Goal: Information Seeking & Learning: Learn about a topic

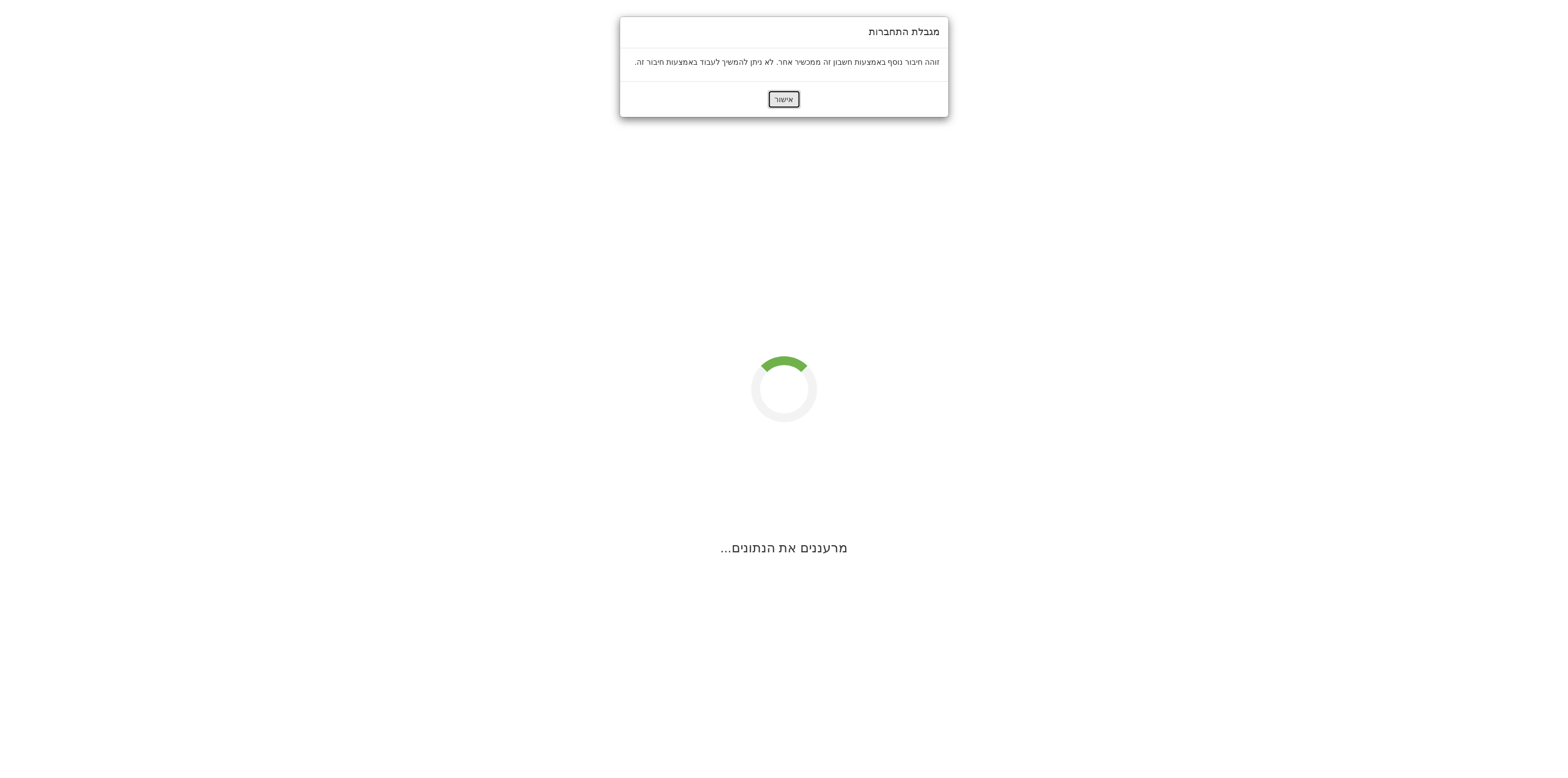
click at [790, 102] on button "אישור" at bounding box center [784, 99] width 33 height 19
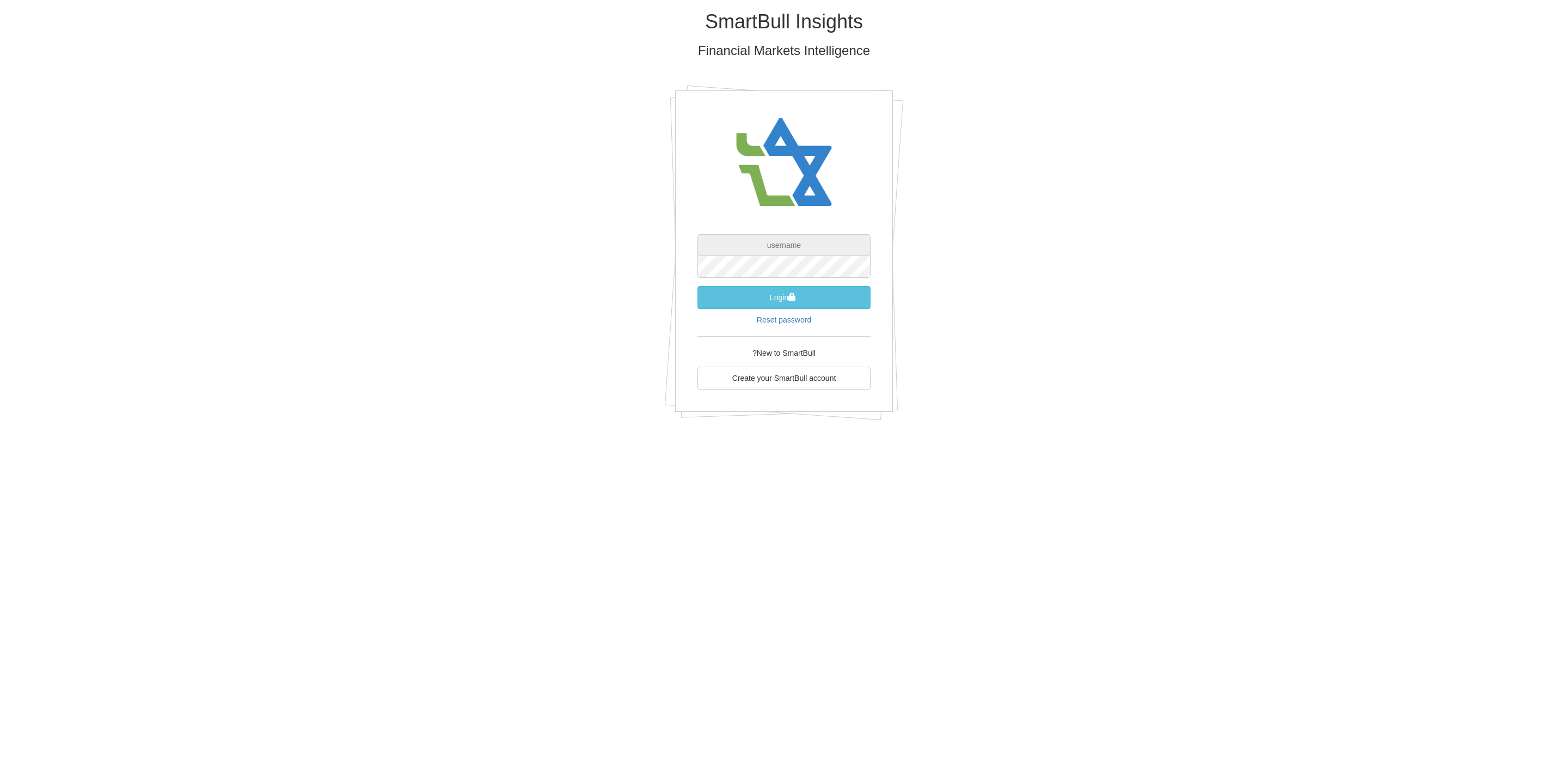
click at [838, 237] on input "text" at bounding box center [784, 245] width 173 height 22
type input "054-495-5716"
click at [810, 314] on form "054-495-5716 Login Reset password" at bounding box center [784, 279] width 173 height 91
click at [809, 316] on link "Reset password" at bounding box center [784, 320] width 55 height 9
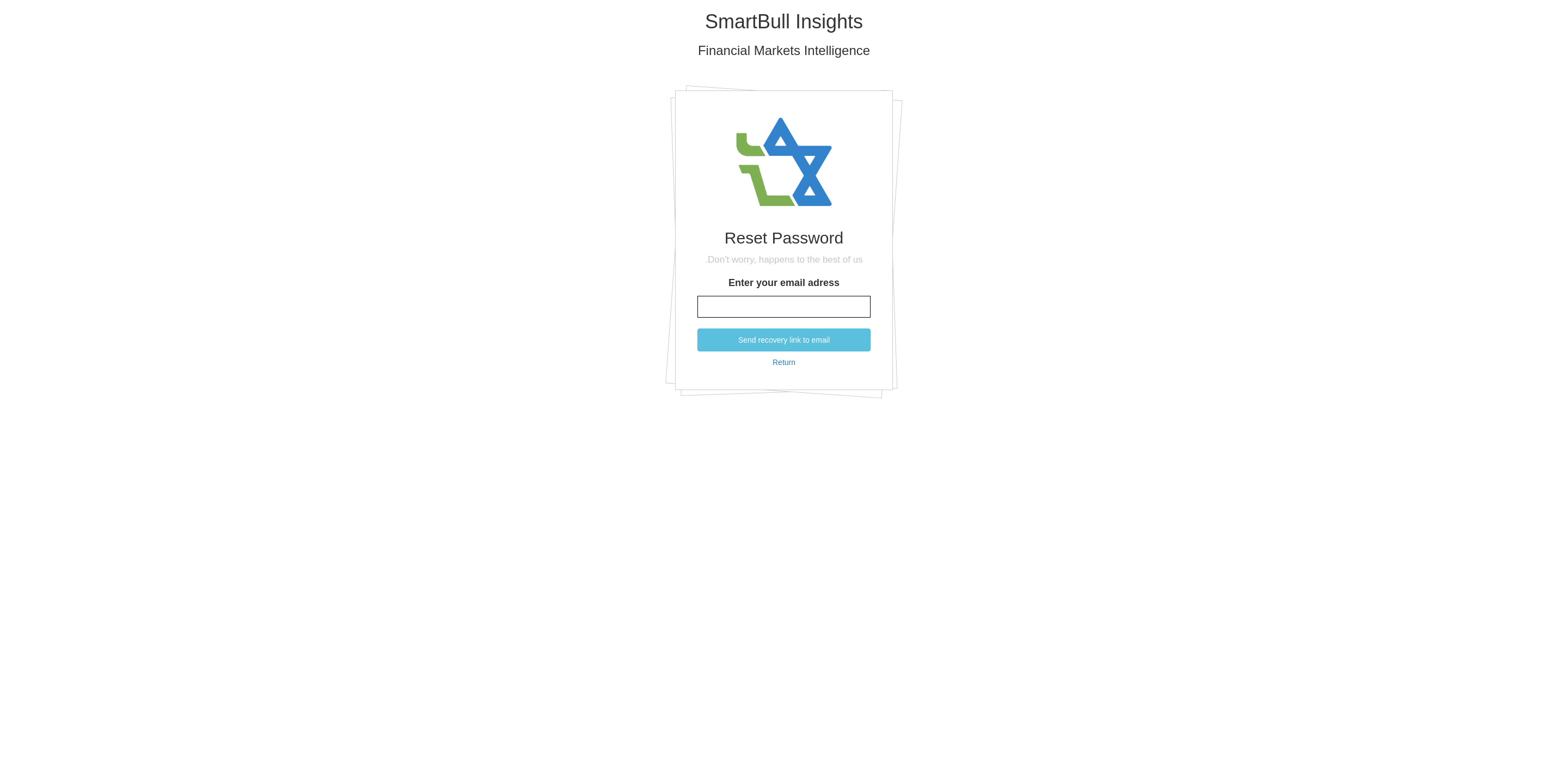
click at [838, 302] on input "Enter your email adress" at bounding box center [784, 306] width 173 height 22
type input "MICHAL.ALSHECH@DBANK.CO.IL"
click at [779, 344] on button "Send recovery link to email" at bounding box center [784, 340] width 173 height 23
click at [1252, 372] on div "SmartBull Insights Financial Markets Intelligence New Password Password must co…" at bounding box center [784, 213] width 1568 height 426
click at [786, 371] on link "Return" at bounding box center [784, 371] width 23 height 9
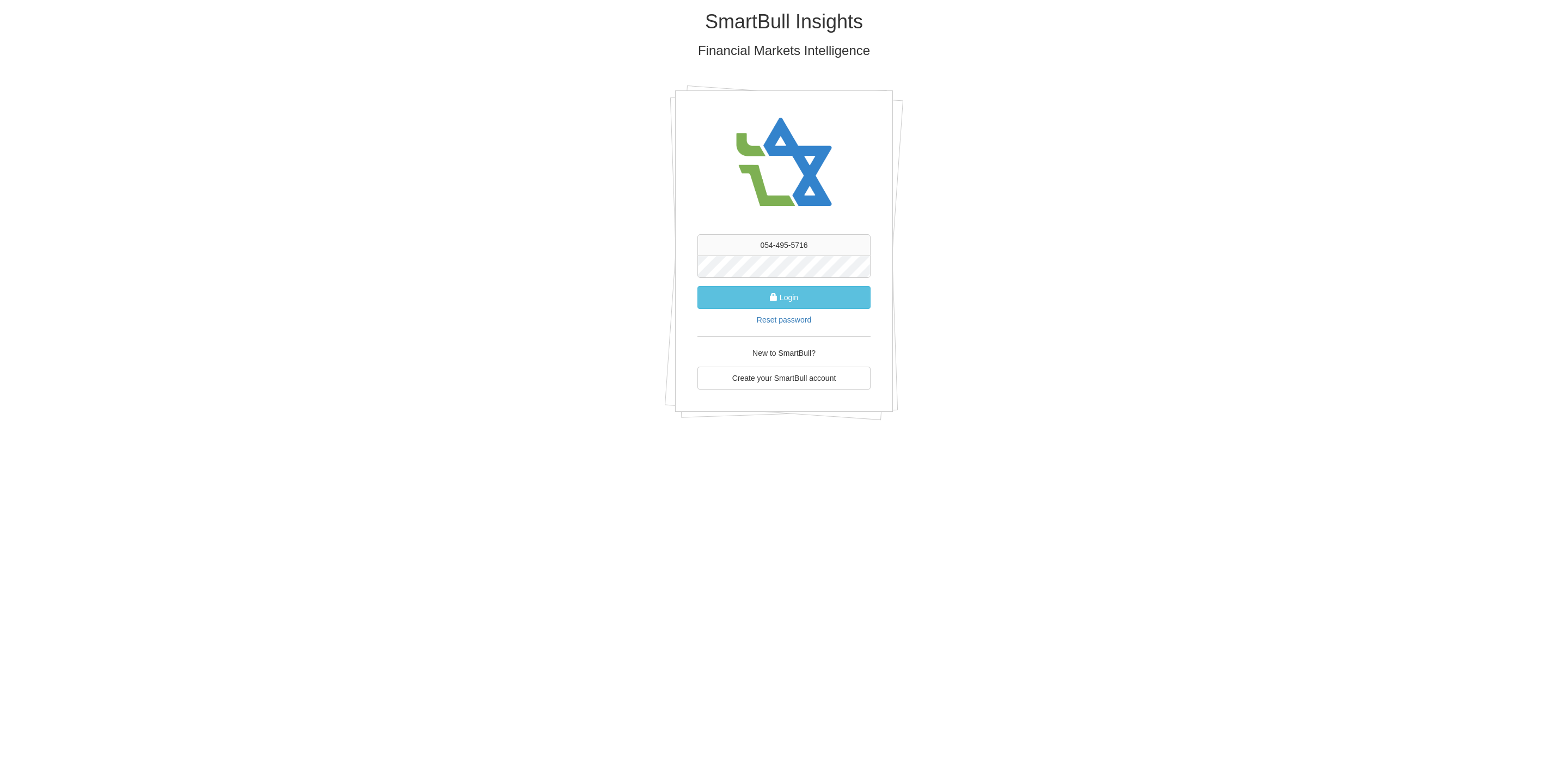
click at [817, 233] on div "054-495-5716 Login Reset password New to SmartBull? Create your SmartBull accou…" at bounding box center [784, 250] width 217 height 321
drag, startPoint x: 835, startPoint y: 243, endPoint x: 539, endPoint y: 218, distance: 297.1
click at [539, 218] on div "SmartBull Insights Financial Markets Intelligence 054-495-5716 Login Reset pass…" at bounding box center [784, 219] width 637 height 439
type input "MICHAL.ALSHECH@DBANK.CO.IL"
click at [485, 252] on div "SmartBull Insights Financial Markets Intelligence MICHAL.ALSHECH@DBANK.CO.IL Lo…" at bounding box center [784, 219] width 637 height 439
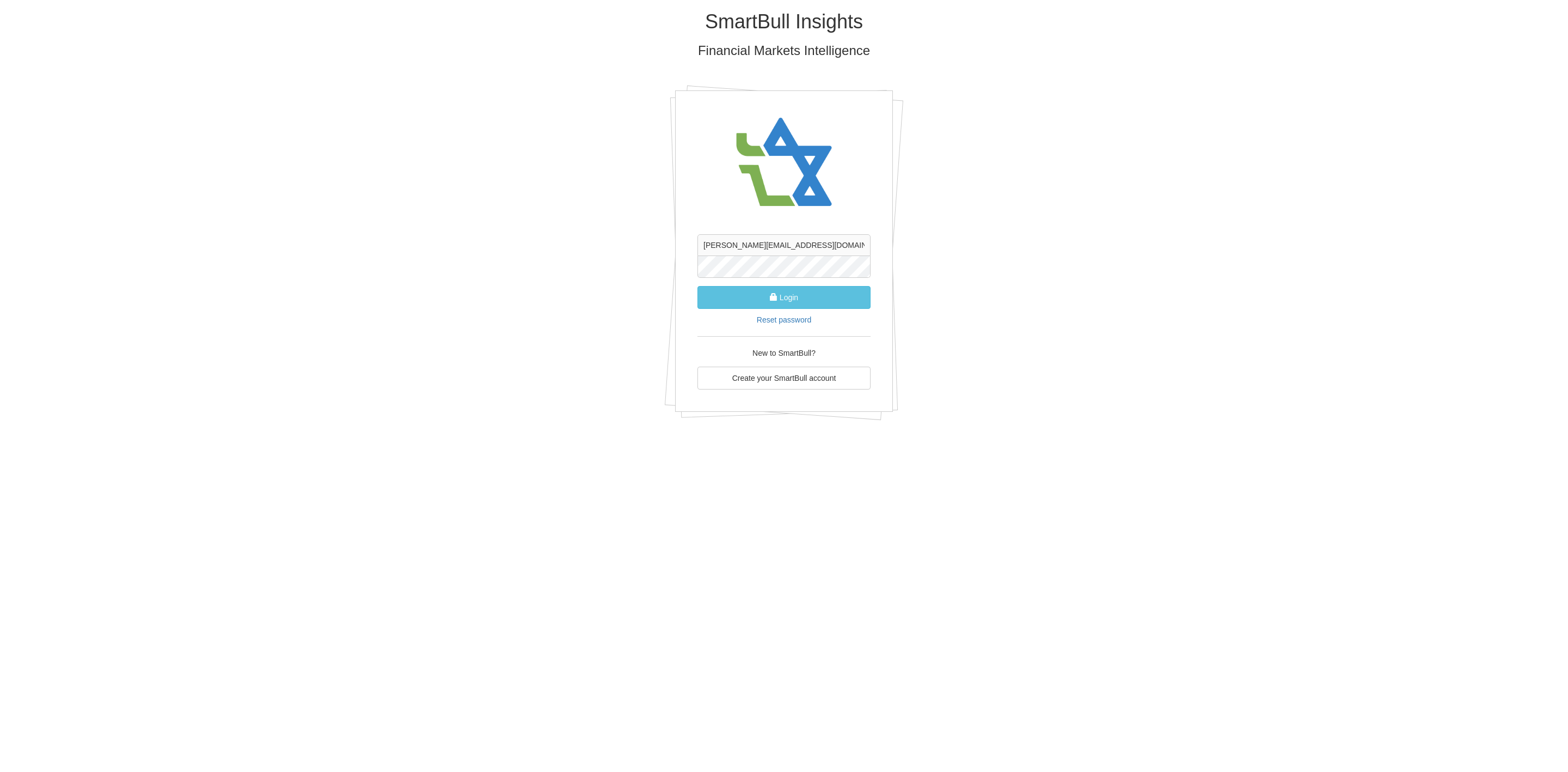
click at [697, 286] on button "Login" at bounding box center [784, 297] width 173 height 23
click at [558, 256] on div "SmartBull Insights Financial Markets Intelligence MICHAL.ALSHECH@DBANK.CO.IL Au…" at bounding box center [784, 225] width 637 height 450
click at [631, 257] on div "SmartBull Insights Financial Markets Intelligence MICHAL.ALSHECH@DBANK.CO.IL Lo…" at bounding box center [784, 219] width 637 height 439
click at [697, 286] on button "Login" at bounding box center [784, 297] width 173 height 23
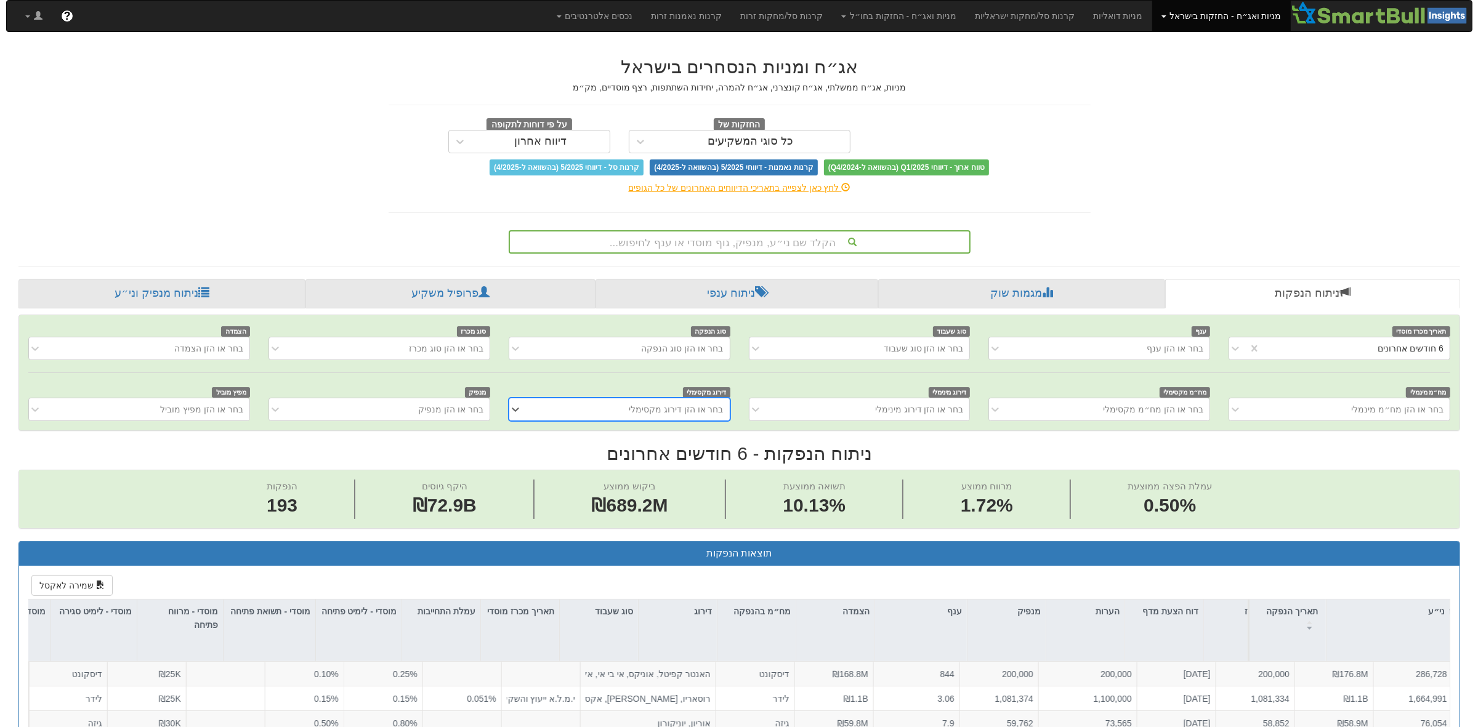
scroll to position [0, 1660]
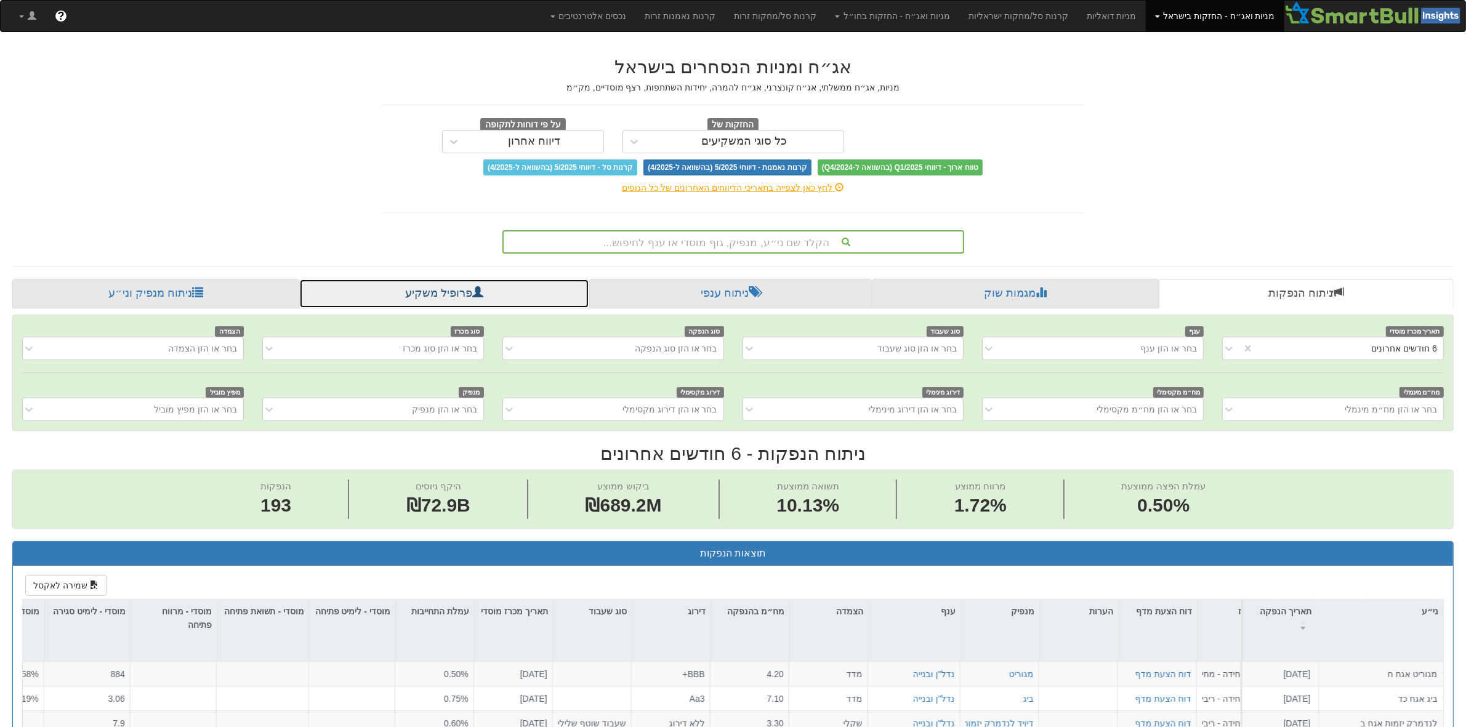
click at [493, 285] on link "פרופיל משקיע" at bounding box center [444, 294] width 291 height 30
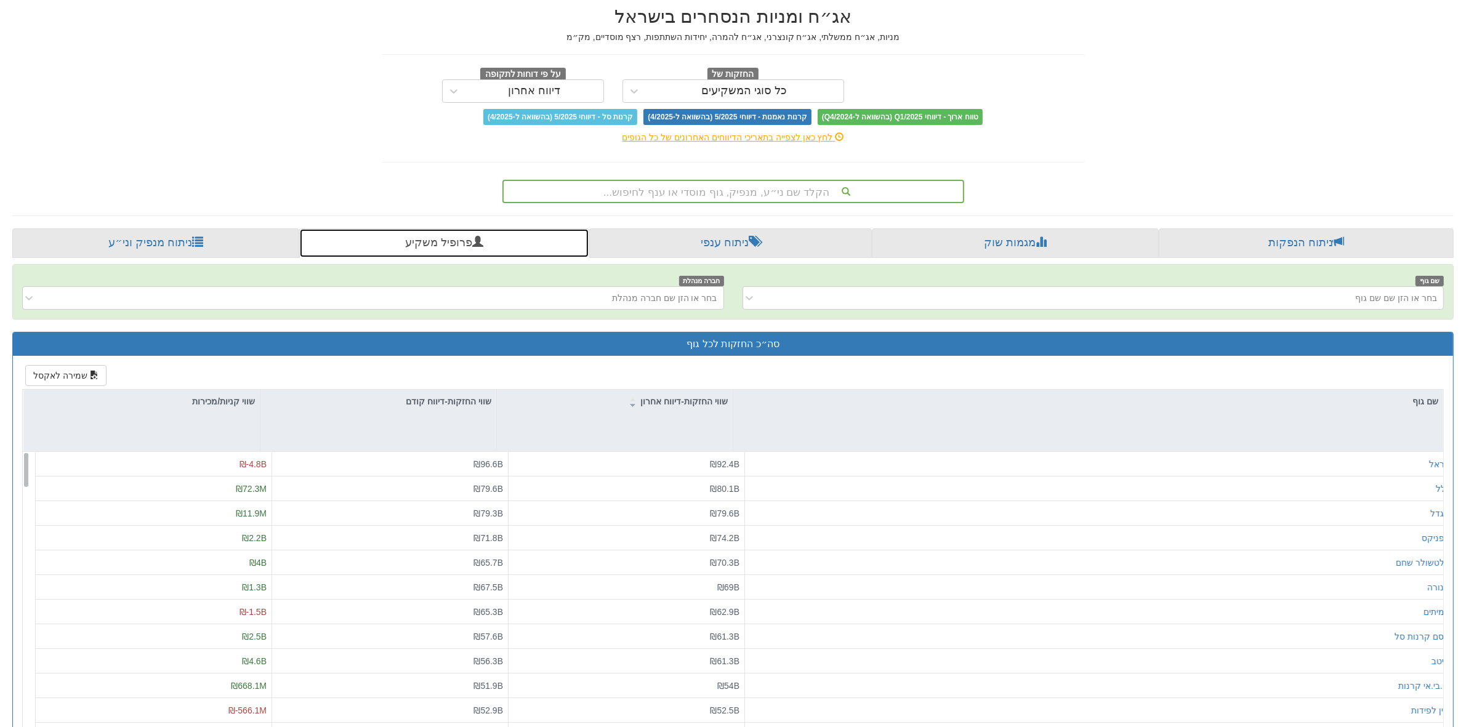
scroll to position [109, 0]
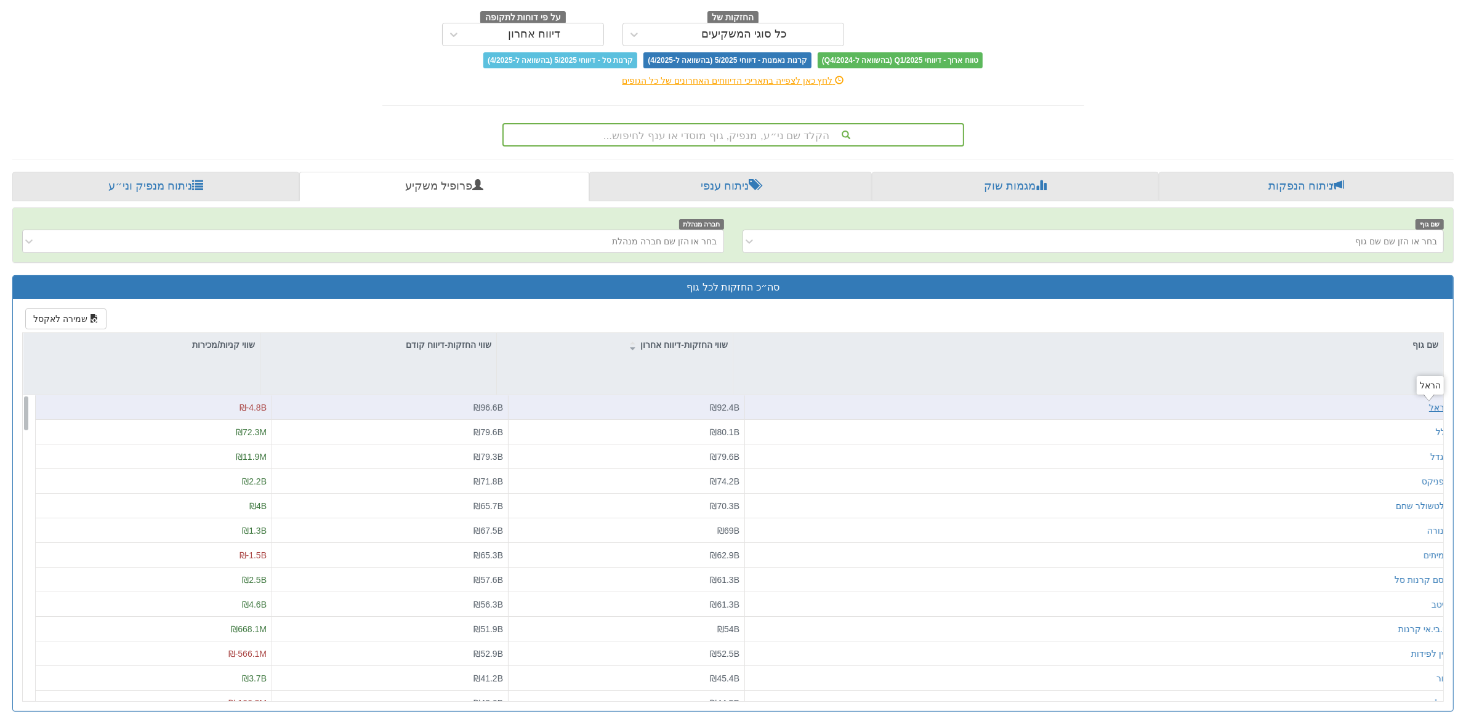
click at [1429, 410] on div "הראל" at bounding box center [1439, 408] width 21 height 12
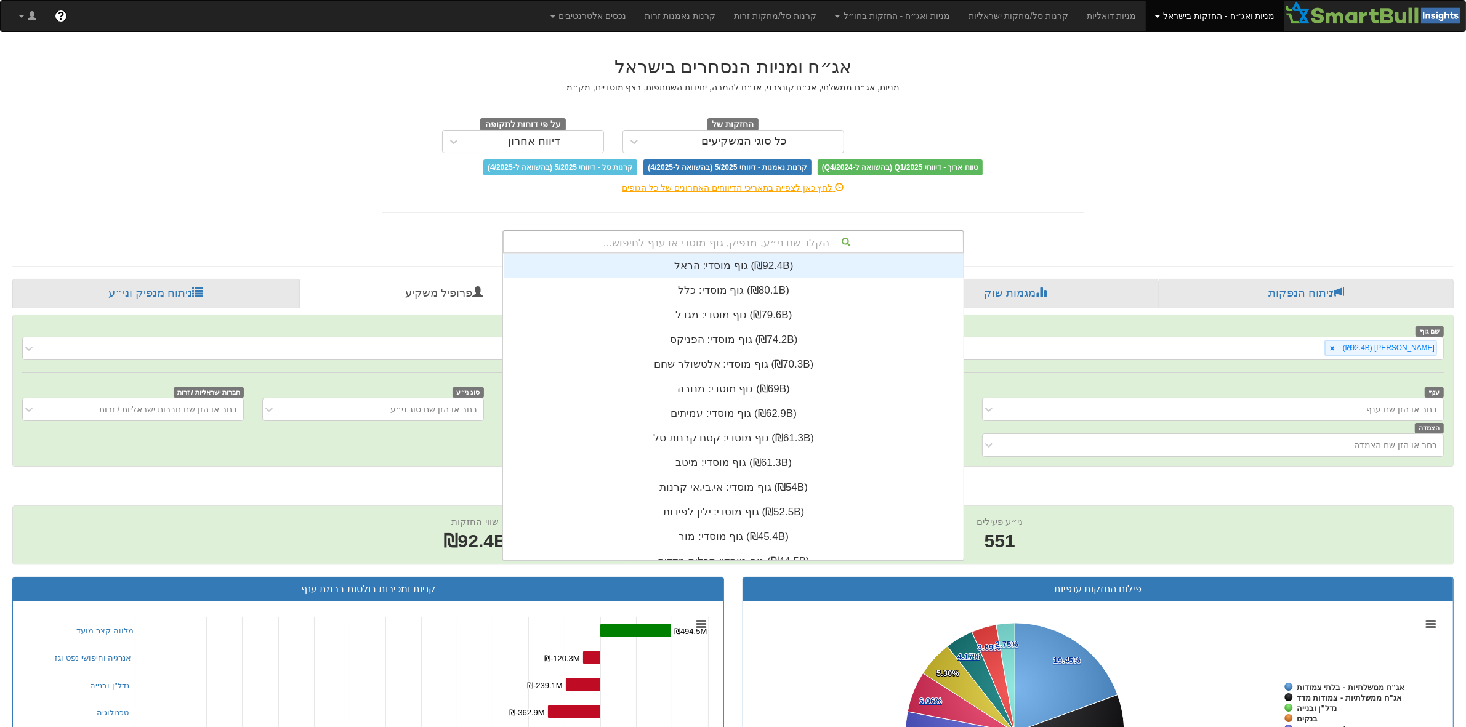
click at [703, 237] on div "הקלד שם ני״ע, מנפיק, גוף מוסדי או ענף לחיפוש..." at bounding box center [733, 242] width 459 height 21
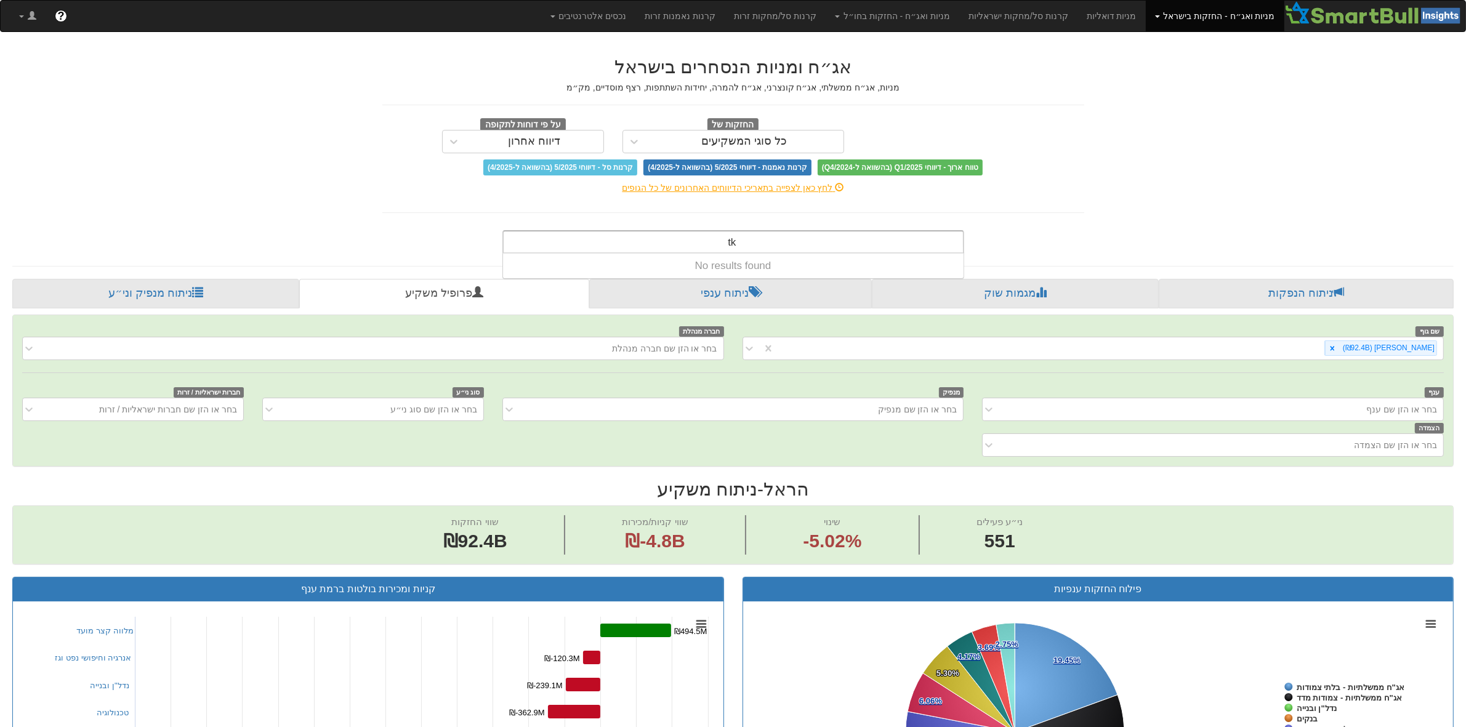
type input "t"
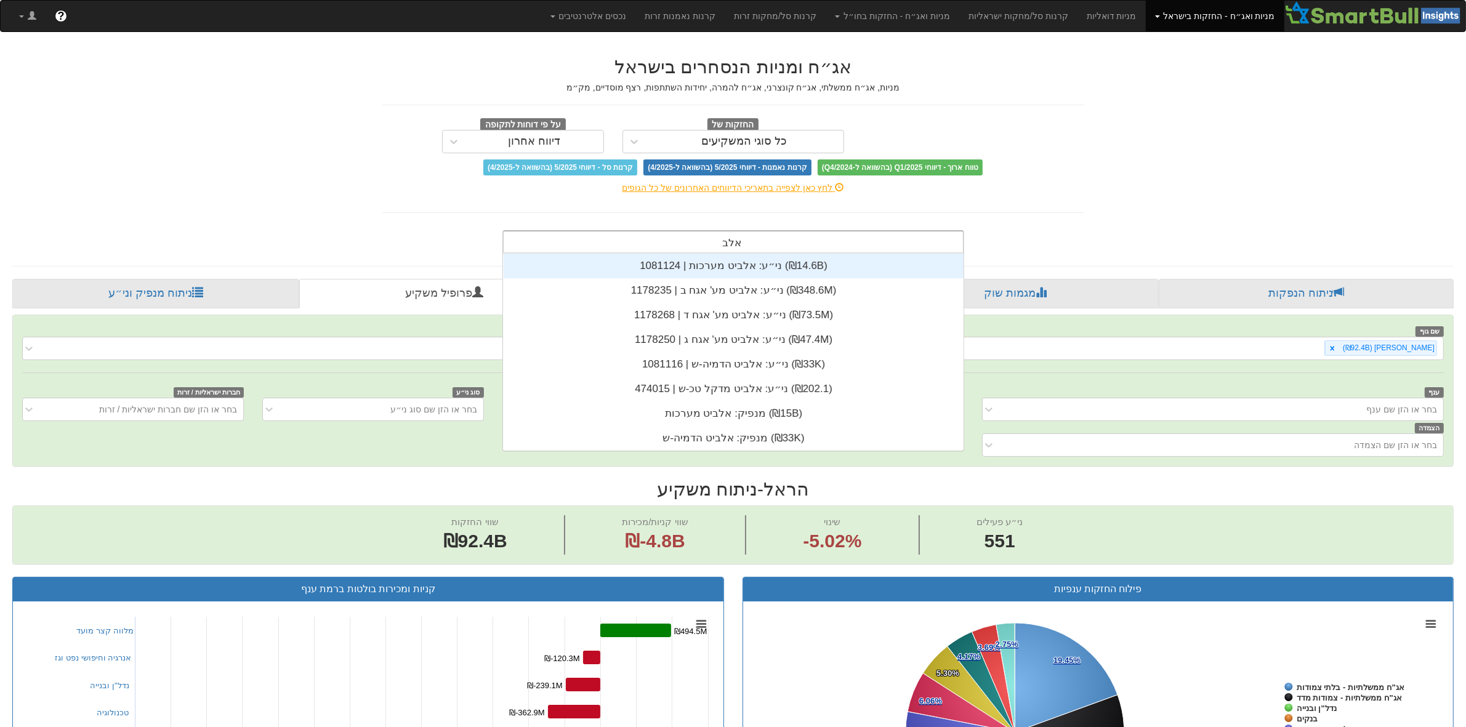
scroll to position [197, 0]
type input "אלביט"
click at [711, 268] on div "ני״ע: ‏אלביט מערכות | 1081124 ‎(₪14.6B)‎" at bounding box center [734, 266] width 460 height 25
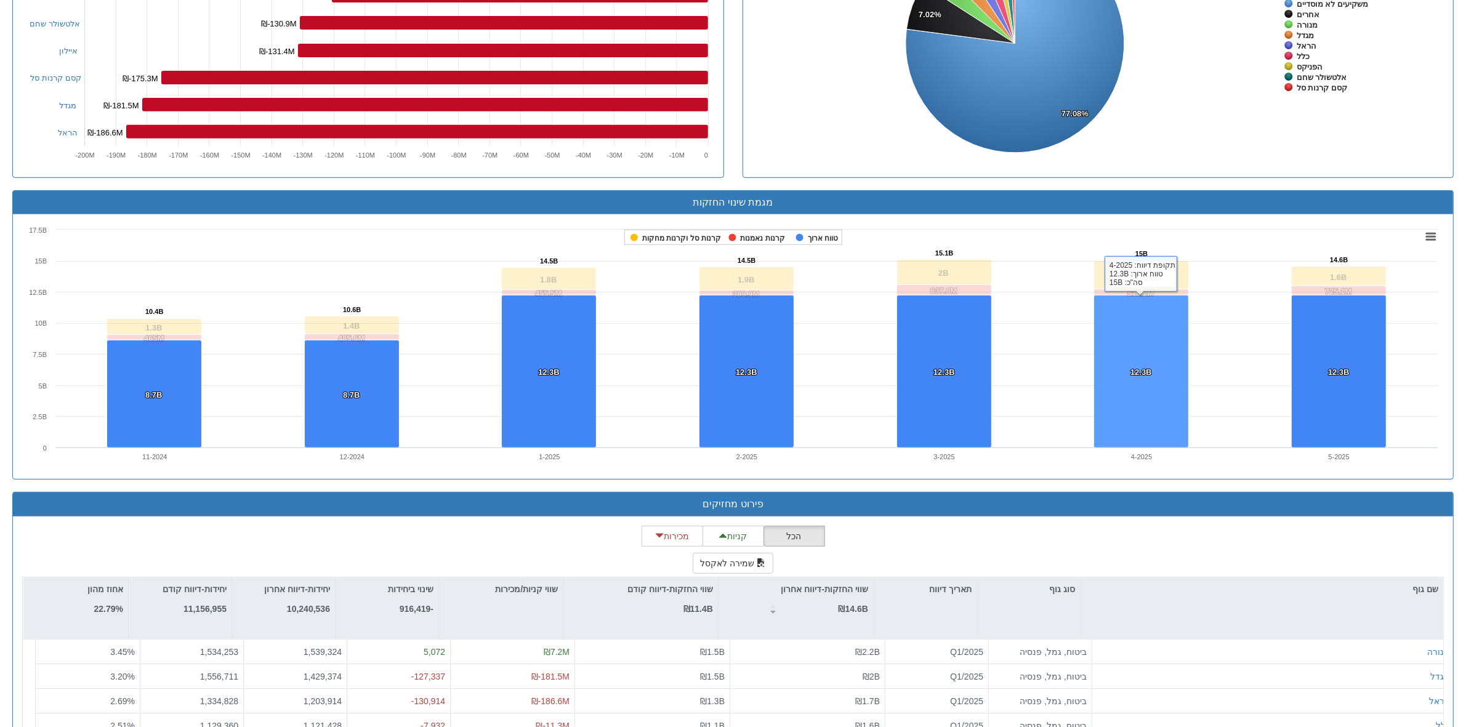
scroll to position [748, 0]
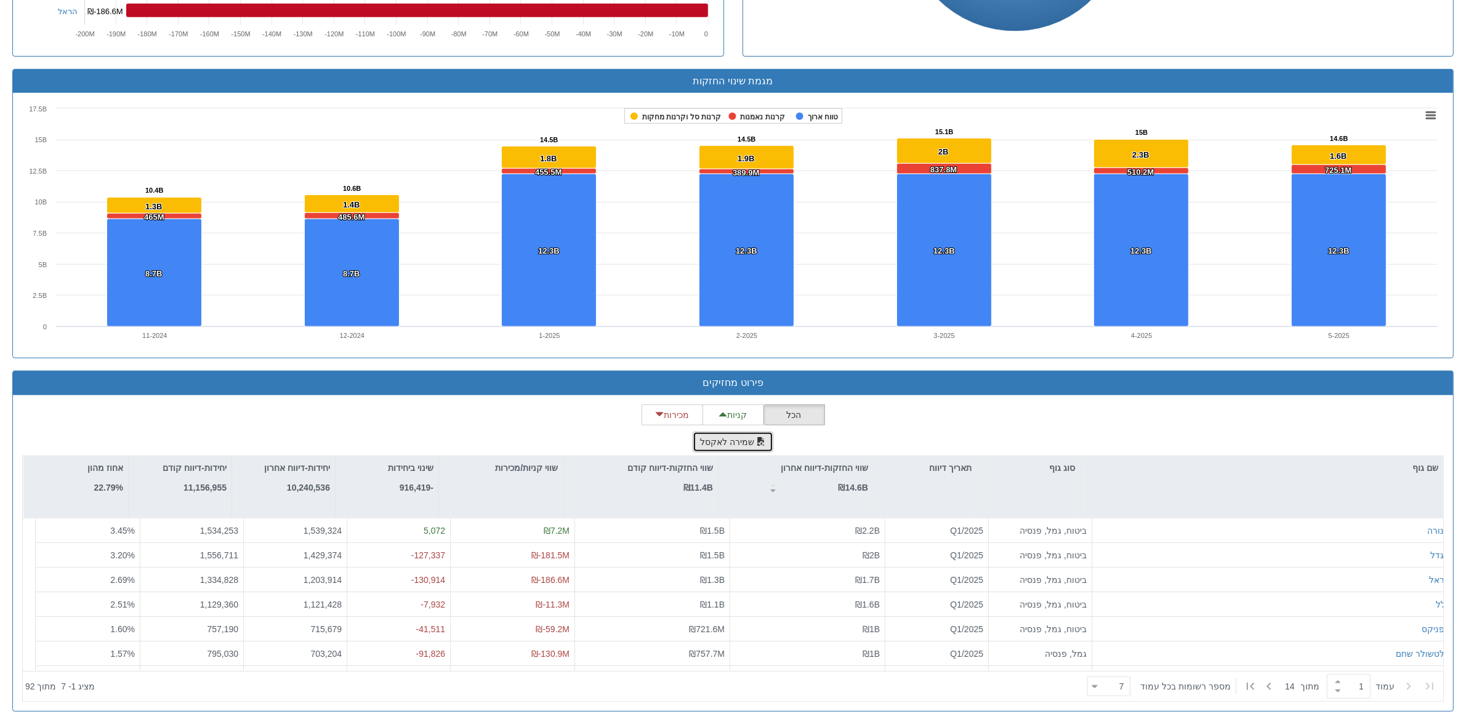
click at [725, 442] on button "שמירה לאקסל" at bounding box center [733, 442] width 81 height 21
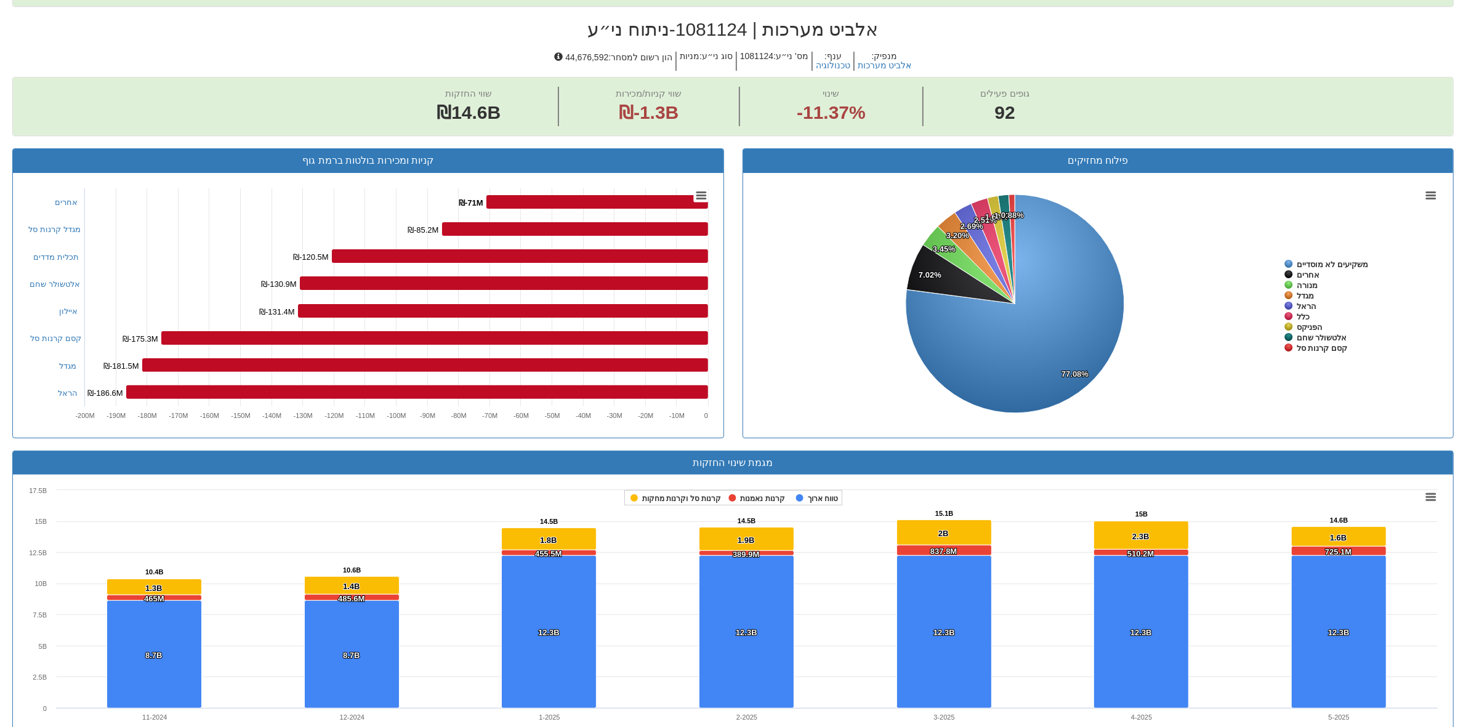
scroll to position [0, 0]
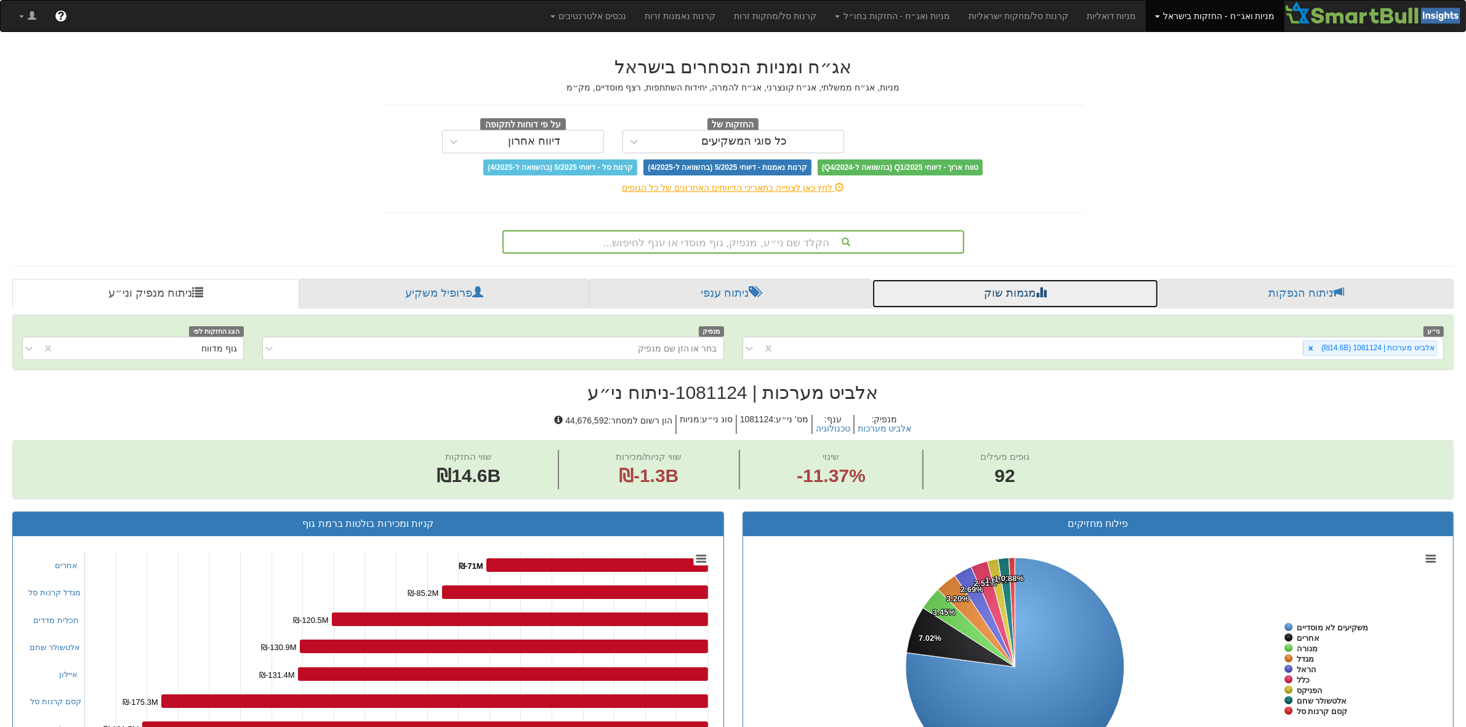
click at [1032, 284] on link "מגמות שוק" at bounding box center [1016, 294] width 288 height 30
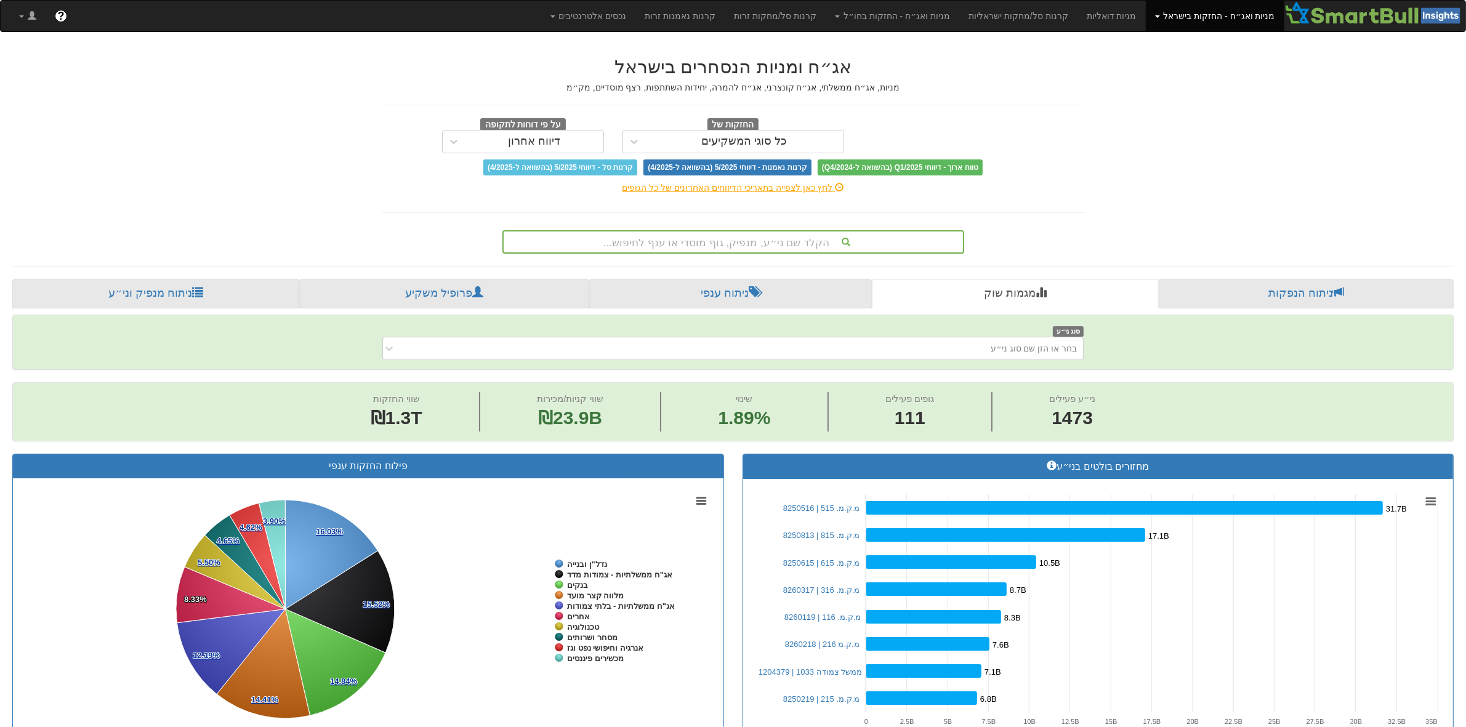
click at [786, 238] on div "הקלד שם ני״ע, מנפיק, גוף מוסדי או ענף לחיפוש..." at bounding box center [733, 242] width 459 height 21
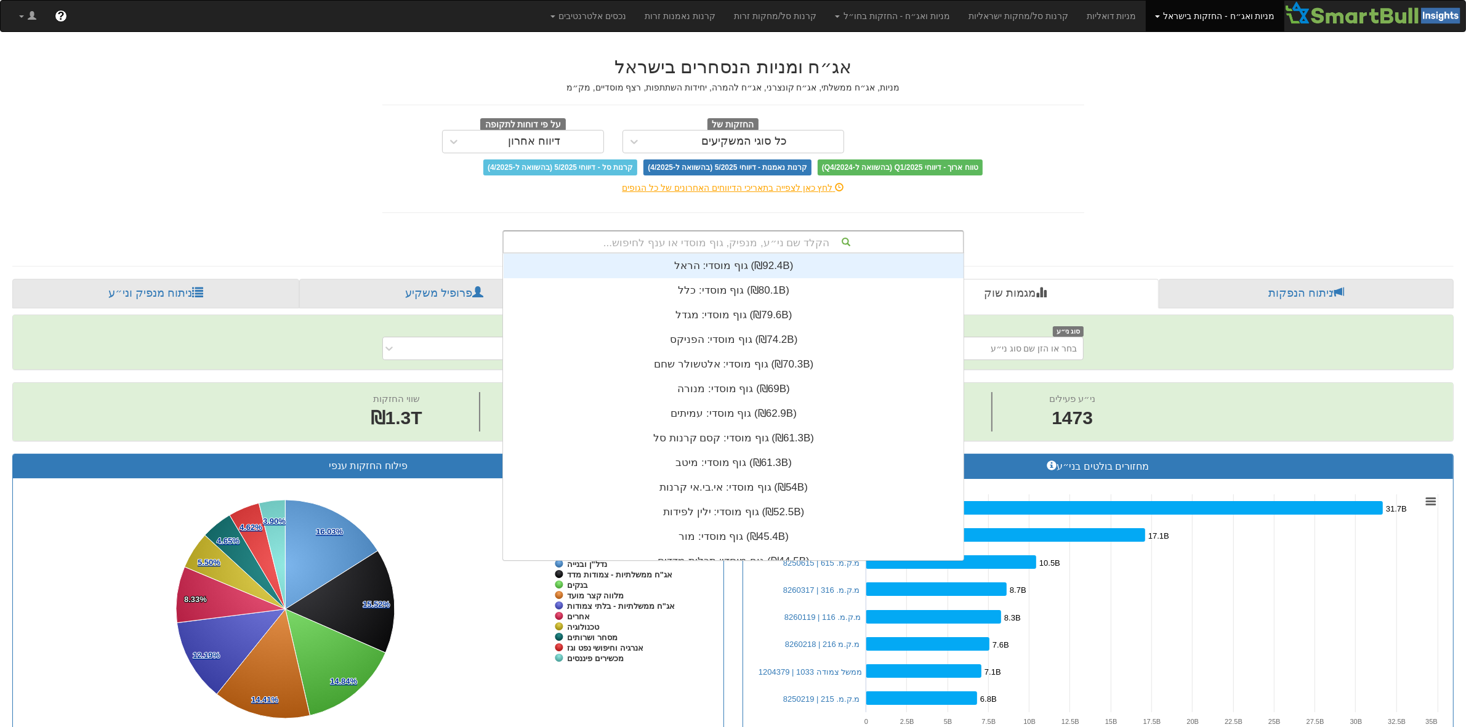
scroll to position [12, 0]
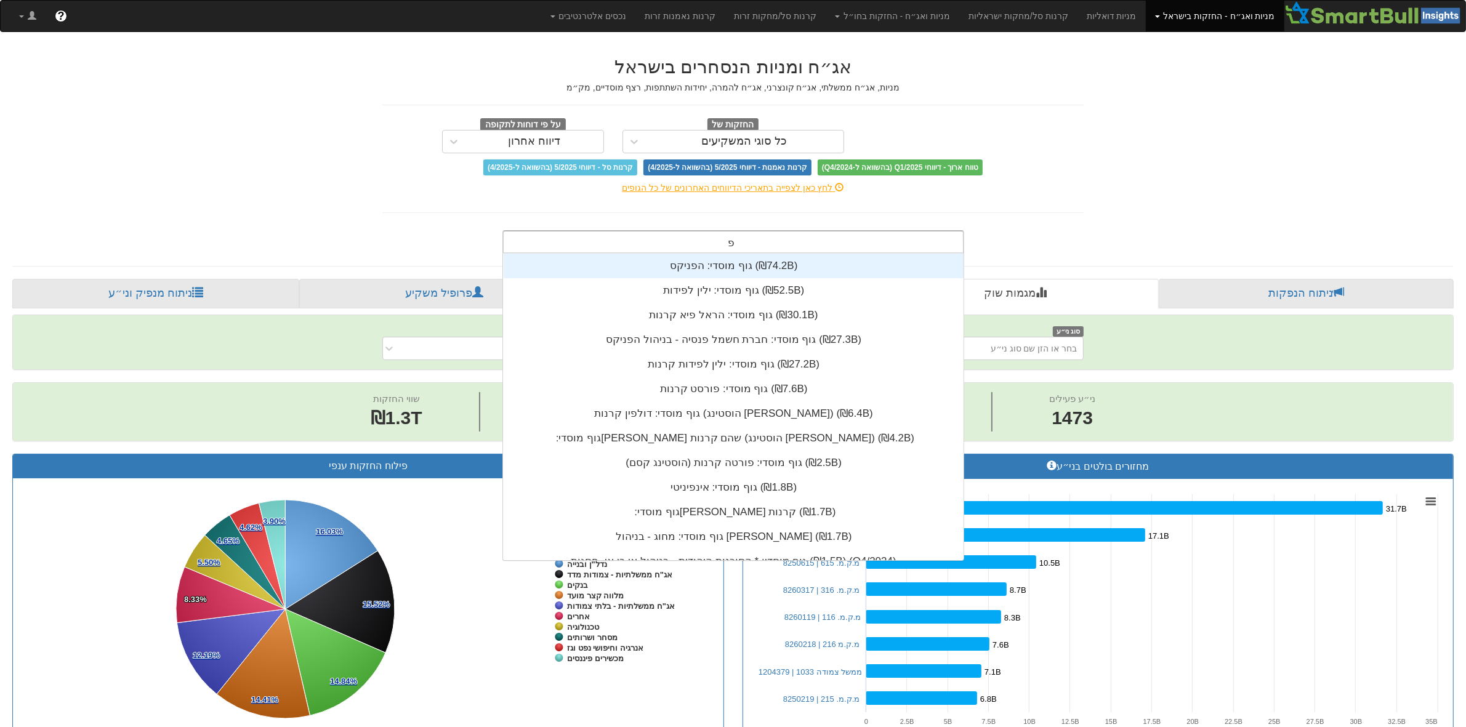
type input "פז"
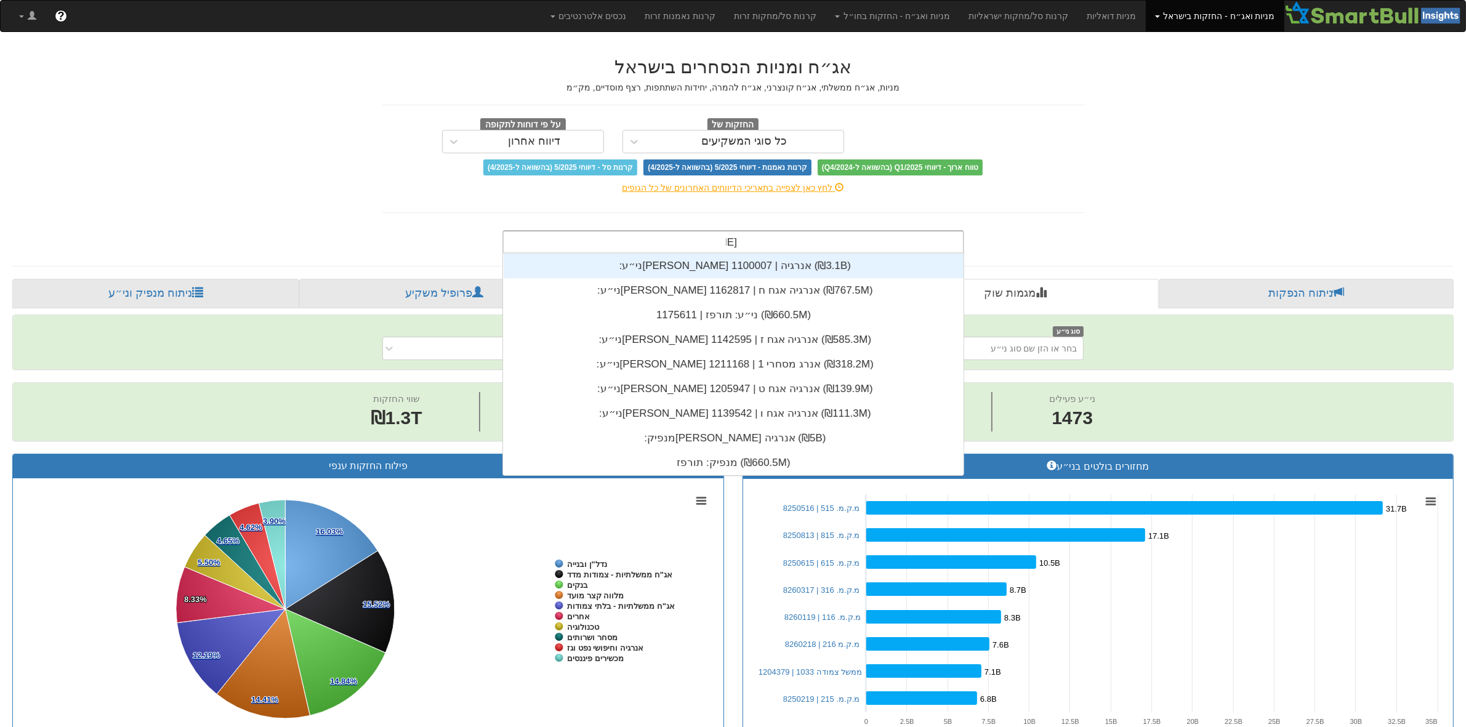
click at [750, 259] on div "ני״ע: ‏פז אנרגיה | 1100007 ‎(₪3.1B)‎" at bounding box center [734, 266] width 460 height 25
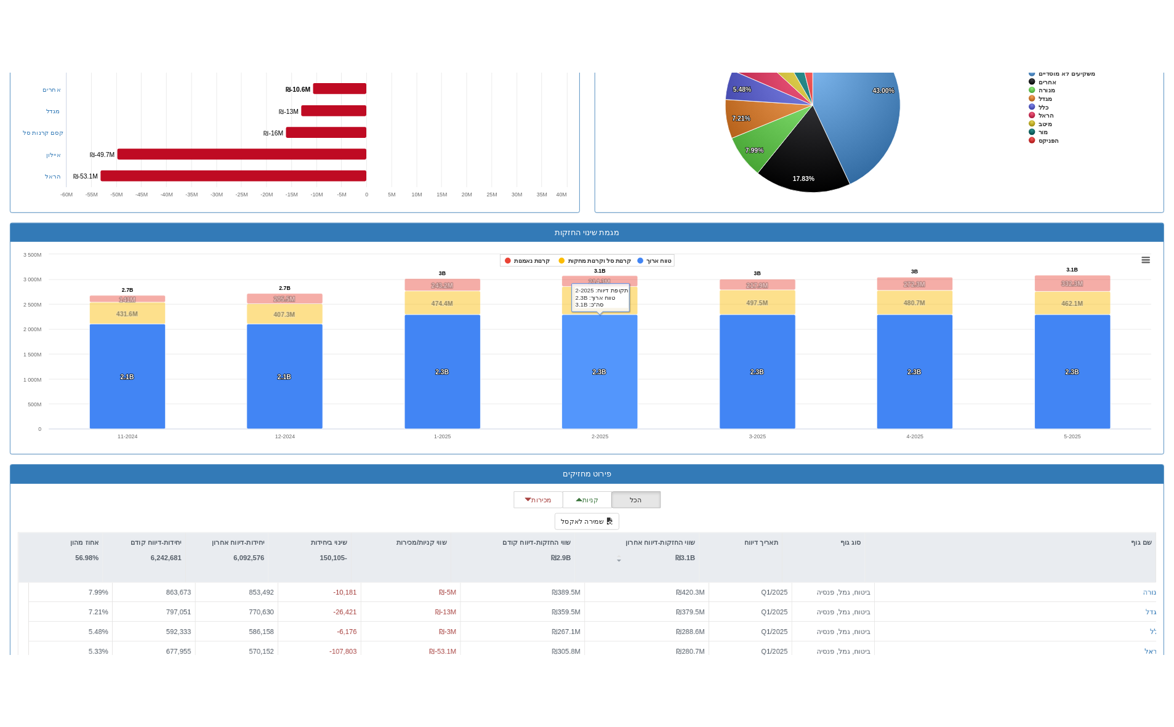
scroll to position [748, 0]
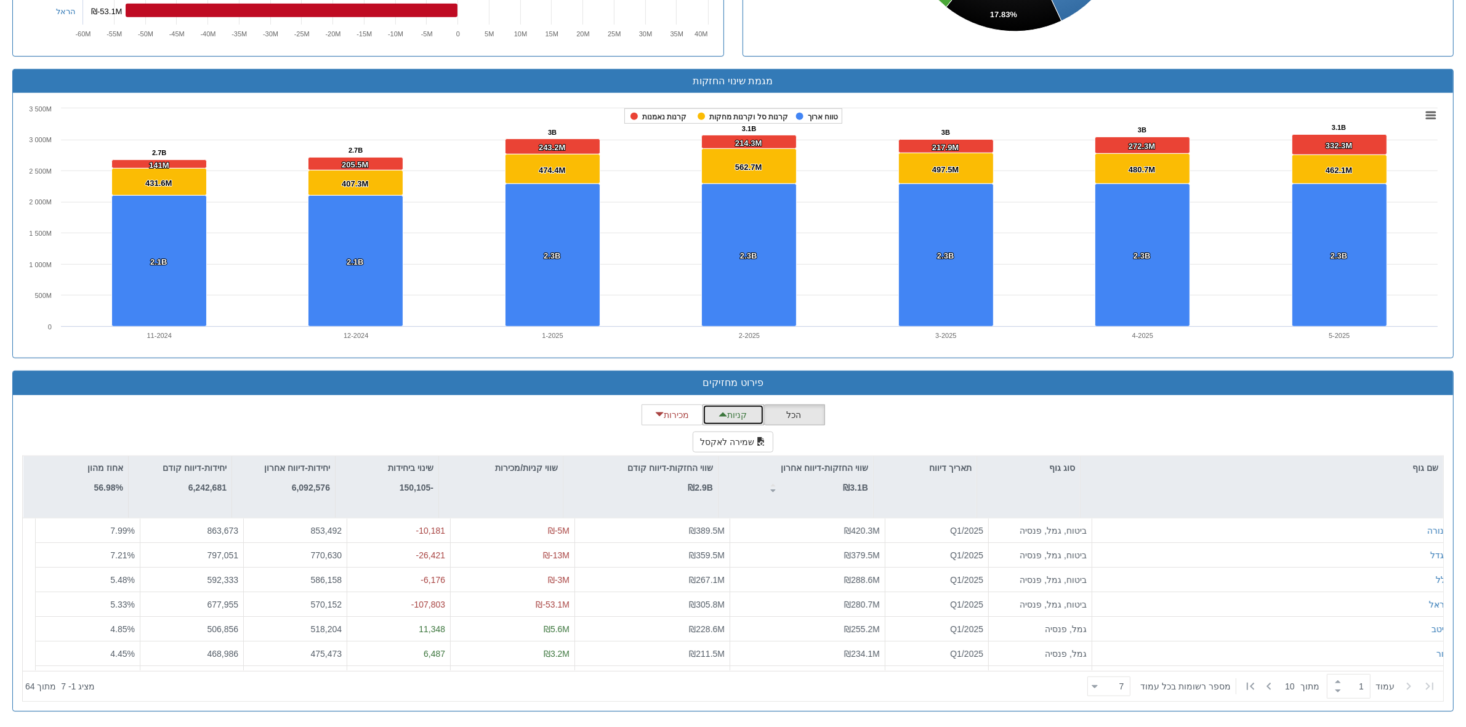
click at [724, 411] on span "button" at bounding box center [723, 414] width 9 height 9
click at [684, 411] on button "מכירות" at bounding box center [673, 415] width 62 height 21
click at [734, 419] on button "קניות" at bounding box center [734, 415] width 62 height 21
click at [783, 421] on button "הכל" at bounding box center [795, 415] width 62 height 21
click at [722, 445] on button "שמירה לאקסל" at bounding box center [733, 442] width 81 height 21
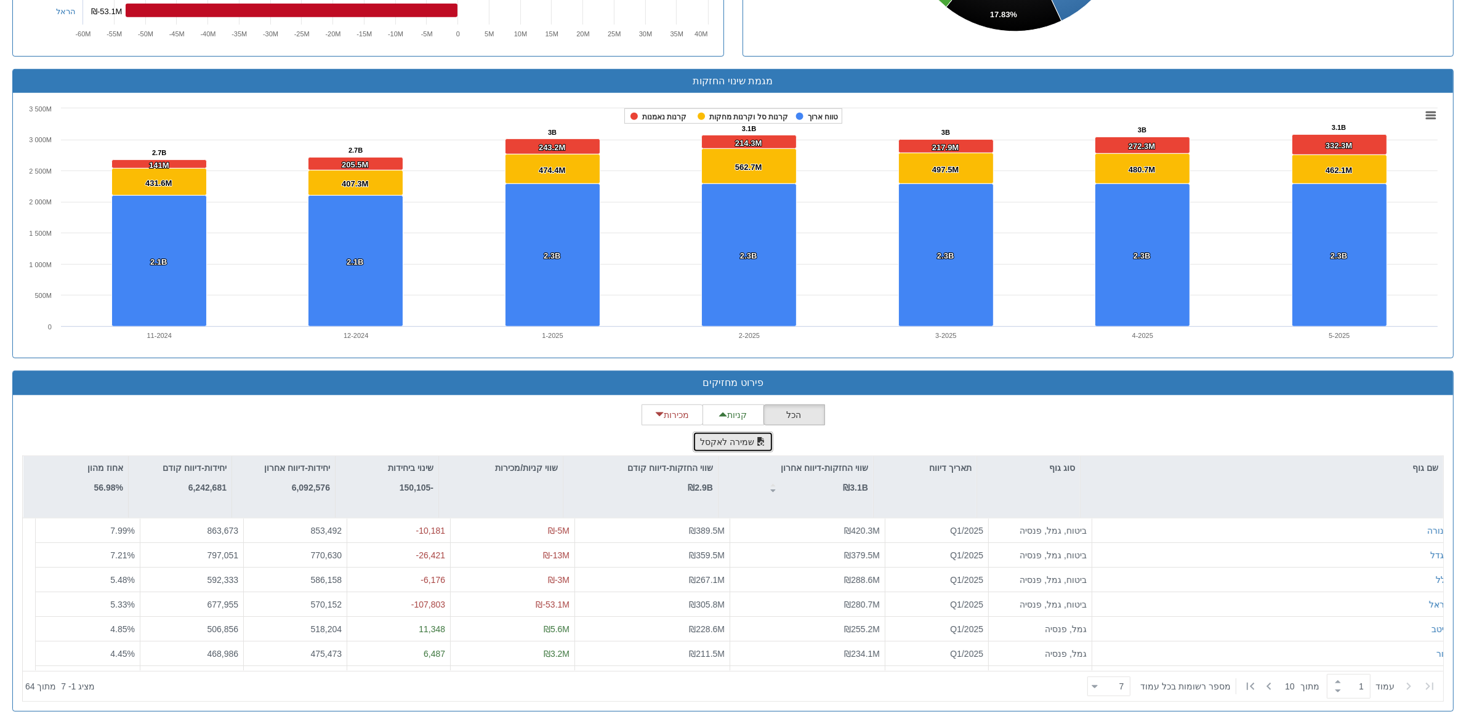
click at [722, 445] on button "שמירה לאקסל" at bounding box center [733, 442] width 81 height 21
drag, startPoint x: 743, startPoint y: 448, endPoint x: 735, endPoint y: 444, distance: 9.4
click at [735, 444] on button "שמירה לאקסל" at bounding box center [733, 442] width 81 height 21
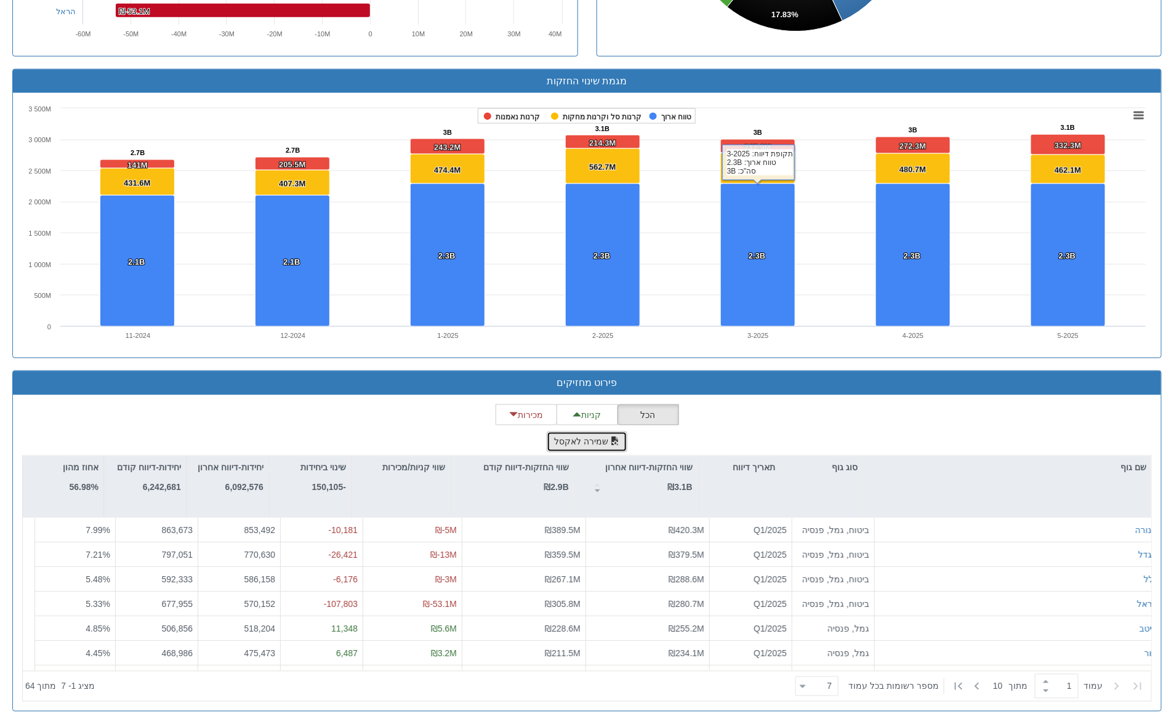
click at [610, 435] on button "שמירה לאקסל" at bounding box center [587, 442] width 81 height 21
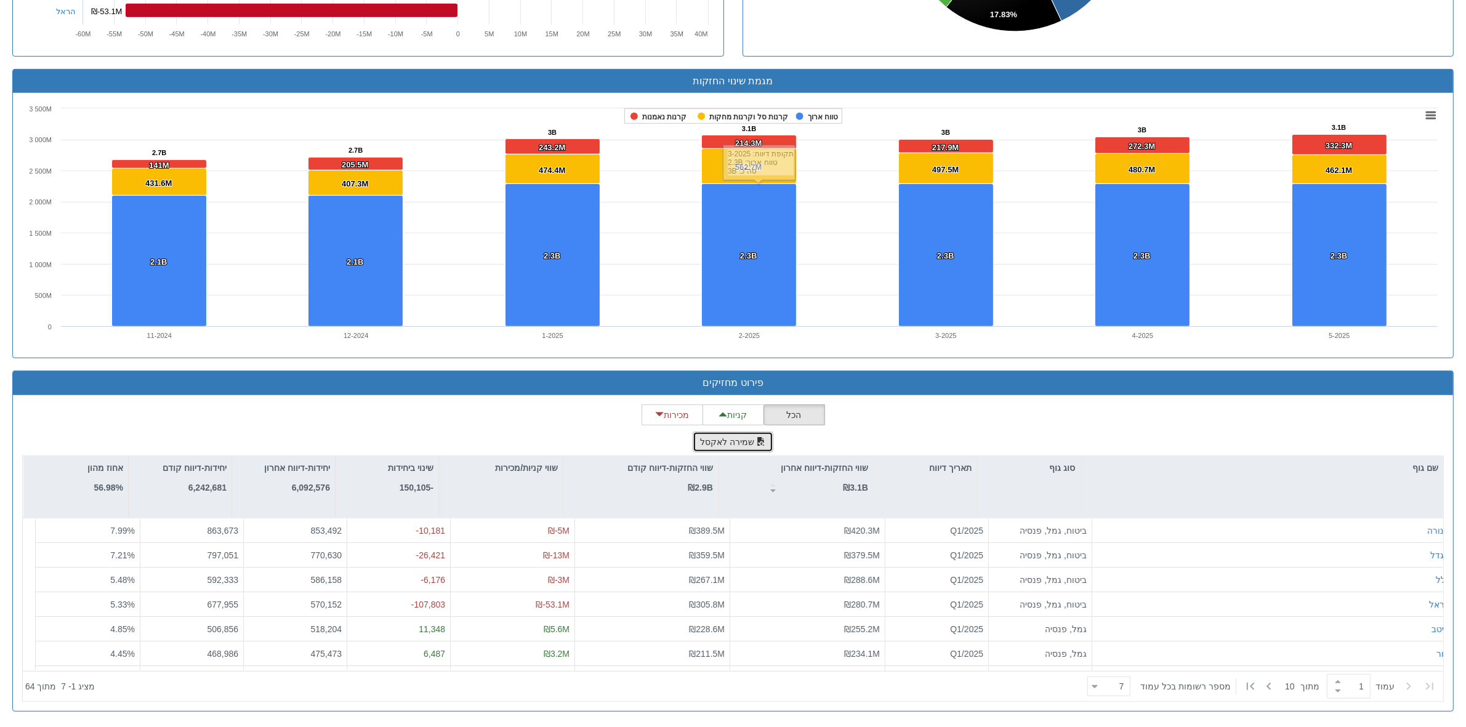
click at [727, 434] on button "שמירה לאקסל" at bounding box center [733, 442] width 81 height 21
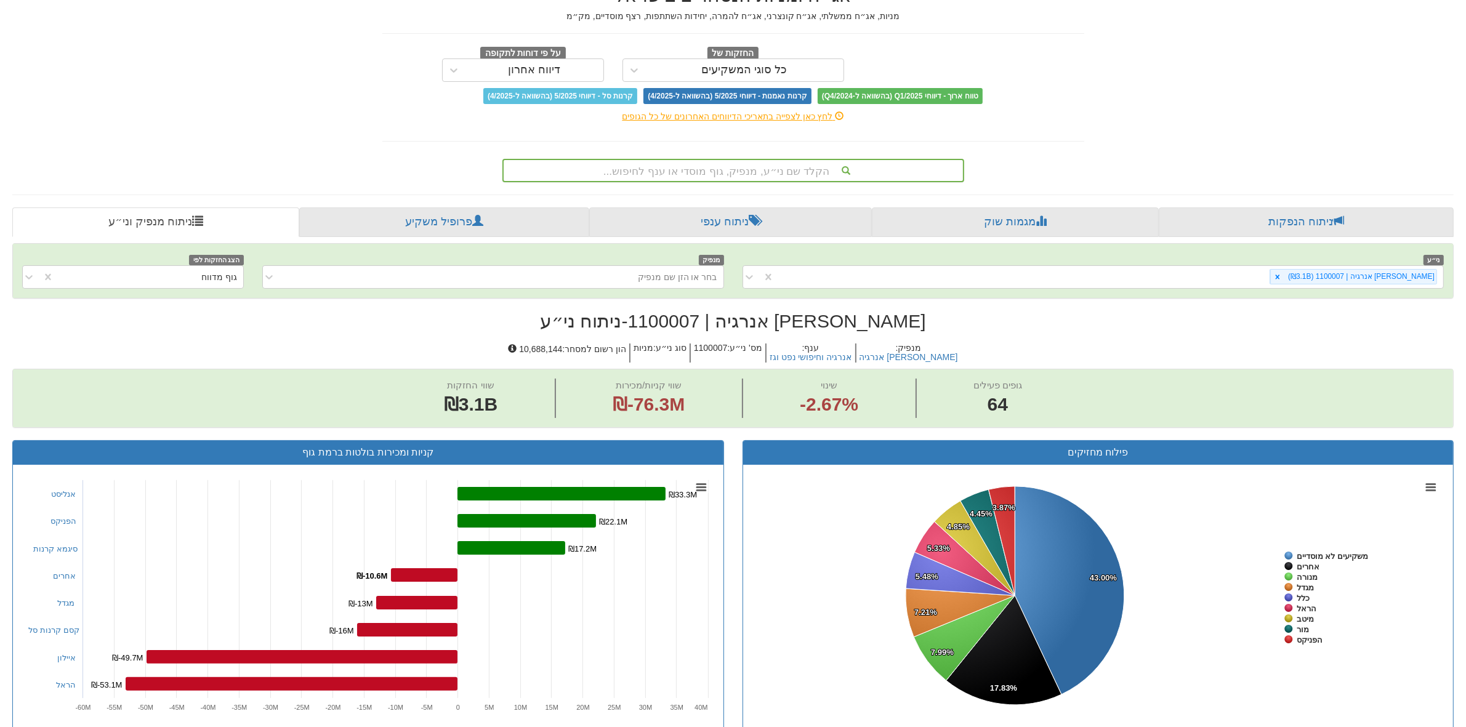
scroll to position [0, 0]
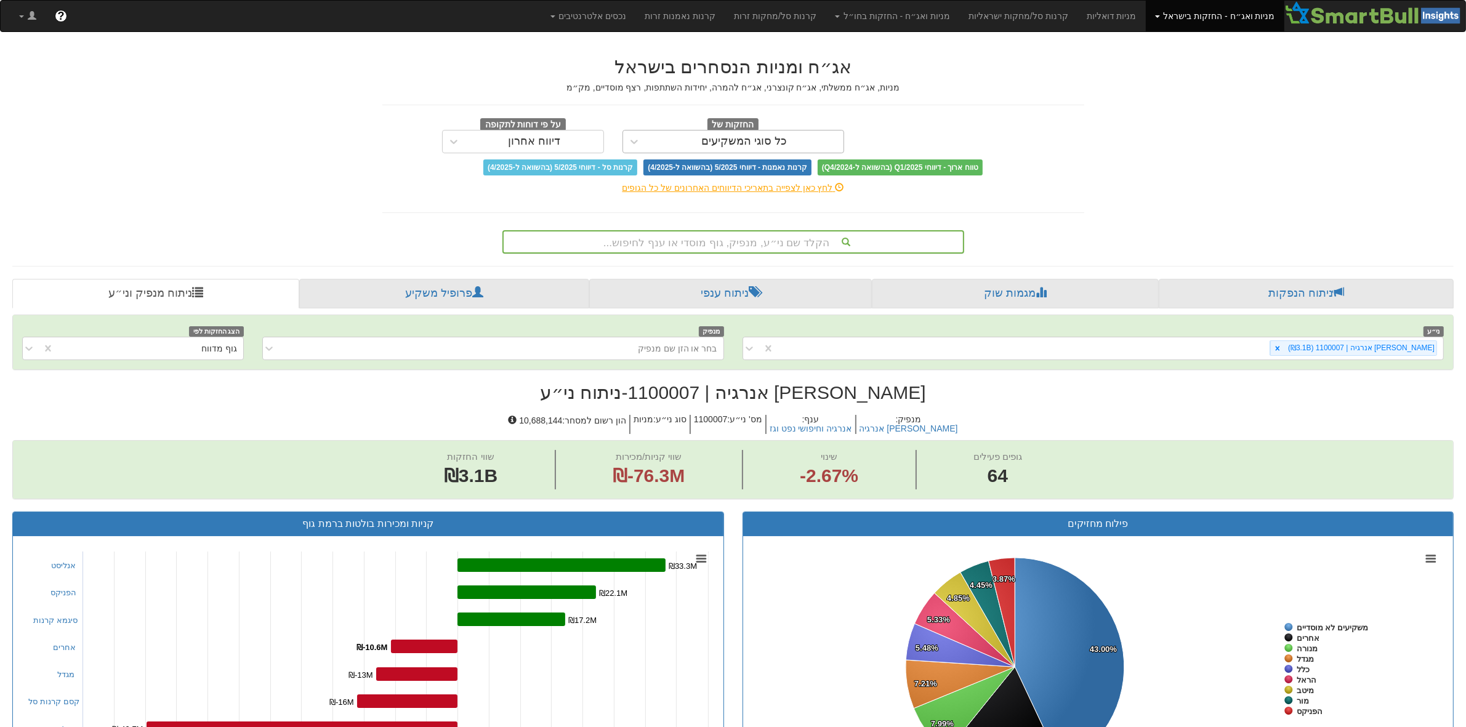
click at [796, 137] on div "כל סוגי המשקיעים" at bounding box center [745, 142] width 198 height 20
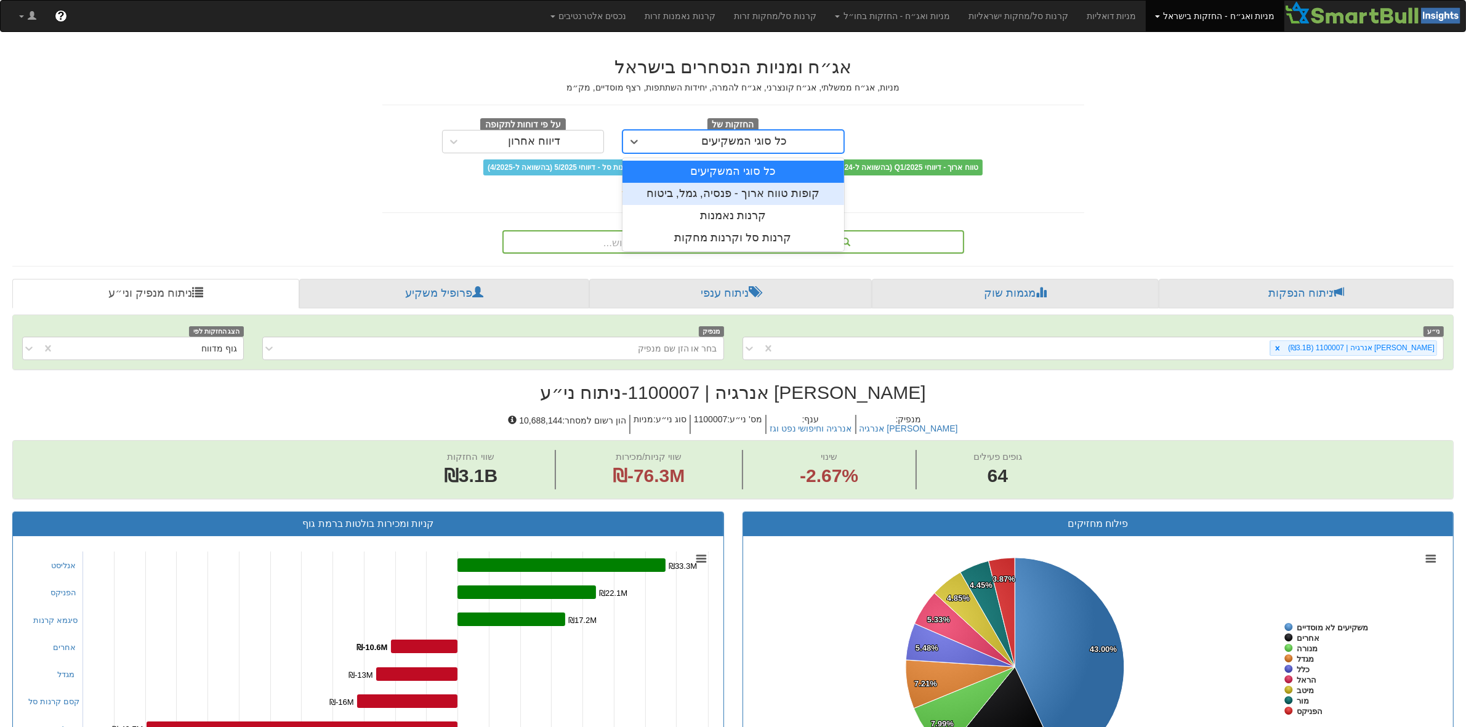
click at [796, 192] on div "קופות טווח ארוך - פנסיה, גמל, ביטוח" at bounding box center [734, 194] width 222 height 22
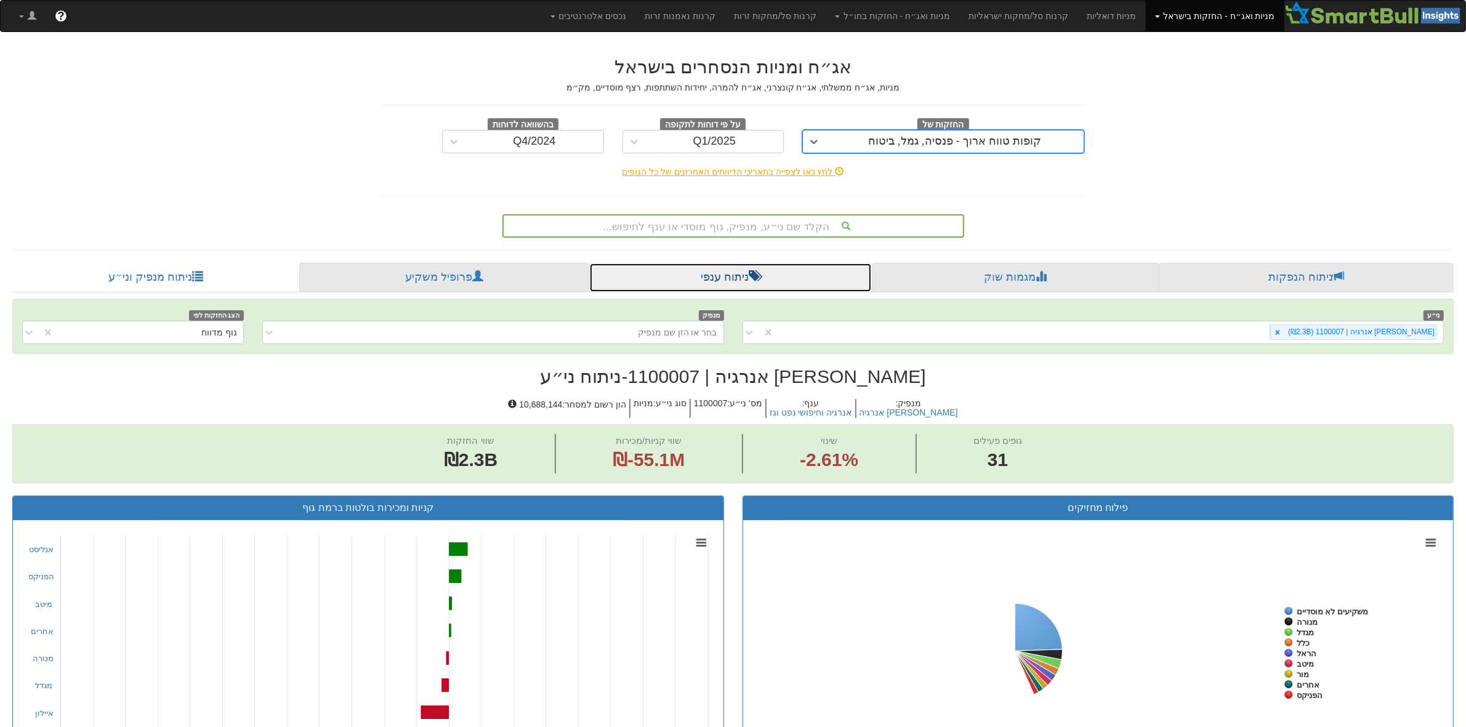
click at [759, 288] on link "ניתוח ענפי" at bounding box center [730, 278] width 283 height 30
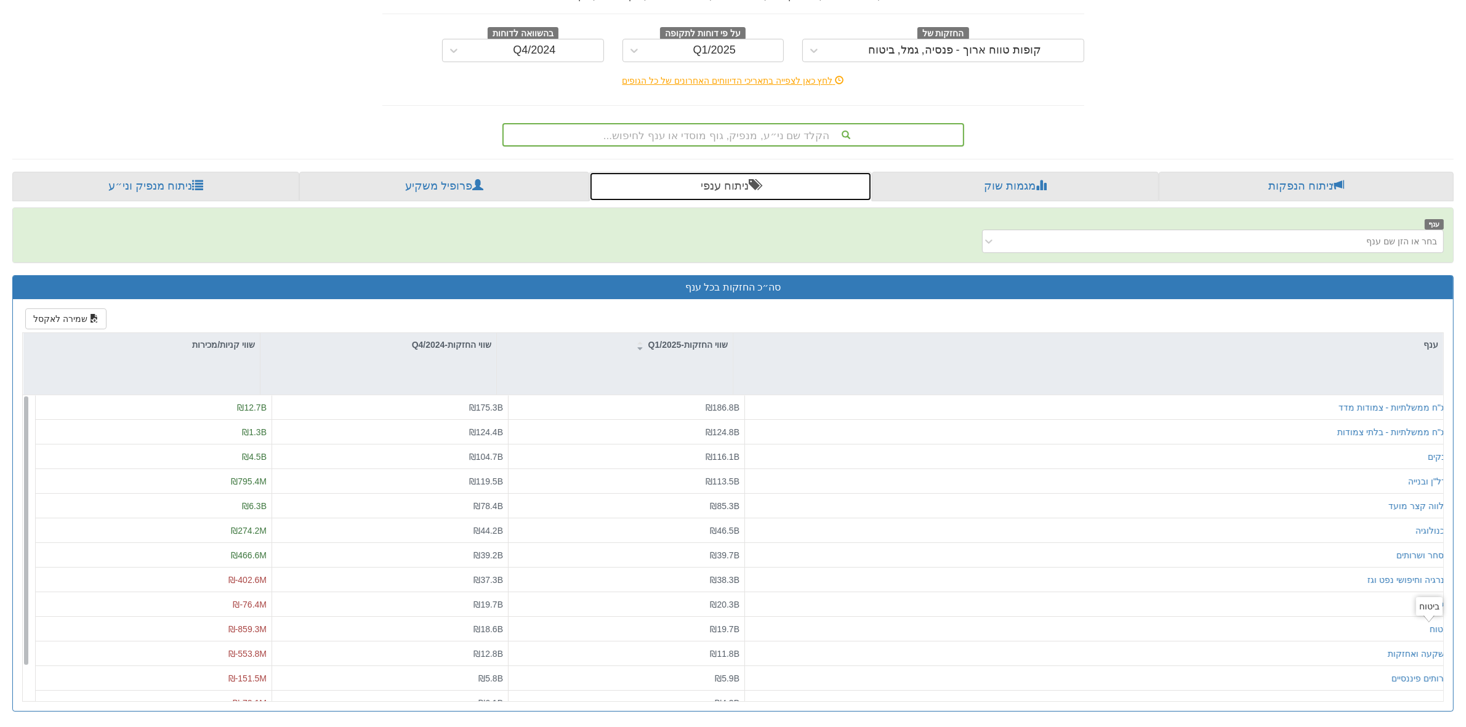
scroll to position [39, 0]
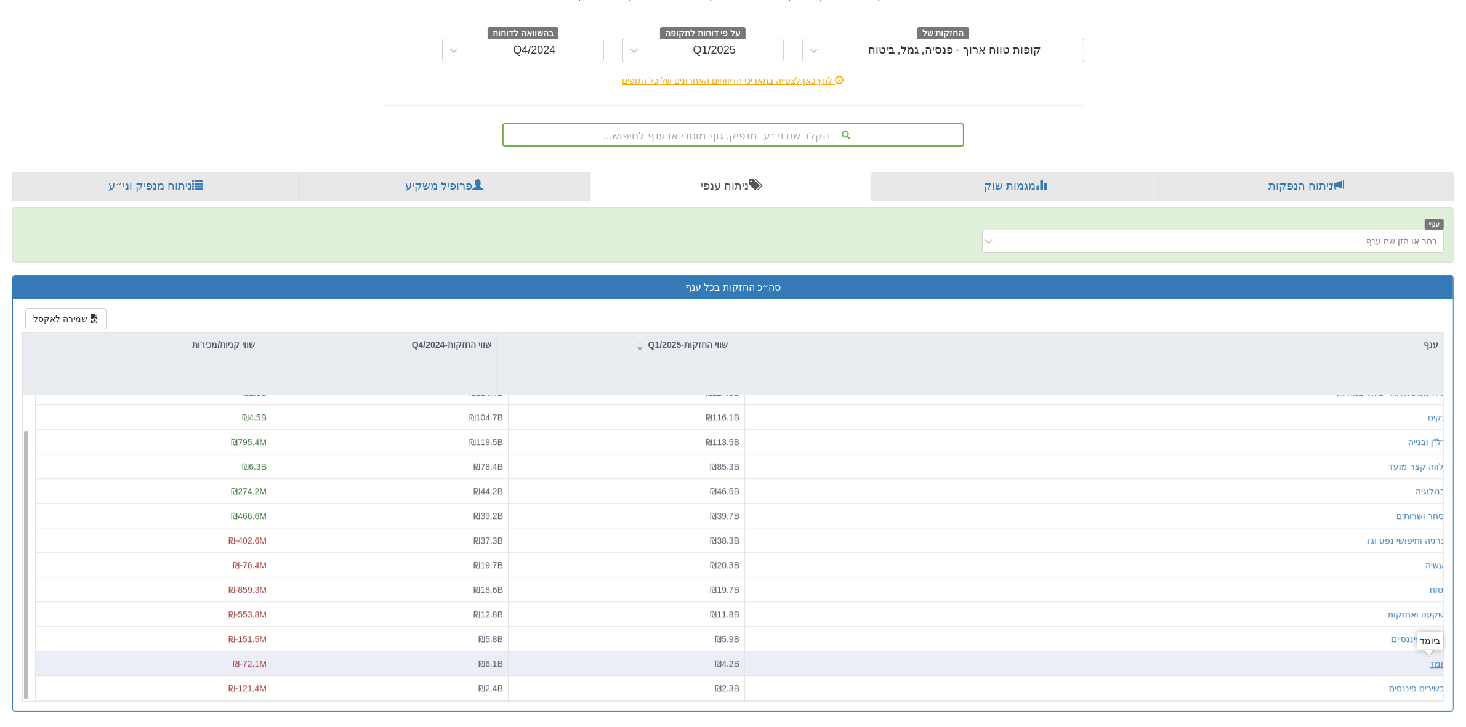
click at [1436, 665] on div "ביומד" at bounding box center [1440, 664] width 20 height 12
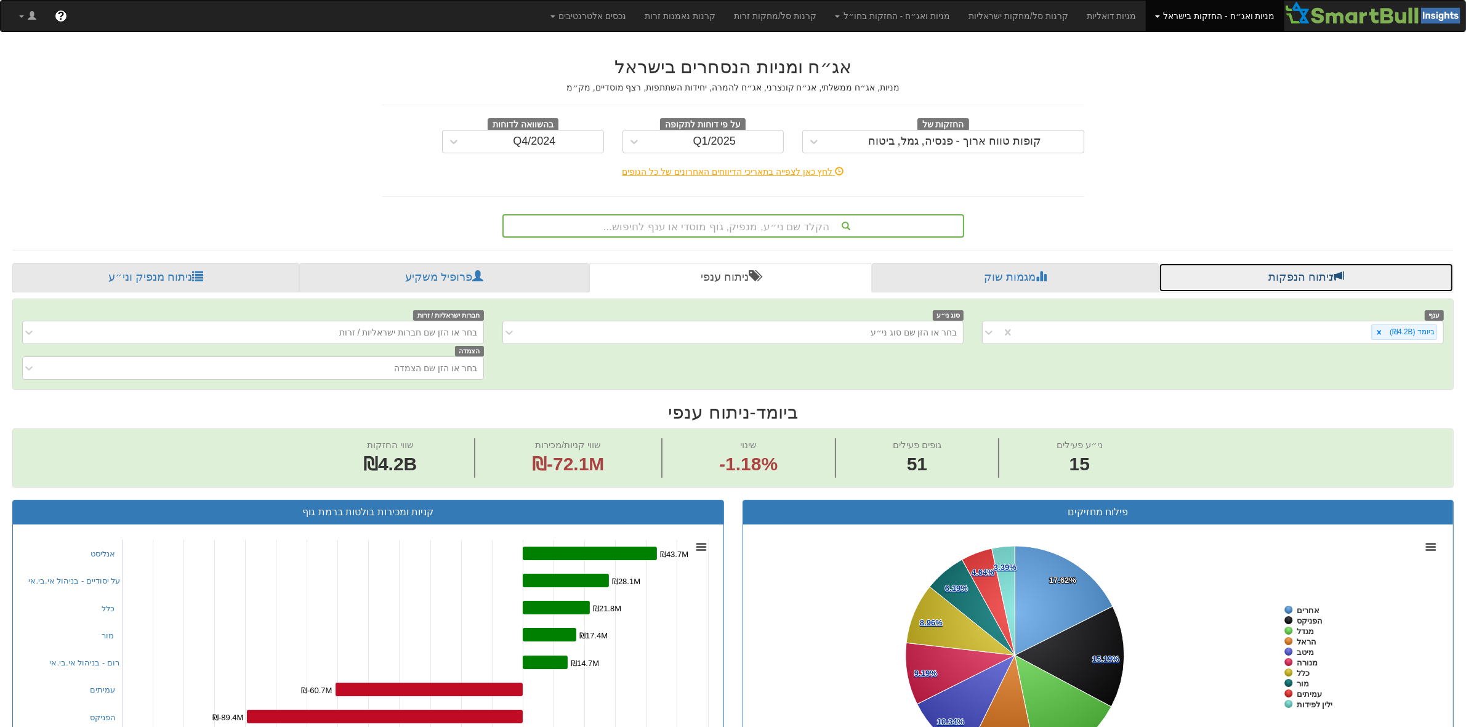
click at [1306, 281] on link "ניתוח הנפקות" at bounding box center [1306, 278] width 295 height 30
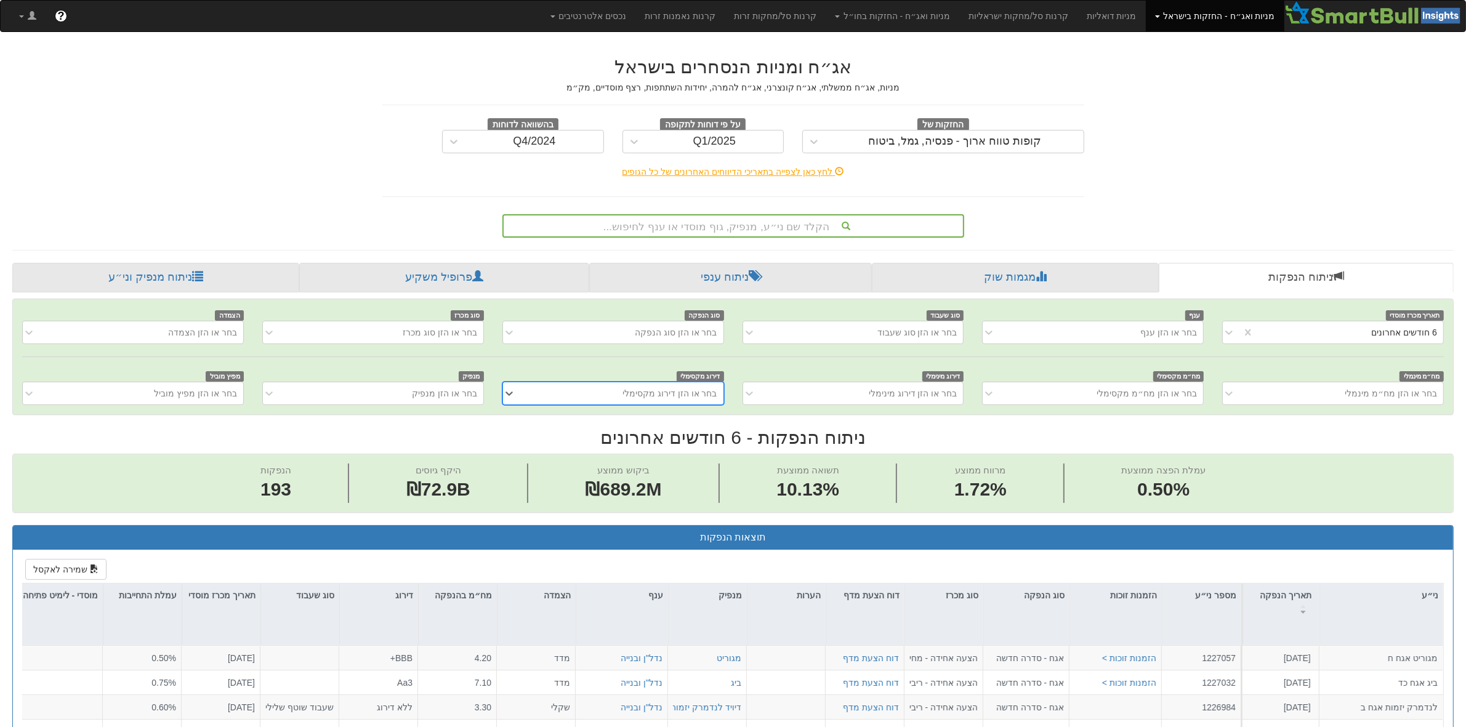
scroll to position [0, 1952]
click at [1049, 282] on link "מגמות שוק" at bounding box center [1016, 278] width 288 height 30
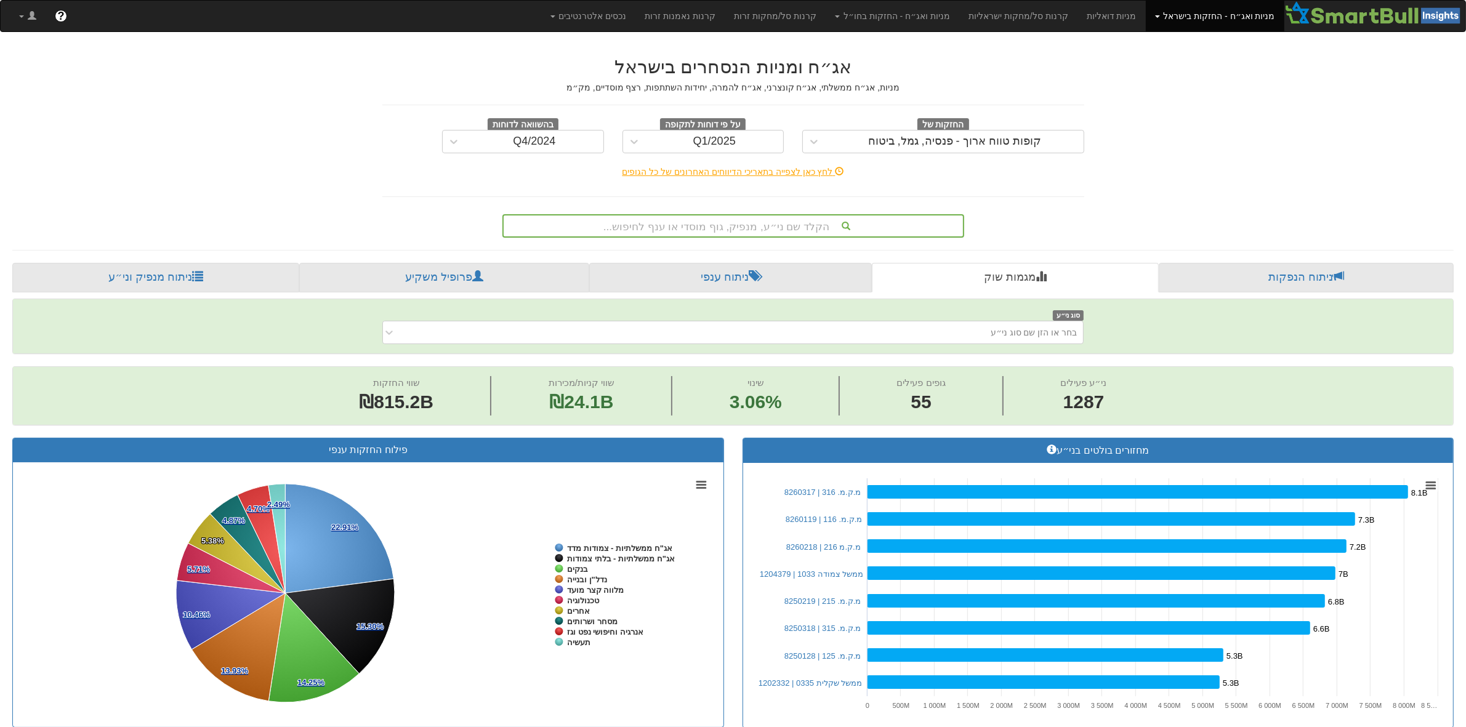
click at [459, 280] on link "פרופיל משקיע" at bounding box center [444, 278] width 291 height 30
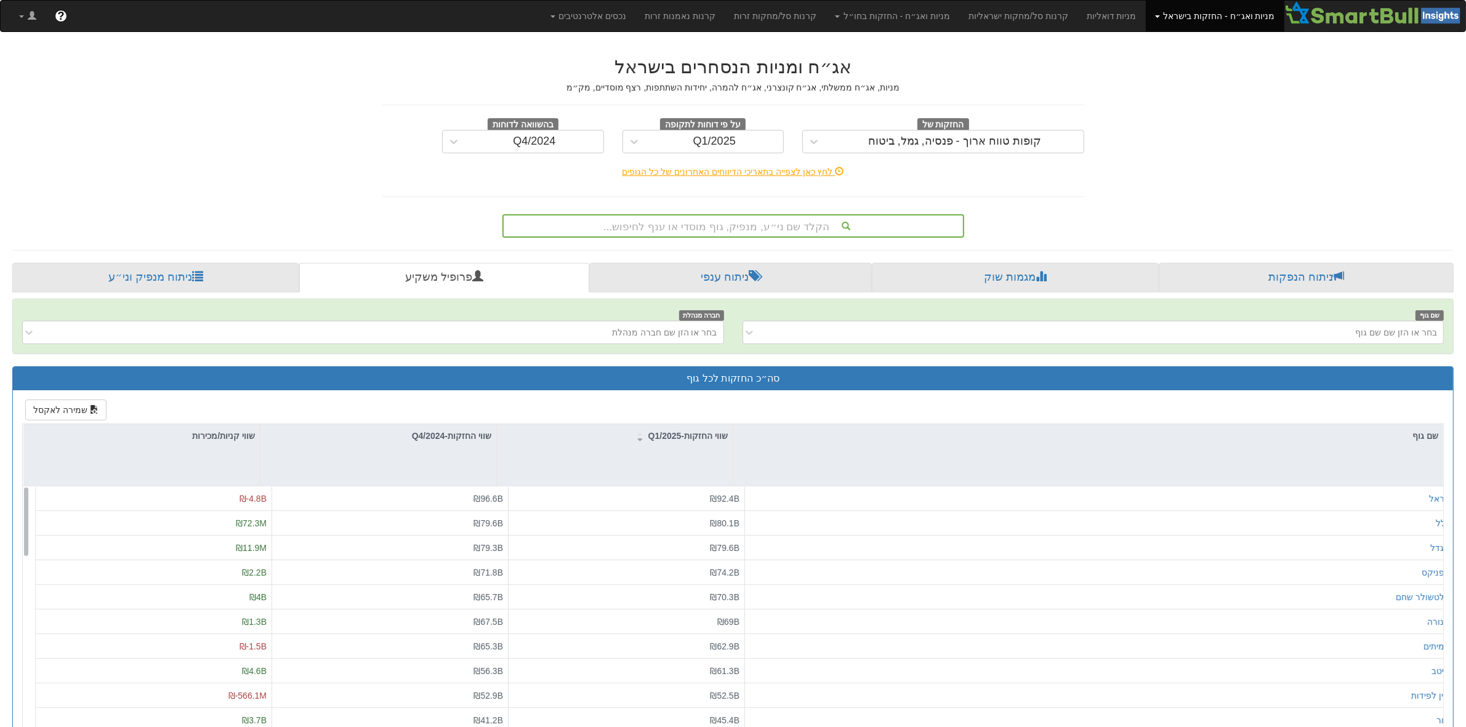
click at [768, 229] on div "הקלד שם ני״ע, מנפיק, גוף מוסדי או ענף לחיפוש..." at bounding box center [733, 226] width 459 height 21
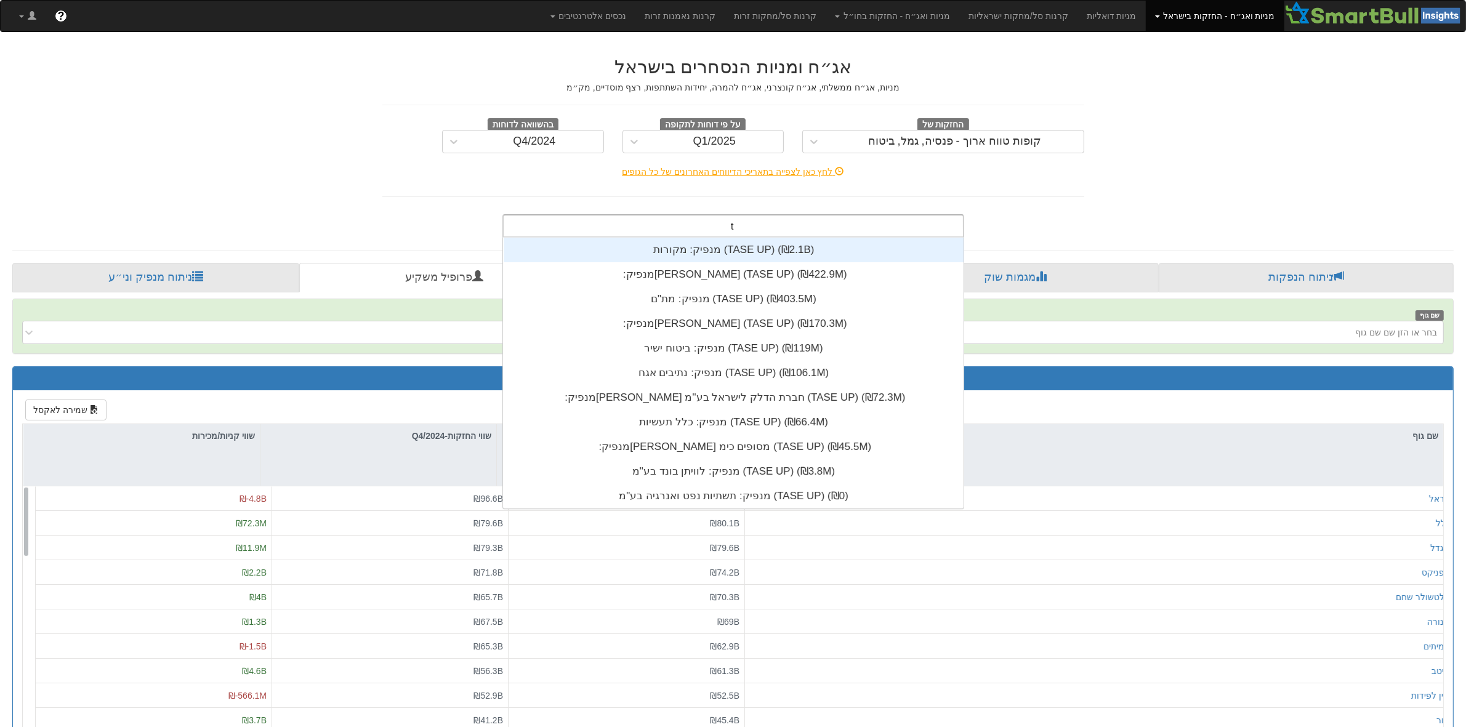
scroll to position [271, 0]
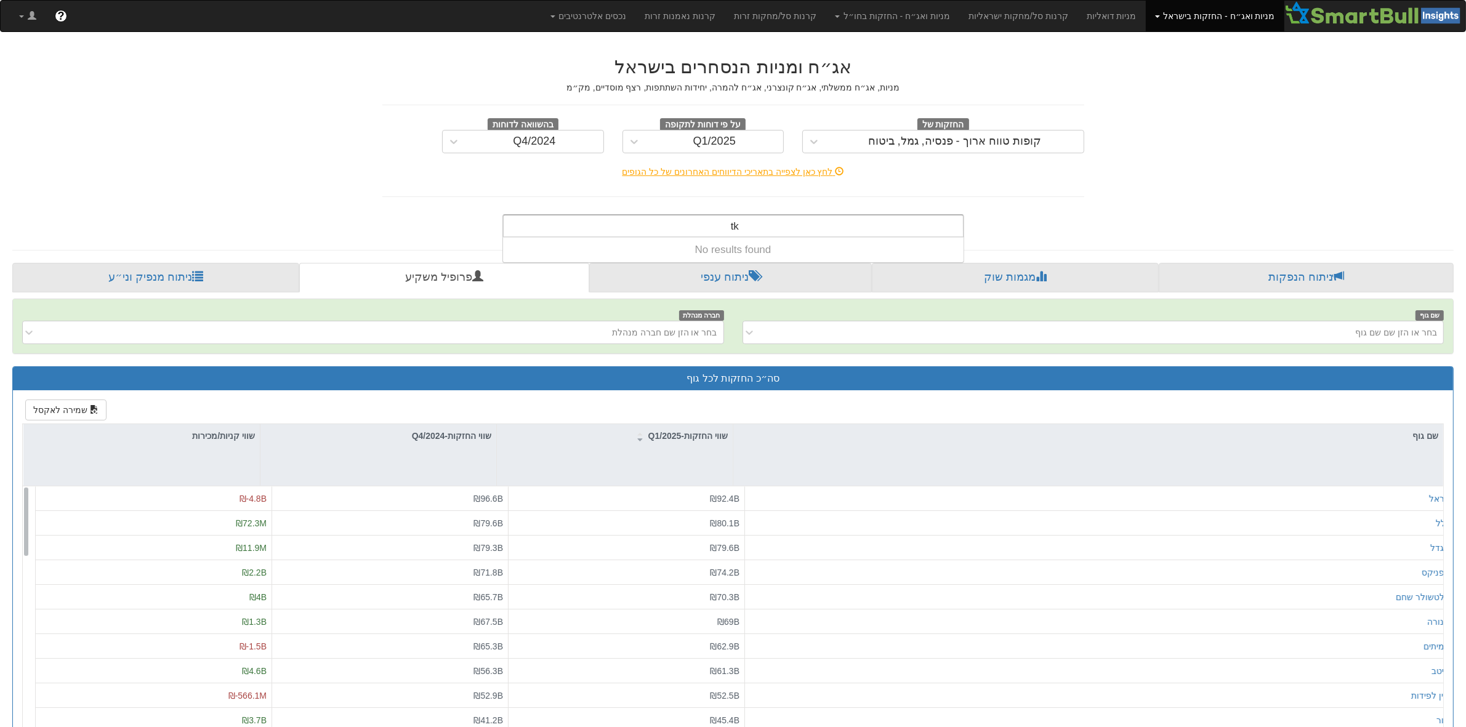
type input "t"
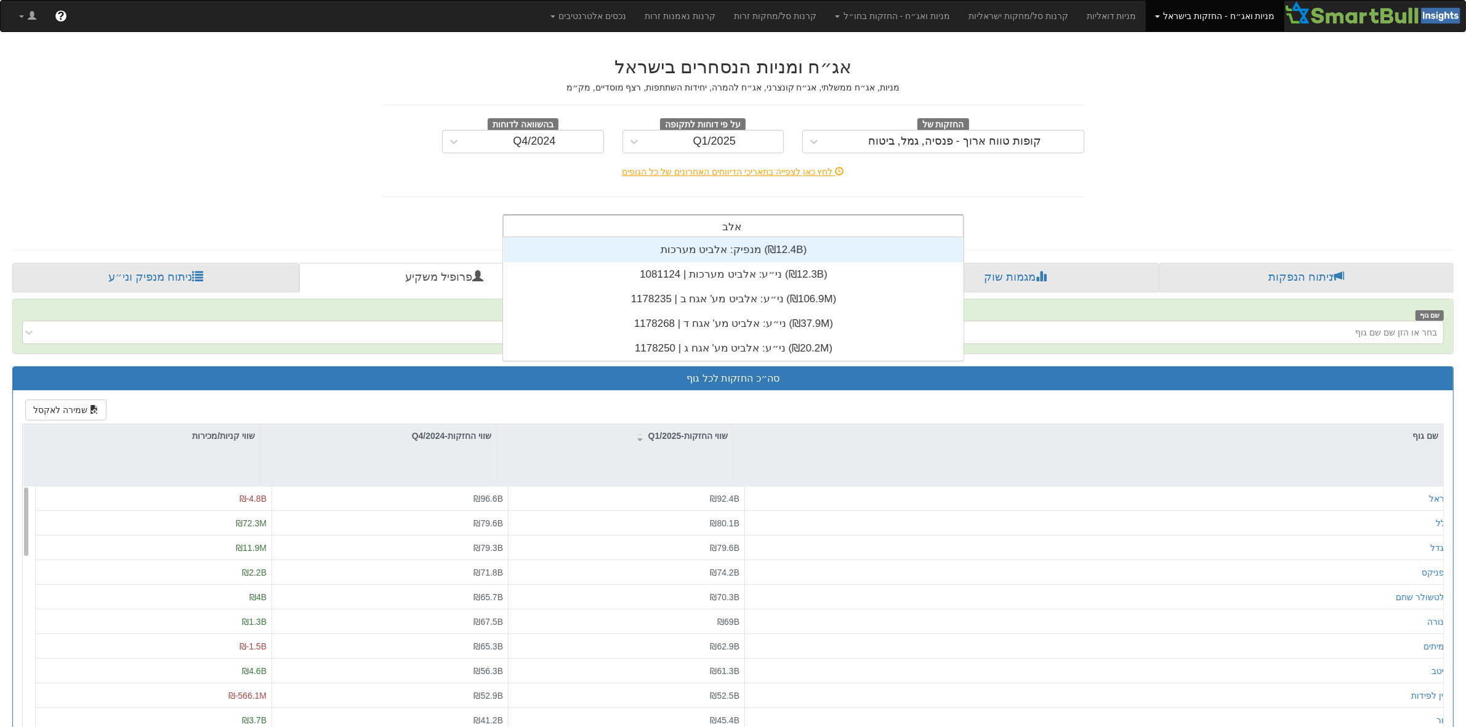
scroll to position [123, 0]
type input "אלביט"
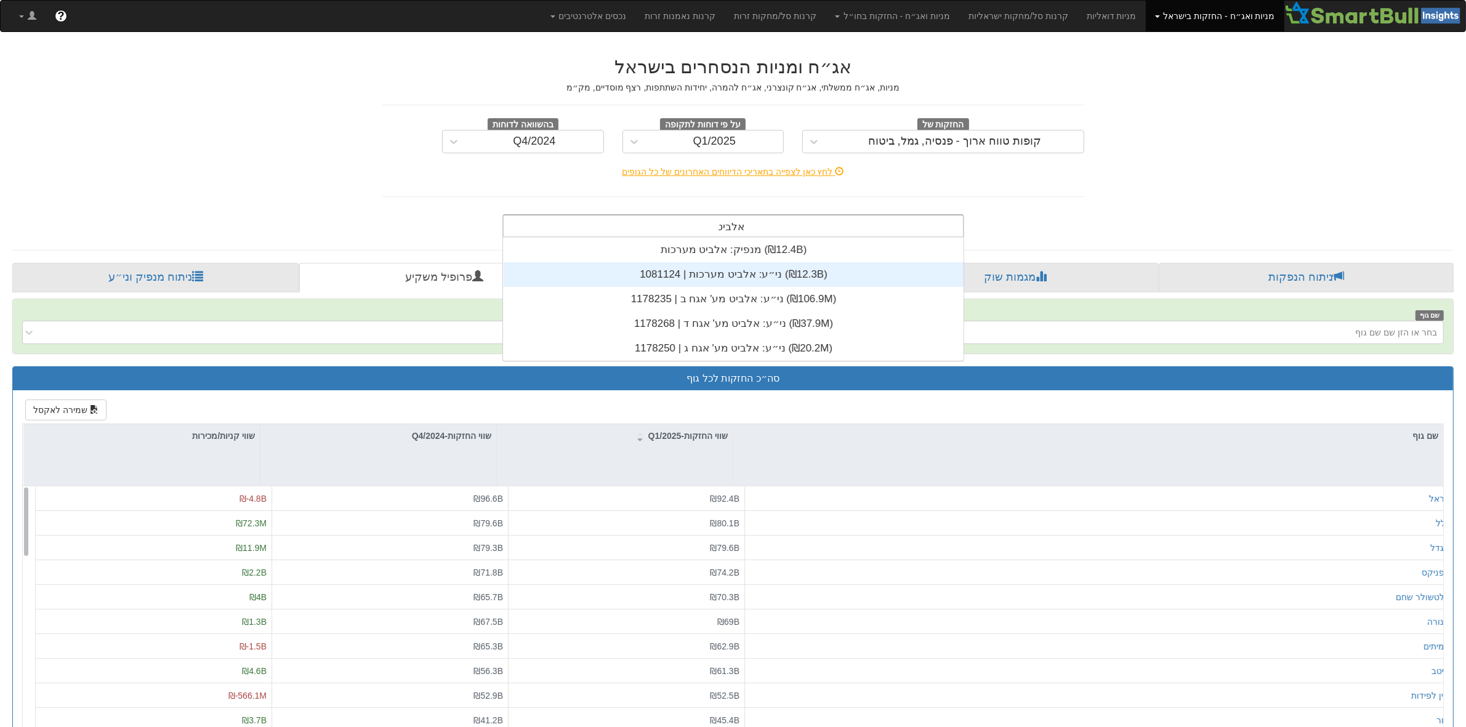
click at [740, 269] on div "ני״ע: ‏אלביט מערכות | 1081124 ‎(₪12.3B)‎" at bounding box center [734, 274] width 460 height 25
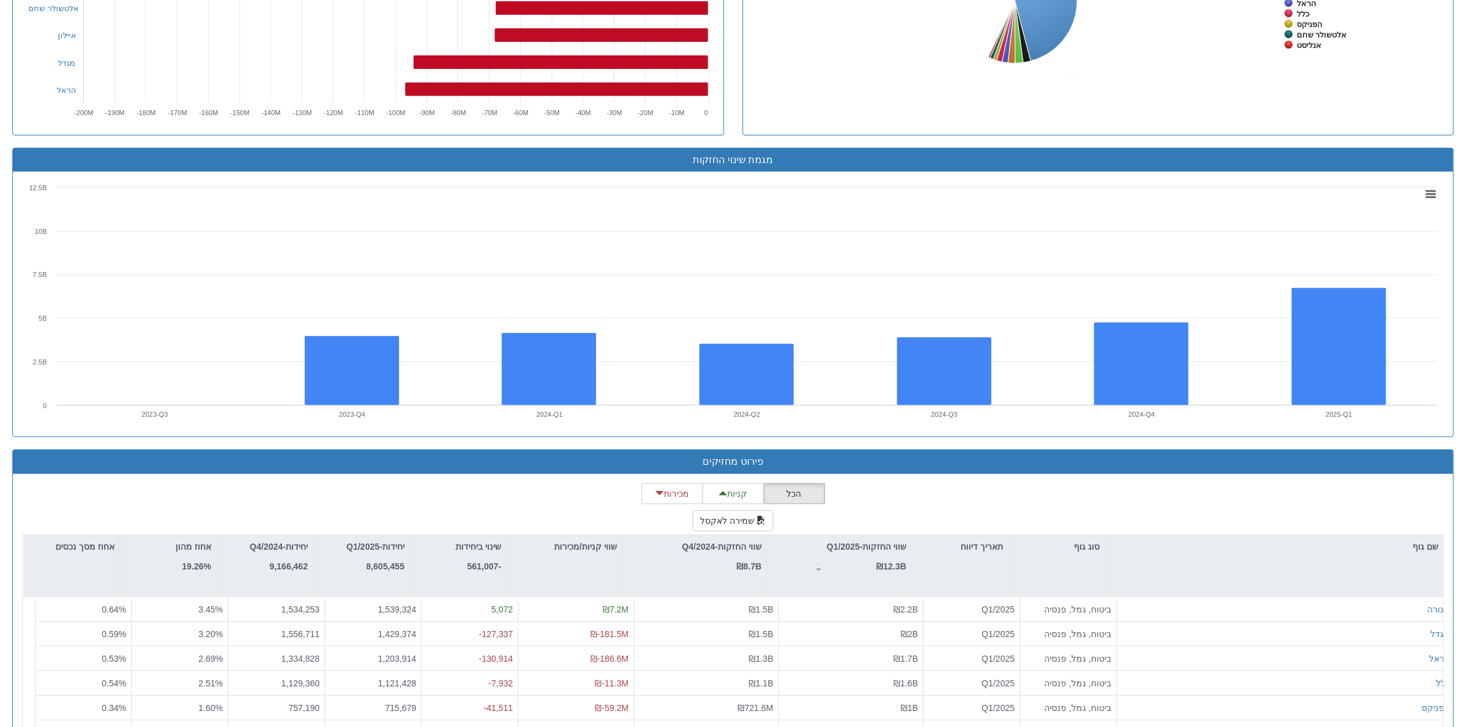
scroll to position [732, 0]
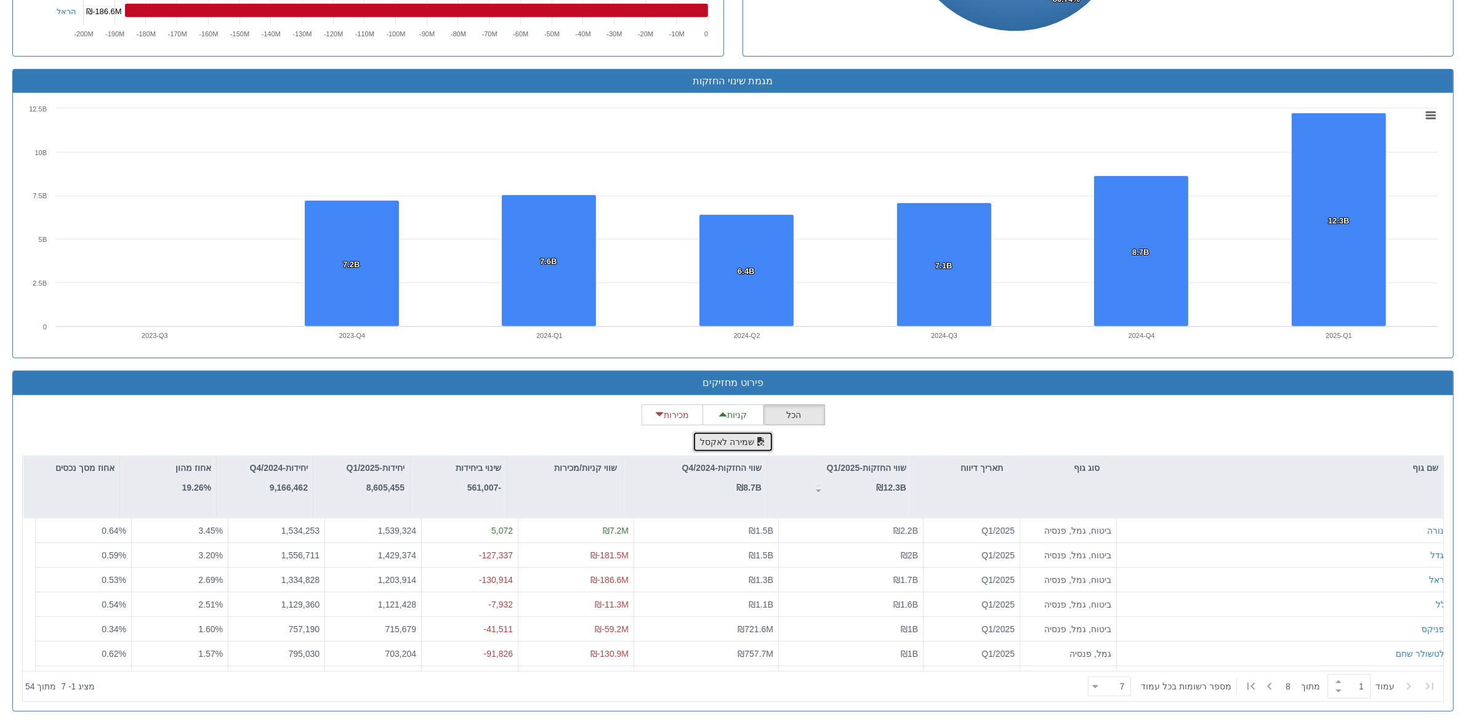
click at [764, 441] on button "שמירה לאקסל" at bounding box center [733, 442] width 81 height 21
drag, startPoint x: 746, startPoint y: 439, endPoint x: 608, endPoint y: 401, distance: 143.1
click at [573, 405] on div "הכל קניות מכירות שמירה לאקסל שם גוף סוג גוף תאריך דיווח שווי החזקות-Q1/2025 ₪12…" at bounding box center [733, 553] width 1422 height 297
click at [937, 421] on div "הכל קניות מכירות שמירה לאקסל שם גוף סוג גוף תאריך דיווח שווי החזקות-Q1/2025 ₪12…" at bounding box center [733, 553] width 1422 height 297
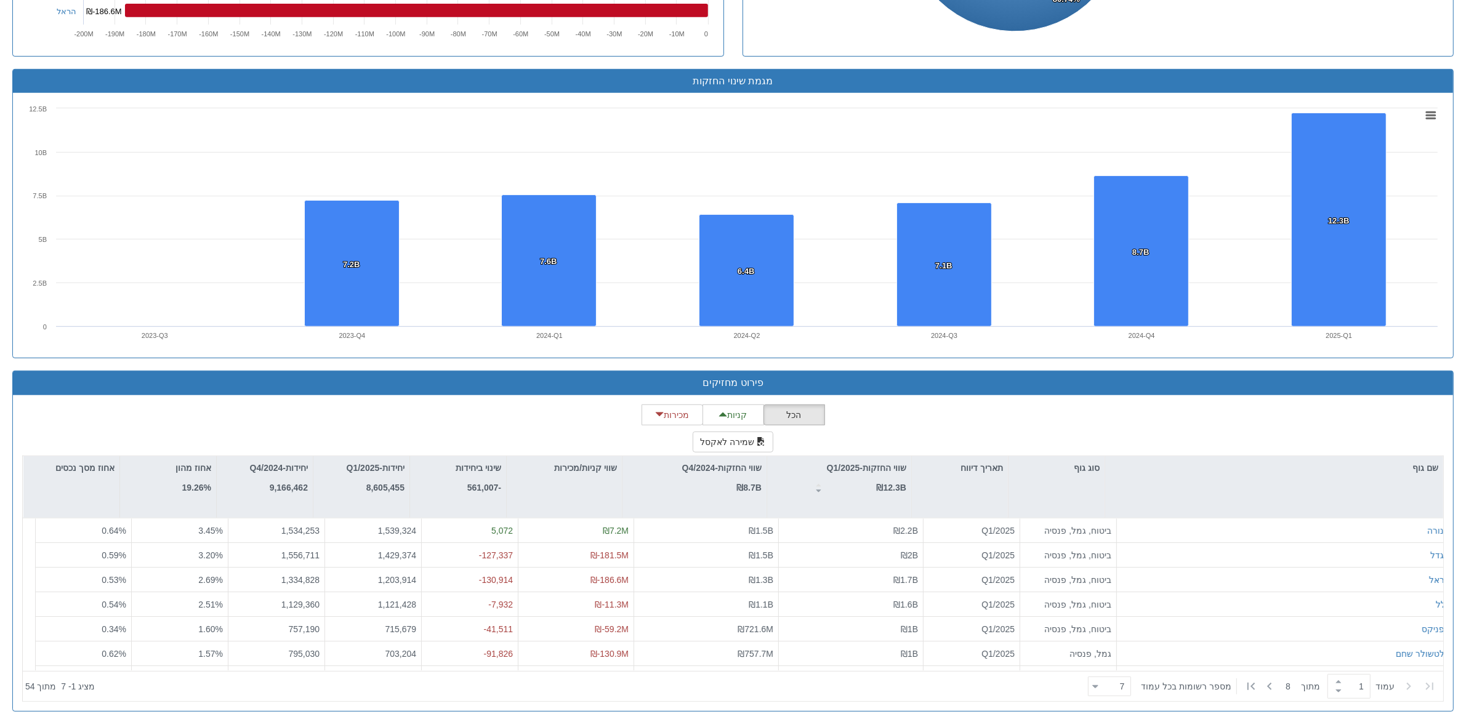
drag, startPoint x: 937, startPoint y: 421, endPoint x: 936, endPoint y: 436, distance: 15.4
click at [936, 436] on div "הכל קניות מכירות שמירה לאקסל שם גוף סוג גוף תאריך דיווח שווי החזקות-Q1/2025 ₪12…" at bounding box center [733, 553] width 1422 height 297
click at [1115, 693] on div "7 7" at bounding box center [1115, 687] width 32 height 17
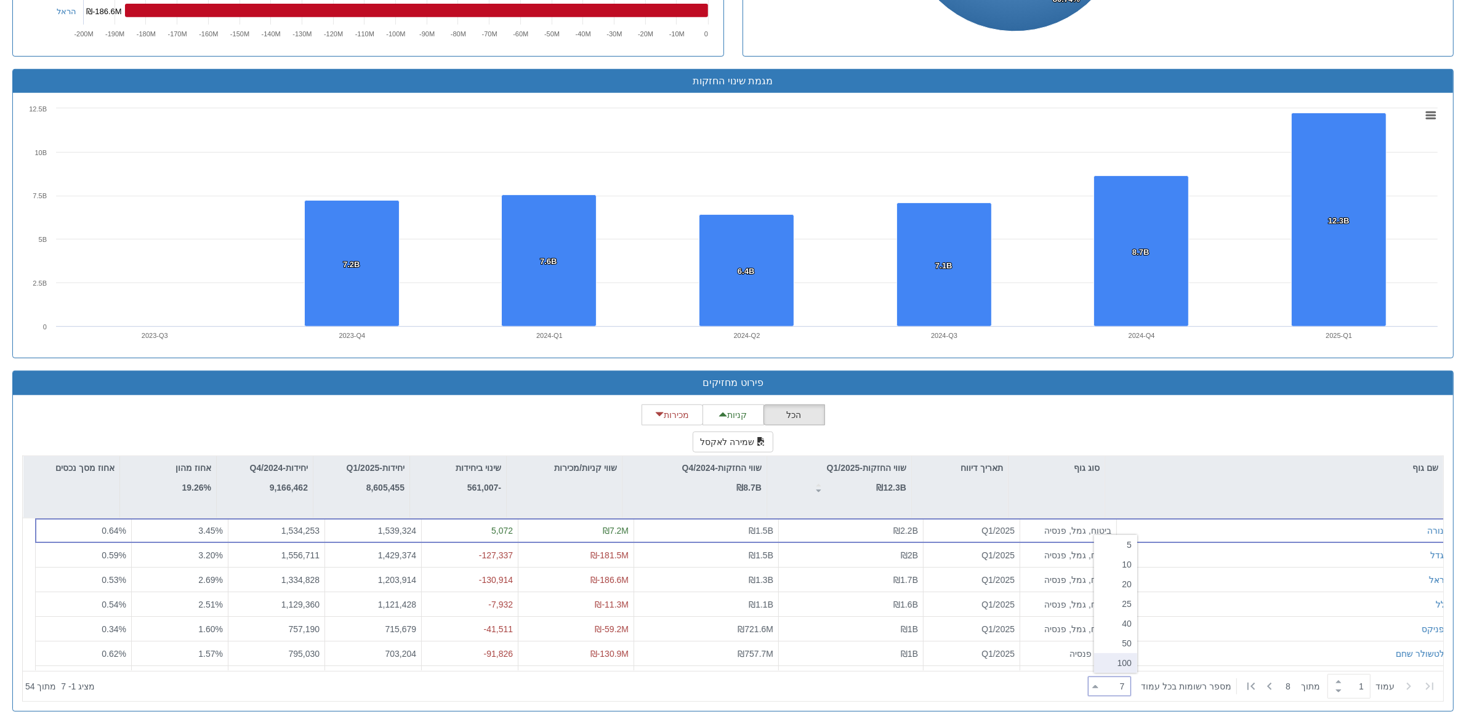
click at [1113, 665] on div "100" at bounding box center [1115, 663] width 43 height 20
type input "100"
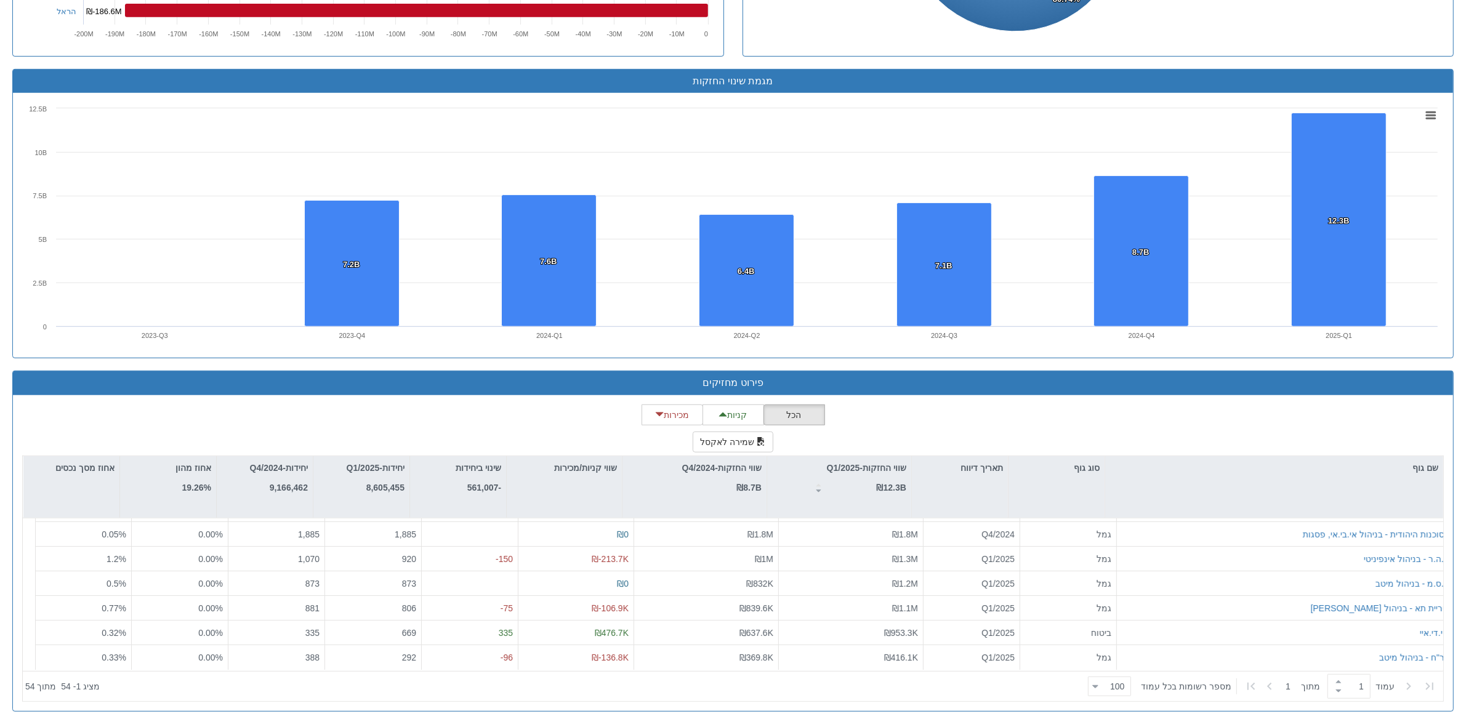
drag, startPoint x: 555, startPoint y: 429, endPoint x: 898, endPoint y: 419, distance: 343.2
click at [901, 414] on div "הכל קניות מכירות שמירה לאקסל שם גוף סוג גוף תאריך דיווח שווי החזקות-Q1/2025 ₪12…" at bounding box center [733, 553] width 1422 height 297
click at [898, 419] on div "הכל קניות מכירות שמירה לאקסל שם גוף סוג גוף תאריך דיווח שווי החזקות-Q1/2025 ₪12…" at bounding box center [733, 553] width 1422 height 297
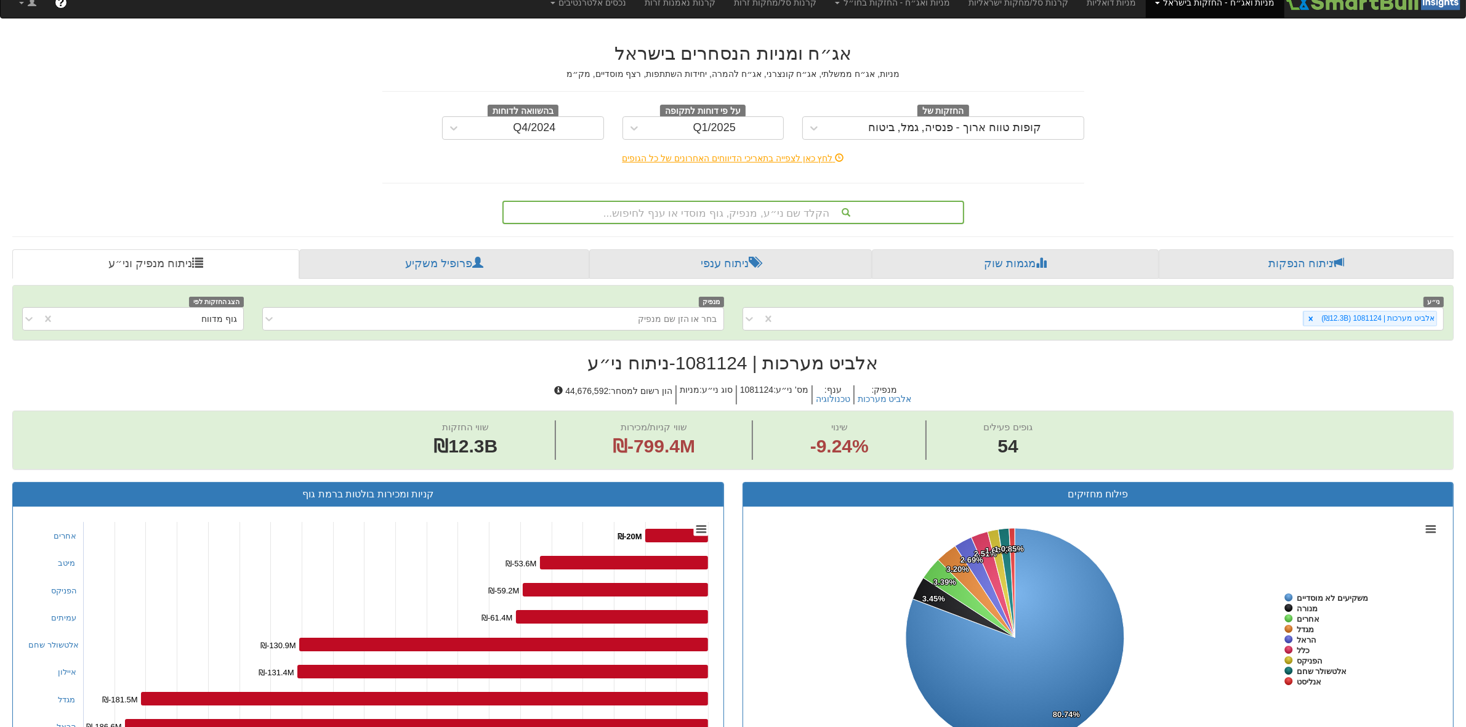
scroll to position [0, 0]
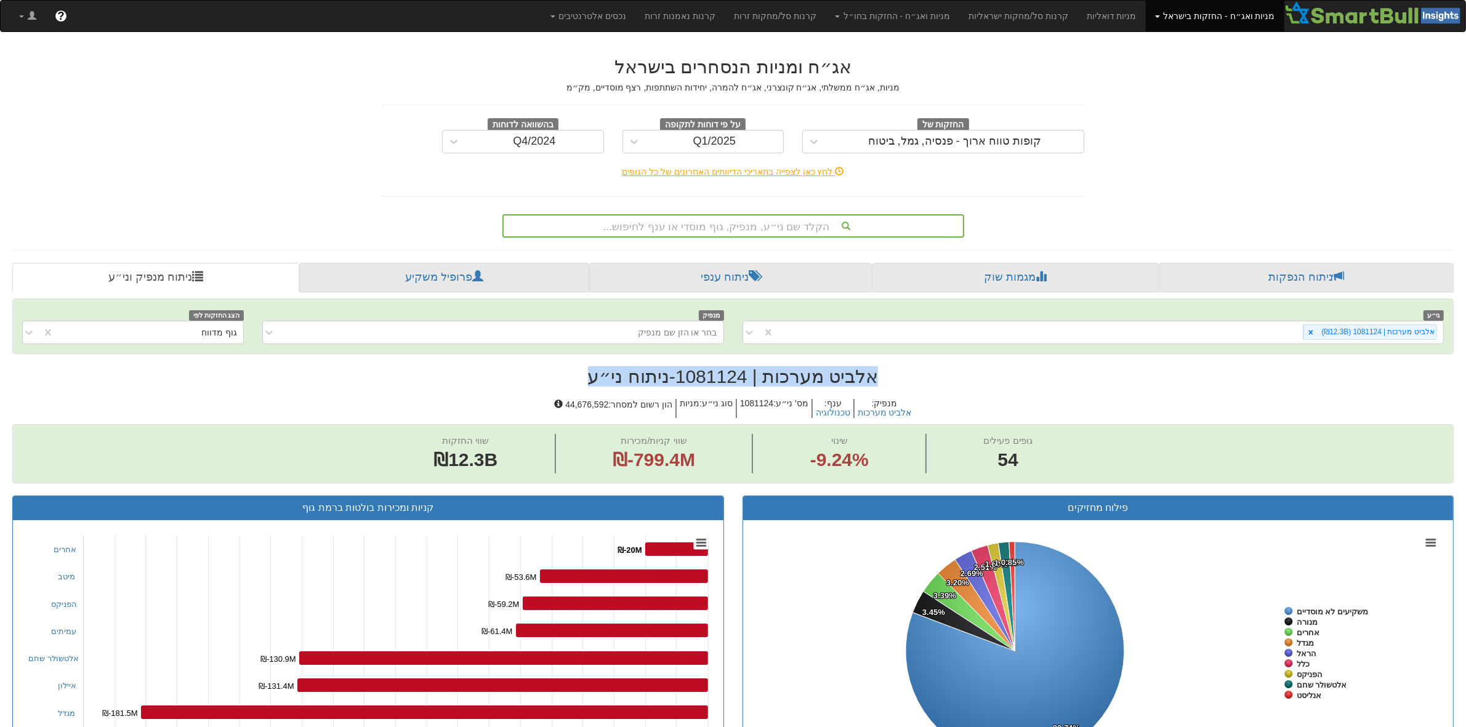
drag, startPoint x: 887, startPoint y: 368, endPoint x: 581, endPoint y: 385, distance: 307.2
click at [581, 385] on h2 "אלביט מערכות | 1081124 - ניתוח ני״ע" at bounding box center [733, 376] width 1442 height 20
drag, startPoint x: 595, startPoint y: 379, endPoint x: 890, endPoint y: 374, distance: 295.0
click at [890, 374] on h2 "אלביט מערכות | 1081124 - ניתוח ני״ע" at bounding box center [733, 376] width 1442 height 20
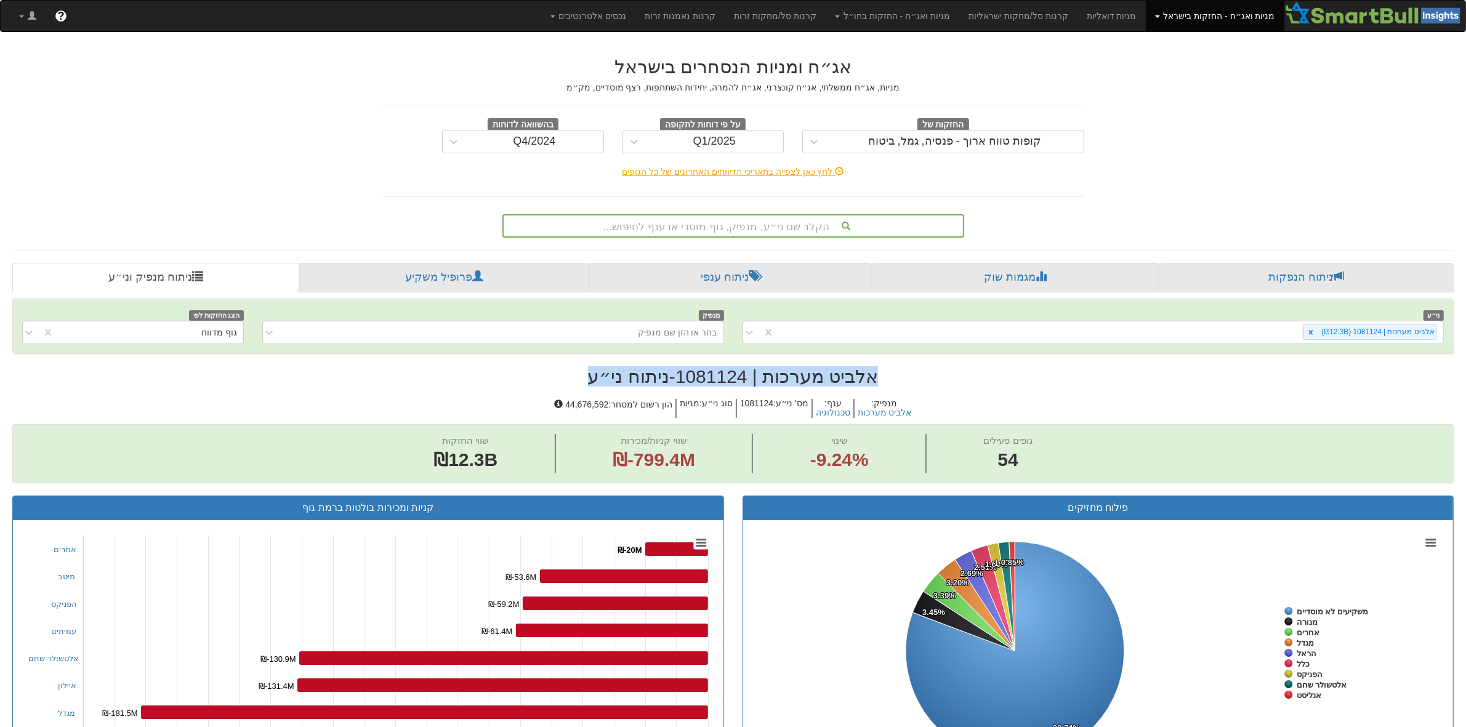
click at [890, 374] on h2 "אלביט מערכות | 1081124 - ניתוח ני״ע" at bounding box center [733, 376] width 1442 height 20
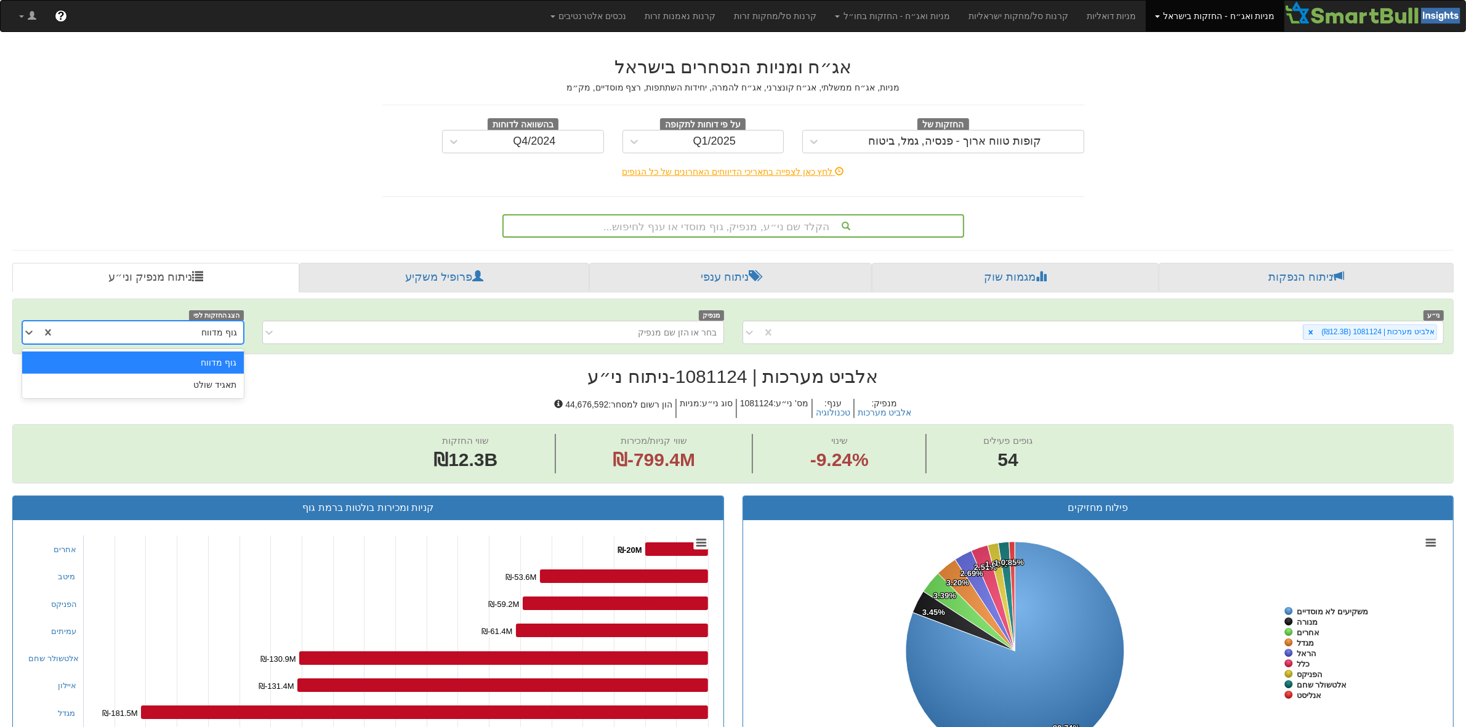
click at [171, 327] on div "גוף מדווח" at bounding box center [148, 333] width 189 height 20
click at [179, 384] on div "תאגיד שולט" at bounding box center [133, 385] width 222 height 22
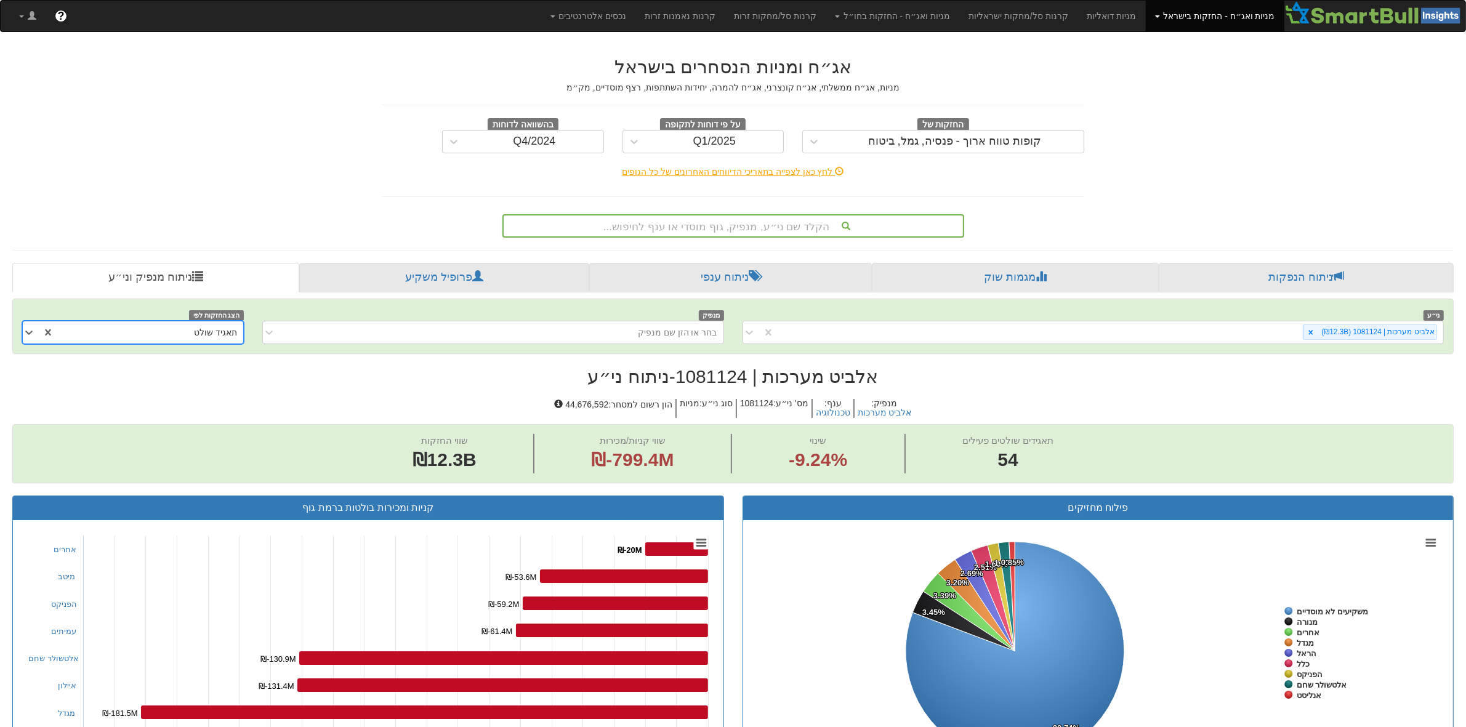
click at [182, 336] on div "תאגיד שולט" at bounding box center [148, 333] width 189 height 20
click at [189, 364] on div "גוף מדווח" at bounding box center [133, 363] width 222 height 22
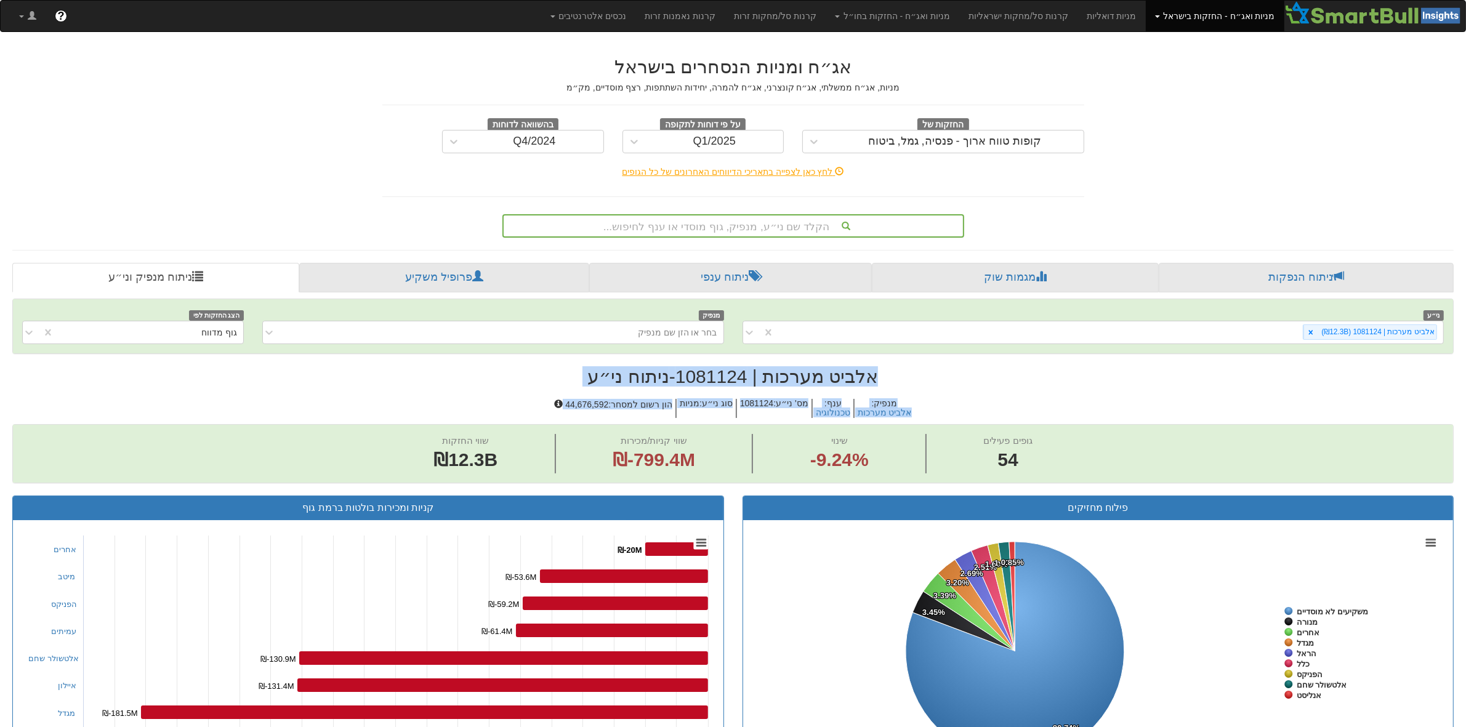
drag, startPoint x: 432, startPoint y: 414, endPoint x: 918, endPoint y: 373, distance: 487.0
click at [918, 376] on h2 "אלביט מערכות | 1081124 - ניתוח ני״ע" at bounding box center [733, 376] width 1442 height 20
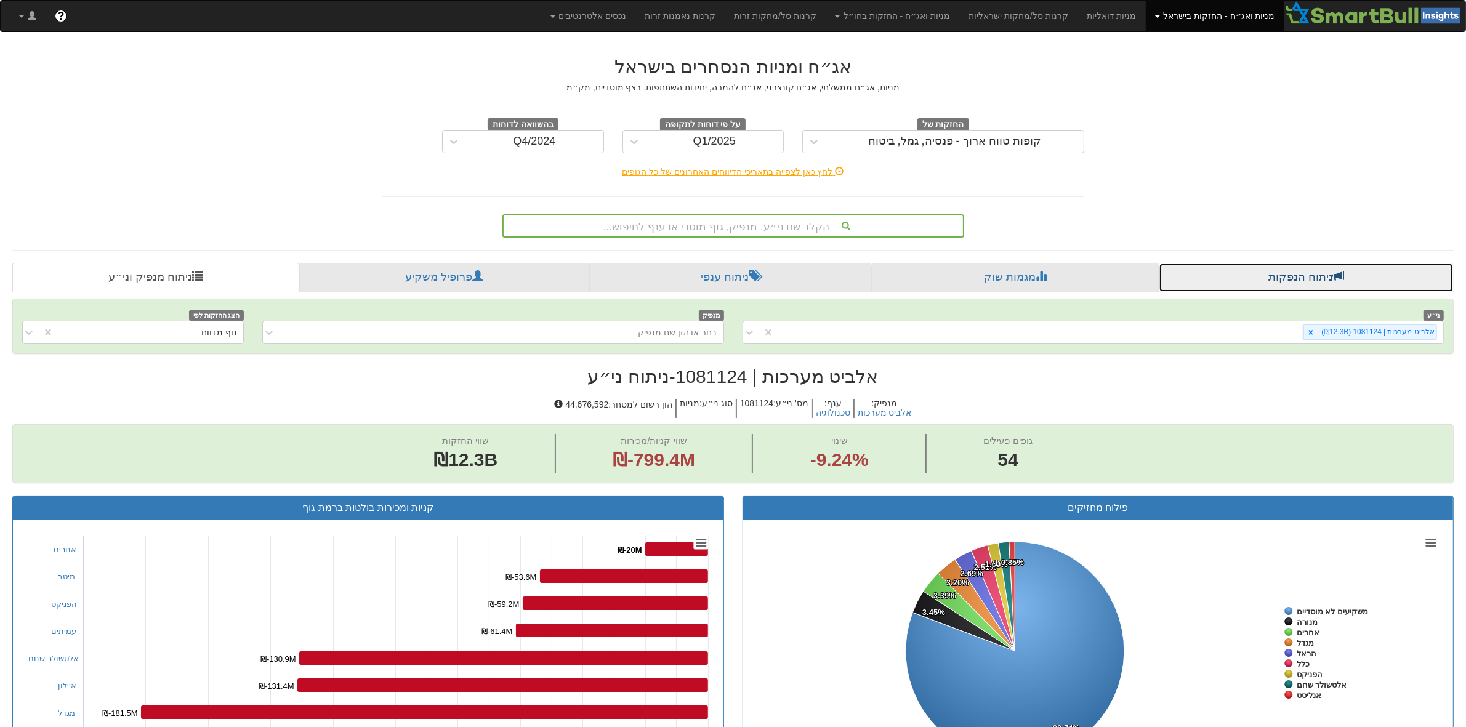
click at [1301, 278] on link "ניתוח הנפקות" at bounding box center [1306, 278] width 295 height 30
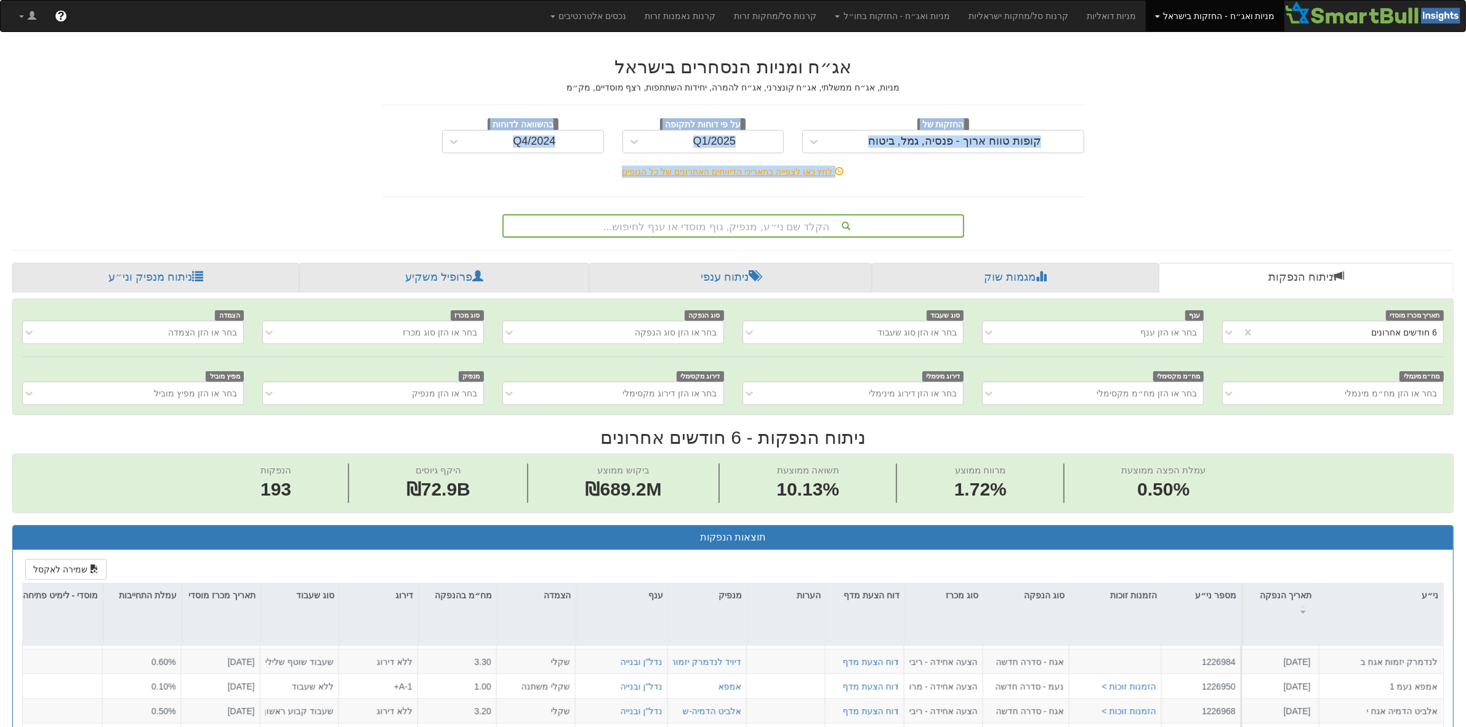
drag, startPoint x: 160, startPoint y: 157, endPoint x: 1101, endPoint y: 118, distance: 941.9
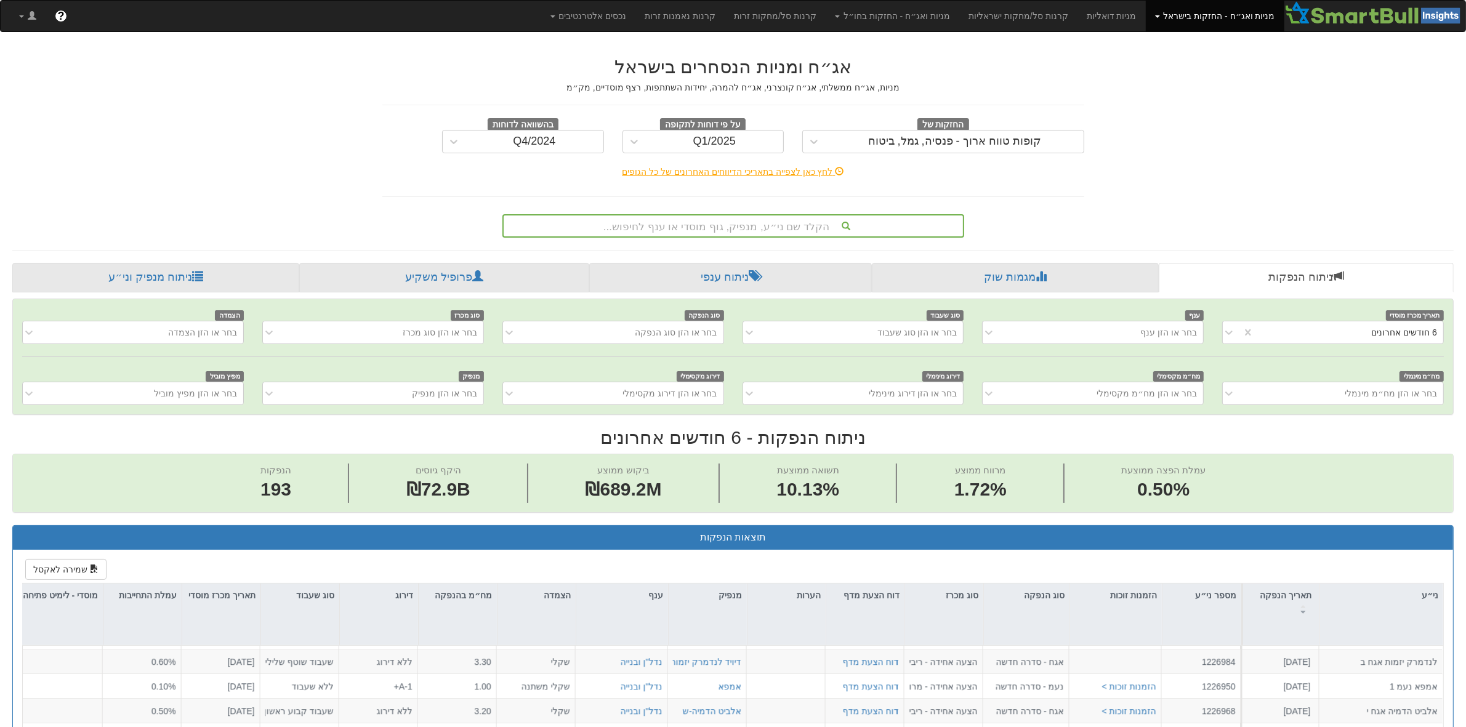
click at [1054, 174] on div "לחץ כאן לצפייה בתאריכי הדיווחים האחרונים של כל הגופים" at bounding box center [733, 172] width 721 height 12
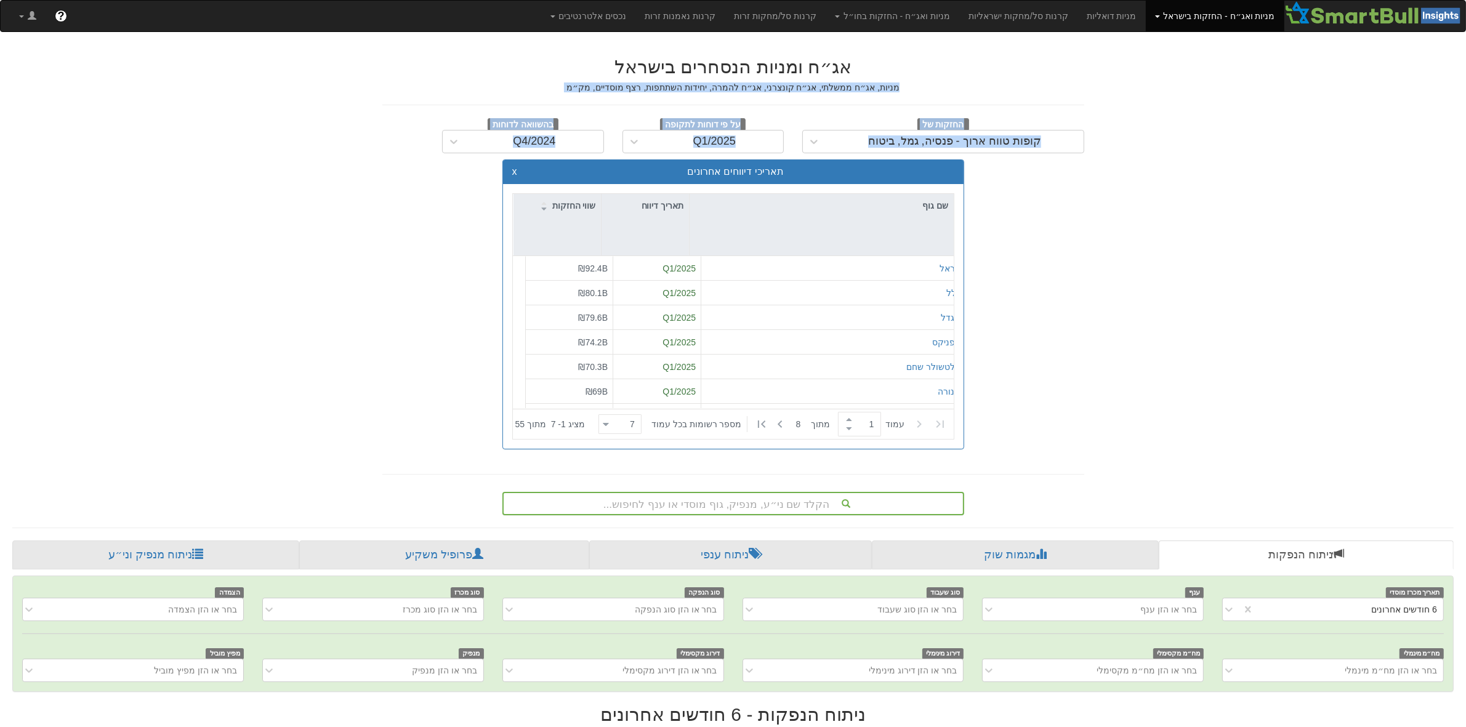
drag, startPoint x: 1314, startPoint y: 94, endPoint x: 401, endPoint y: 466, distance: 985.4
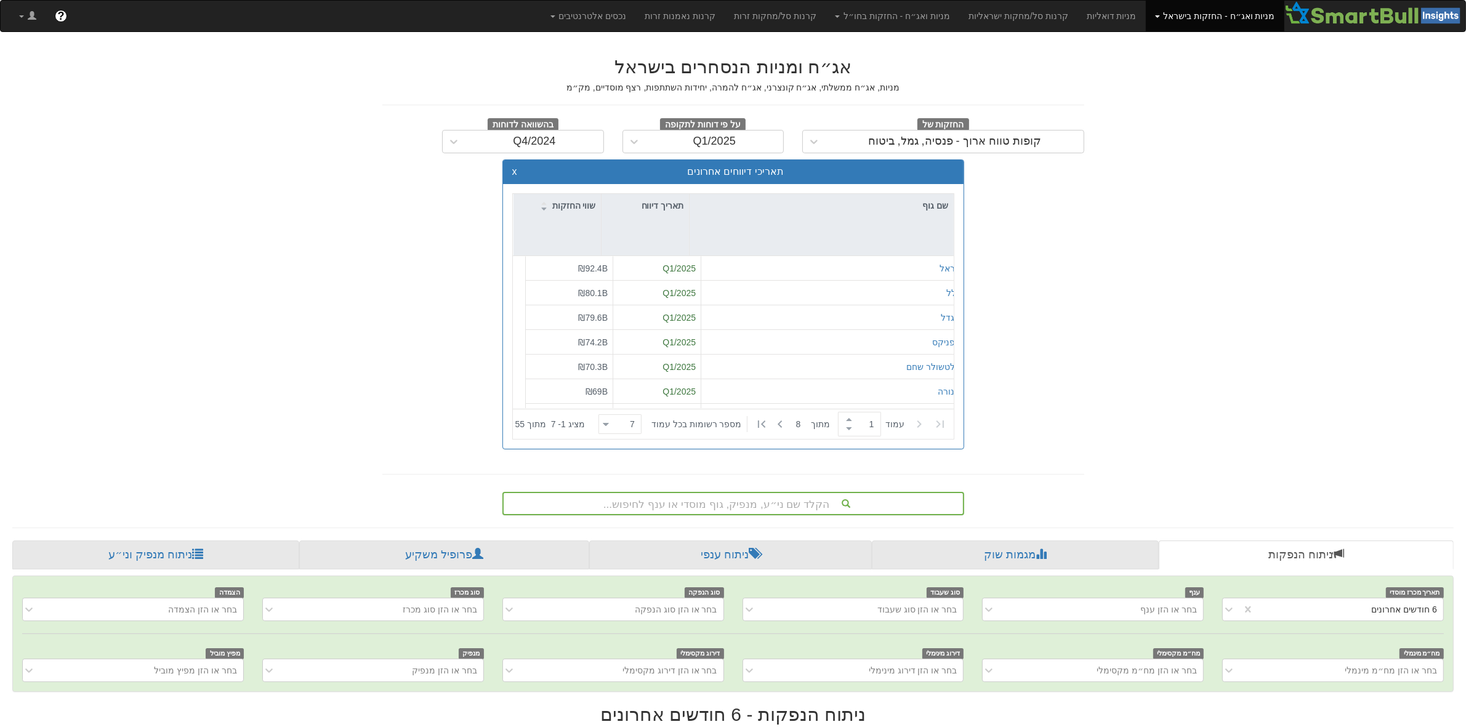
click at [401, 466] on div "אג״ח ומניות הנסחרים בישראל מניות, אג״ח ממשלתי, אג״ח קונצרני, אג״ח להמרה, יחידות…" at bounding box center [733, 279] width 721 height 471
click at [515, 168] on button "x" at bounding box center [514, 171] width 5 height 11
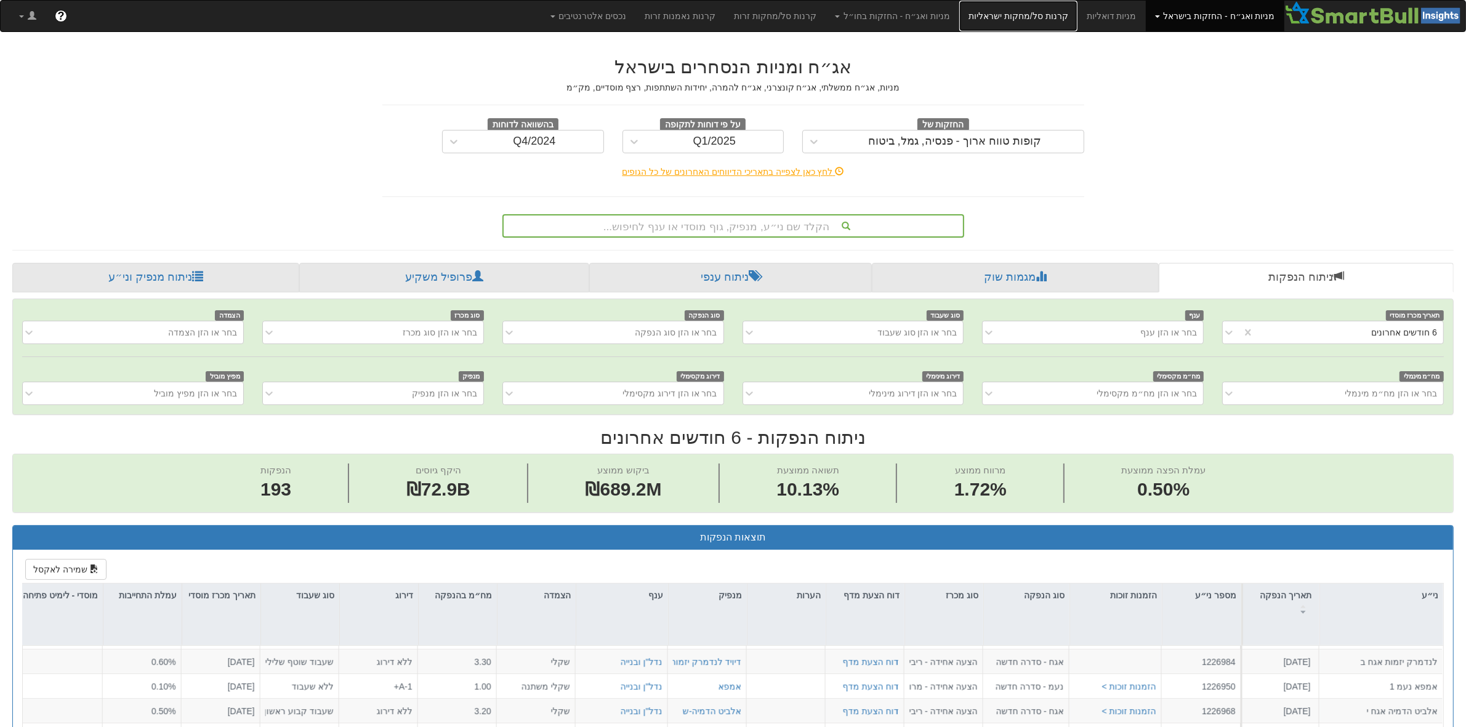
click at [1078, 22] on link "קרנות סל/מחקות ישראליות" at bounding box center [1019, 16] width 118 height 31
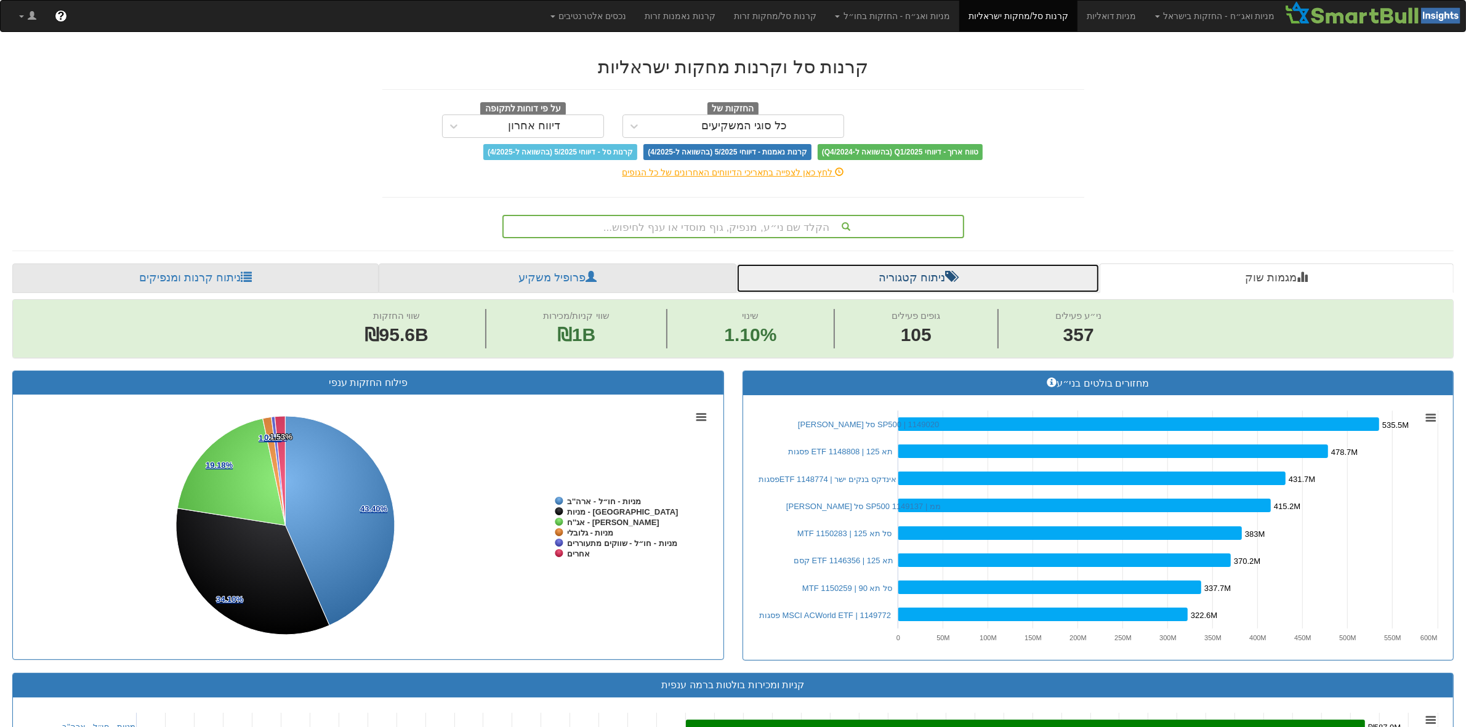
click at [956, 272] on link "ניתוח קטגוריה" at bounding box center [918, 279] width 363 height 30
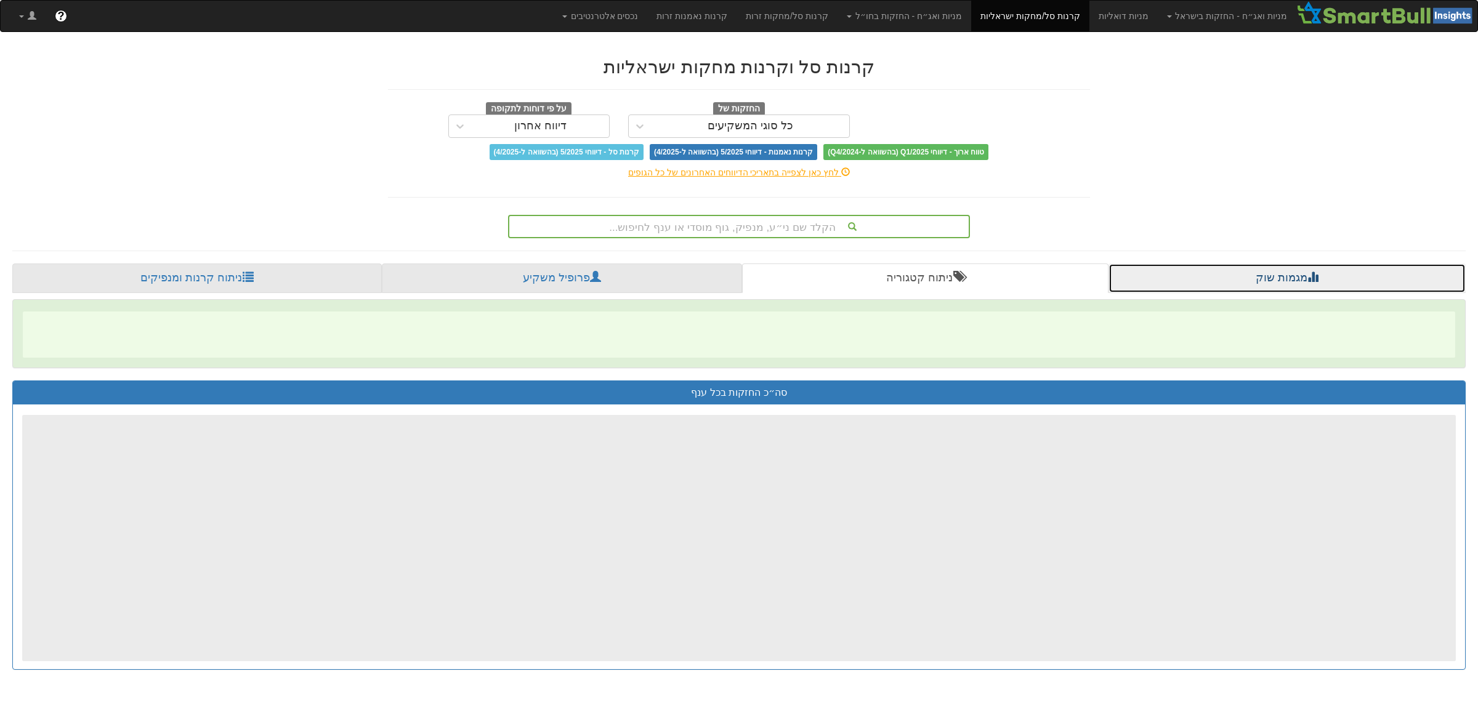
click at [1136, 278] on link "מגמות שוק" at bounding box center [1287, 279] width 357 height 30
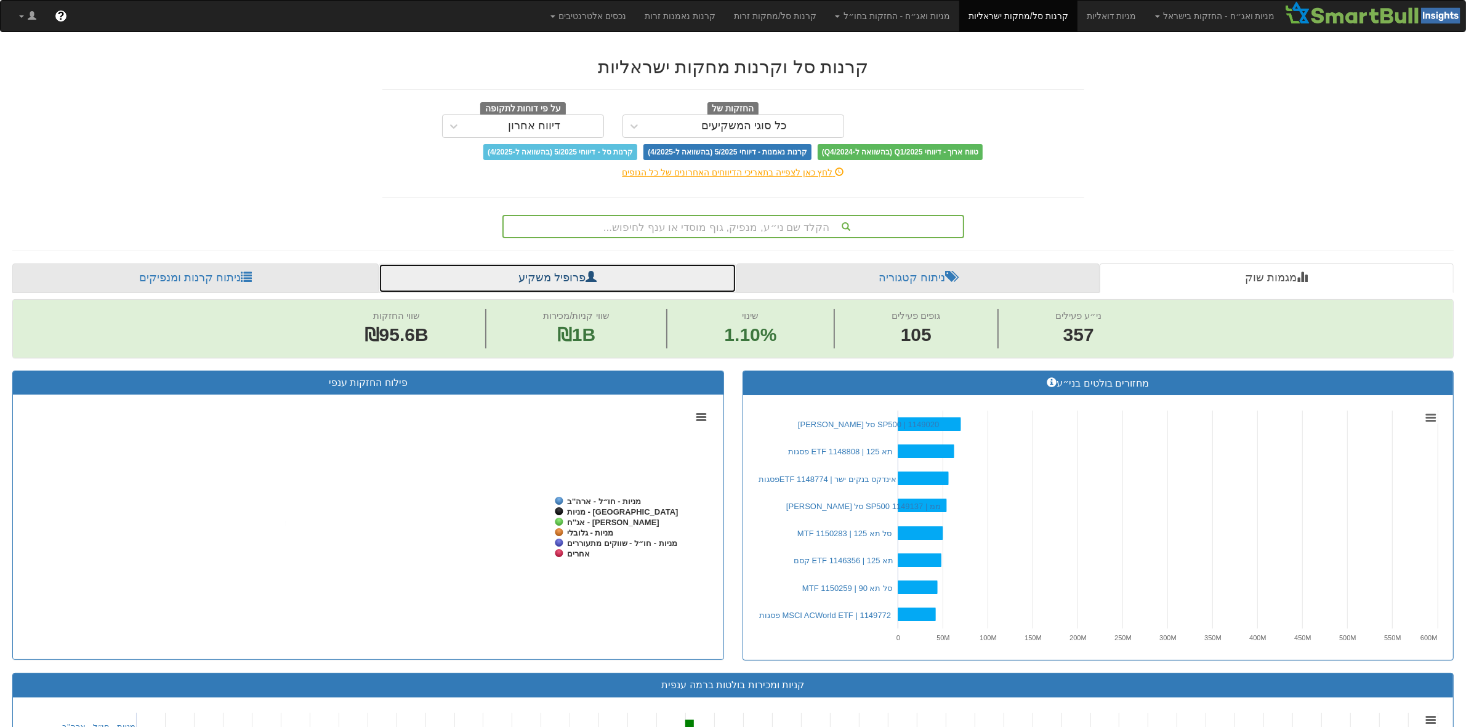
click at [611, 284] on link "פרופיל משקיע" at bounding box center [557, 279] width 357 height 30
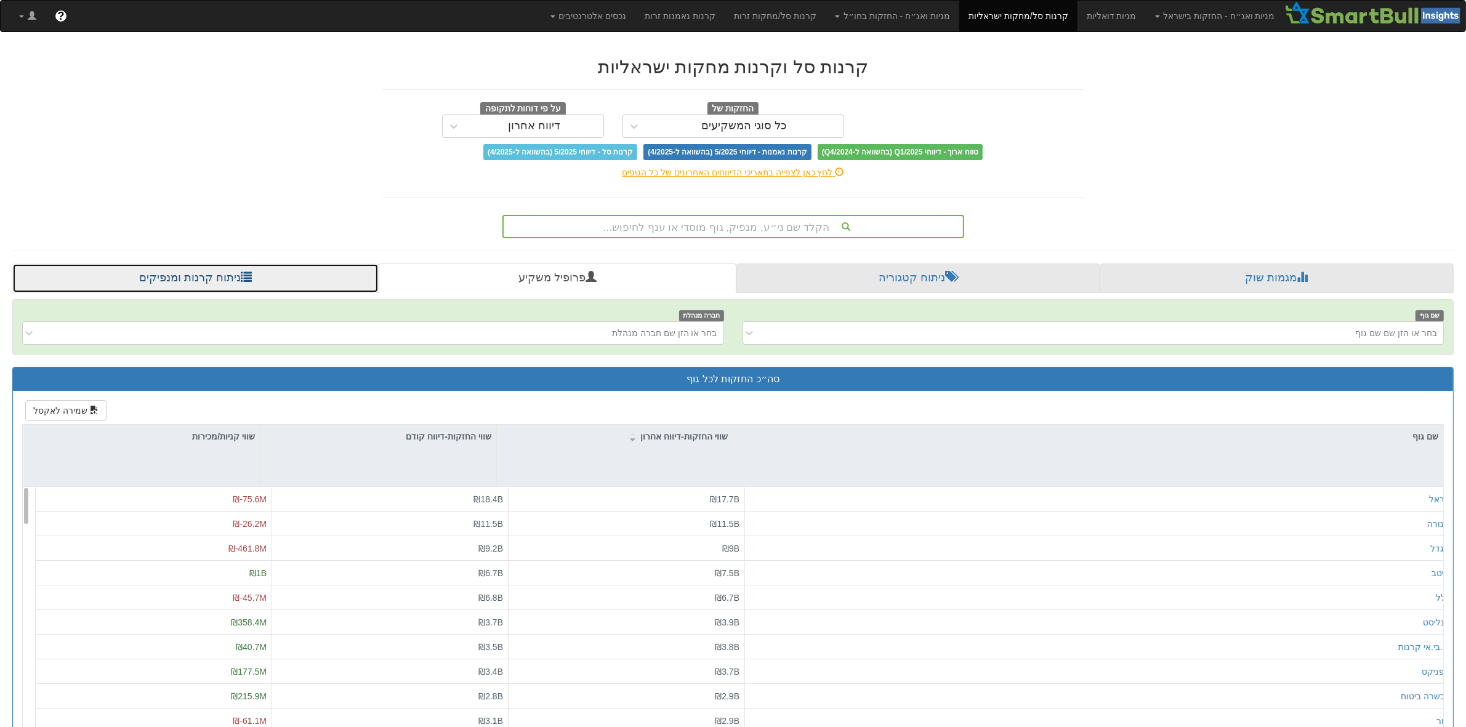
click at [180, 280] on link "ניתוח קרנות ומנפיקים" at bounding box center [195, 279] width 366 height 30
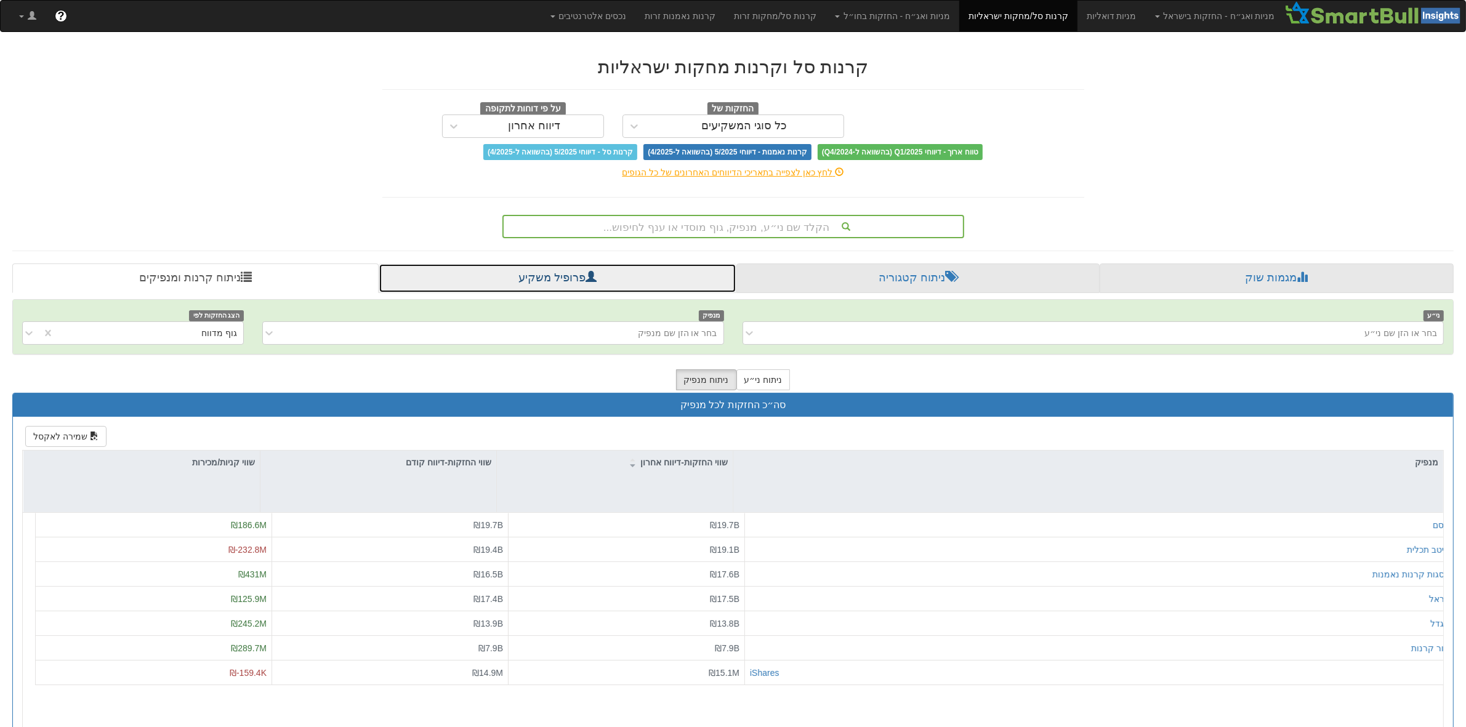
click at [509, 288] on link "פרופיל משקיע" at bounding box center [557, 279] width 357 height 30
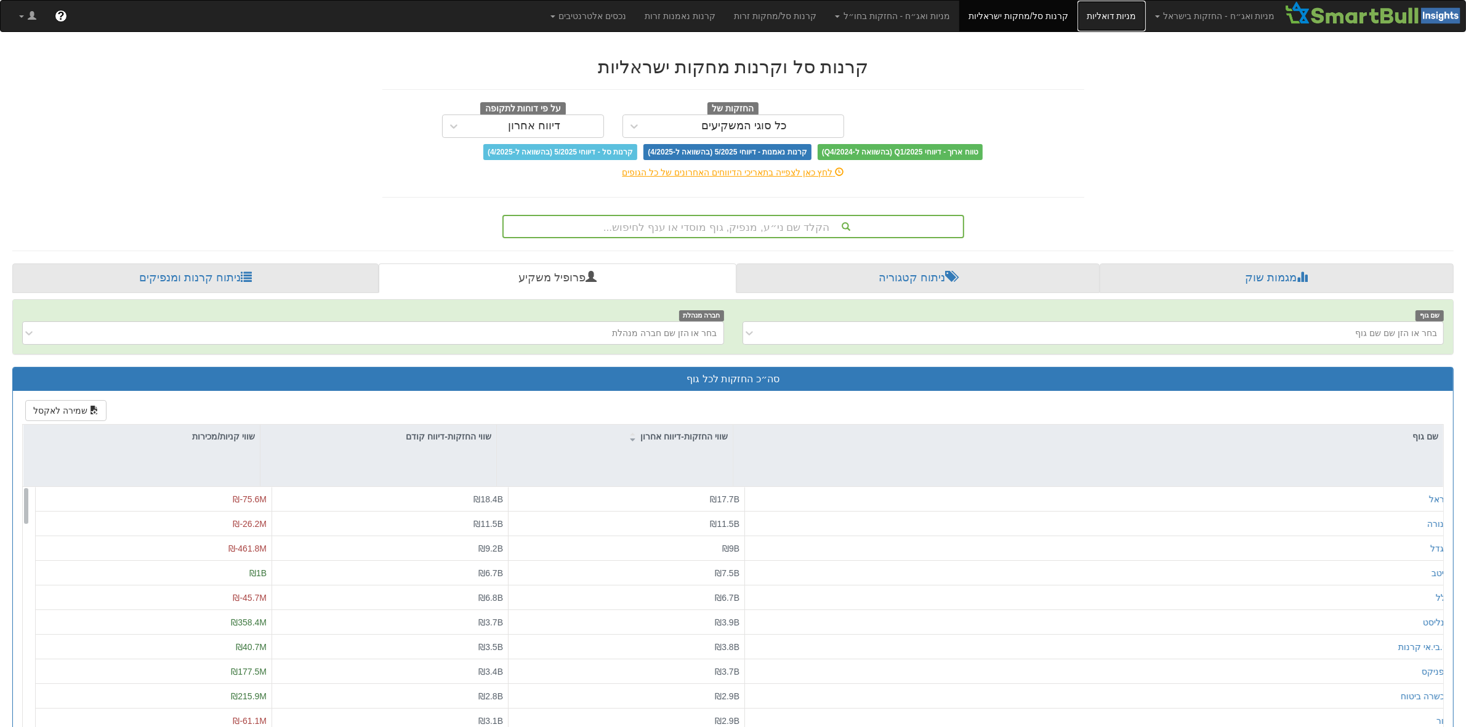
click at [1125, 15] on link "מניות דואליות" at bounding box center [1112, 16] width 68 height 31
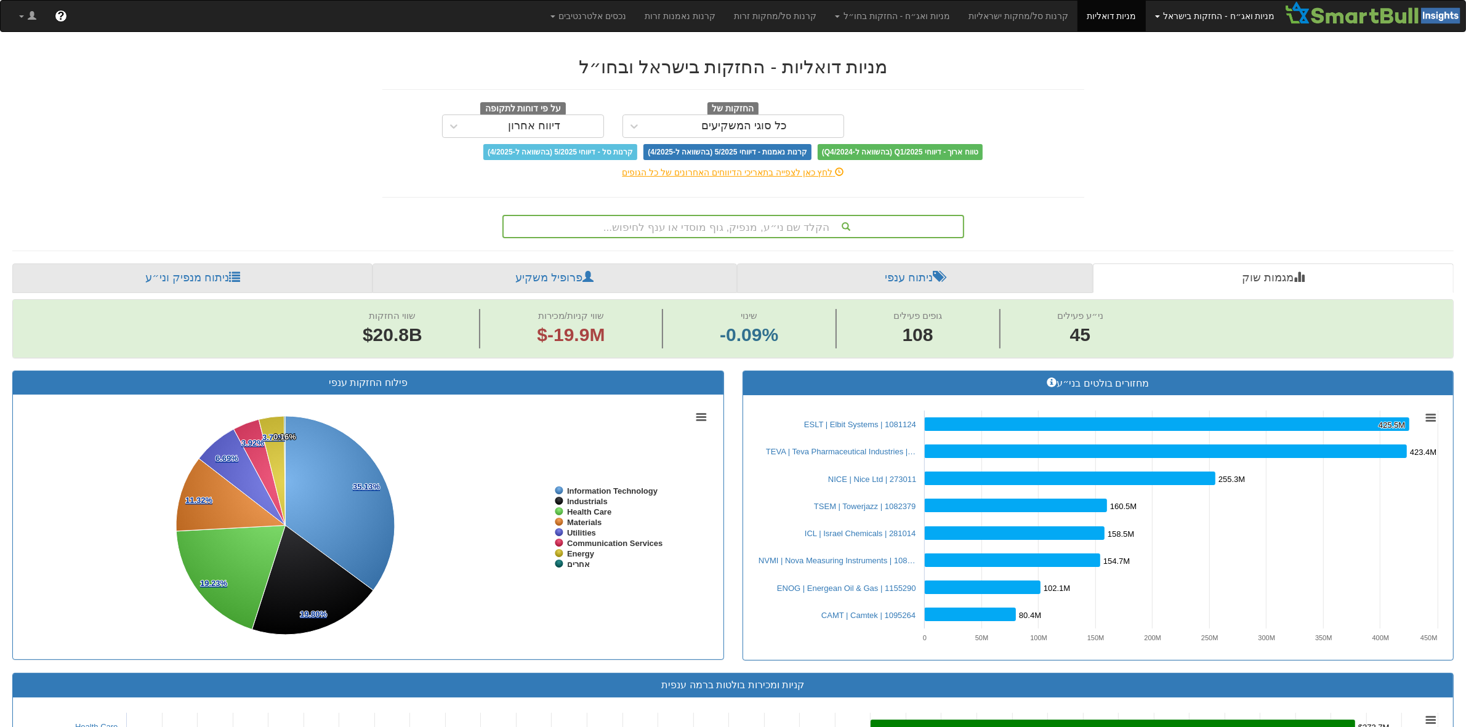
click at [1229, 17] on link "מניות ואג״ח - החזקות בישראל" at bounding box center [1215, 16] width 139 height 31
click at [1269, 41] on link "מניות" at bounding box center [1235, 43] width 97 height 16
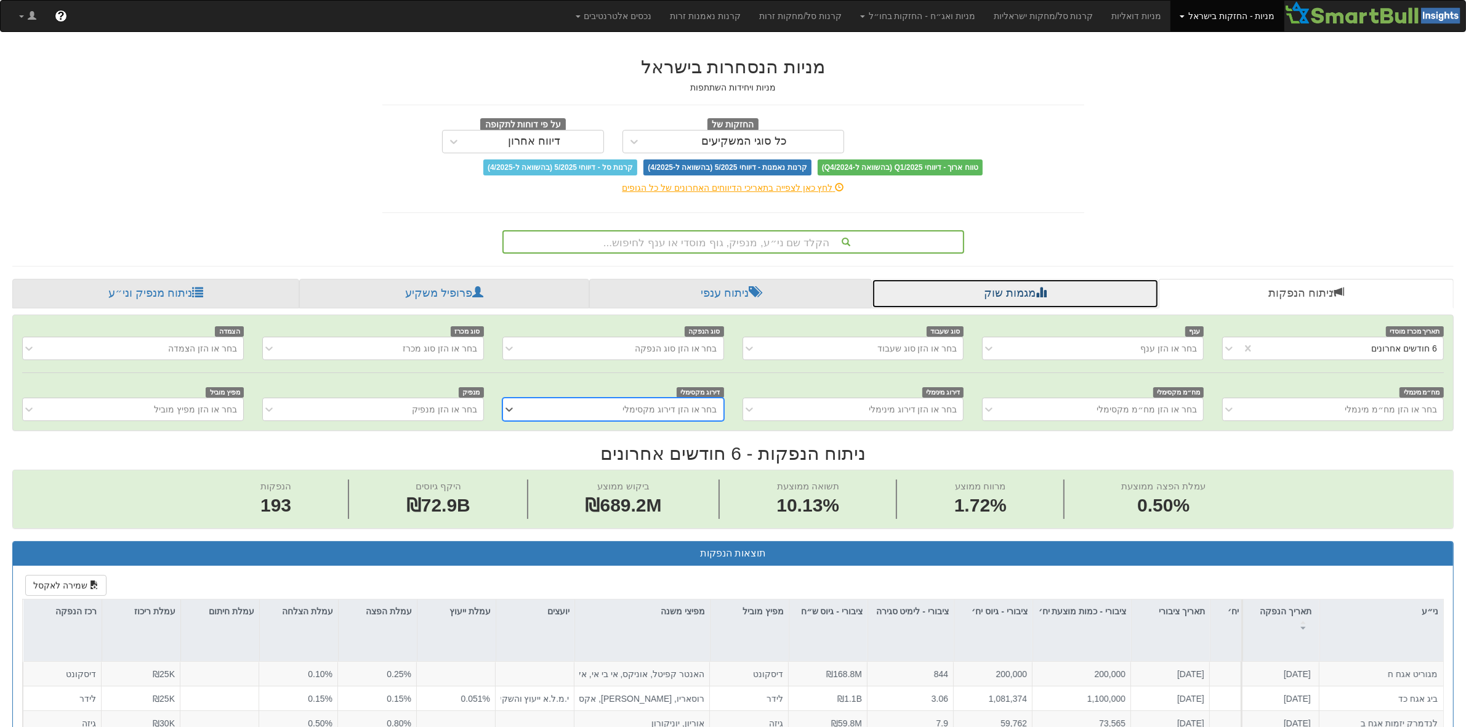
click at [1058, 283] on link "מגמות שוק" at bounding box center [1016, 294] width 288 height 30
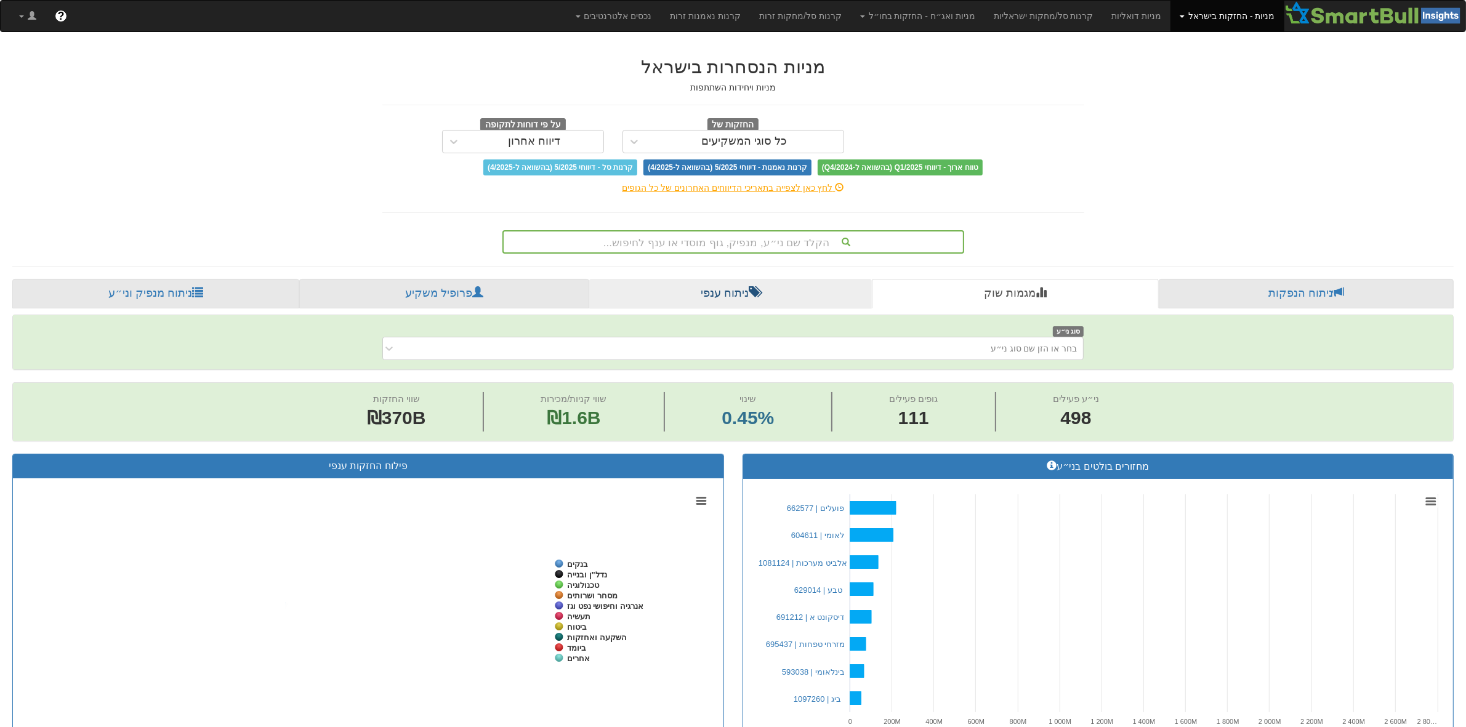
click at [745, 290] on link "ניתוח ענפי" at bounding box center [730, 294] width 283 height 30
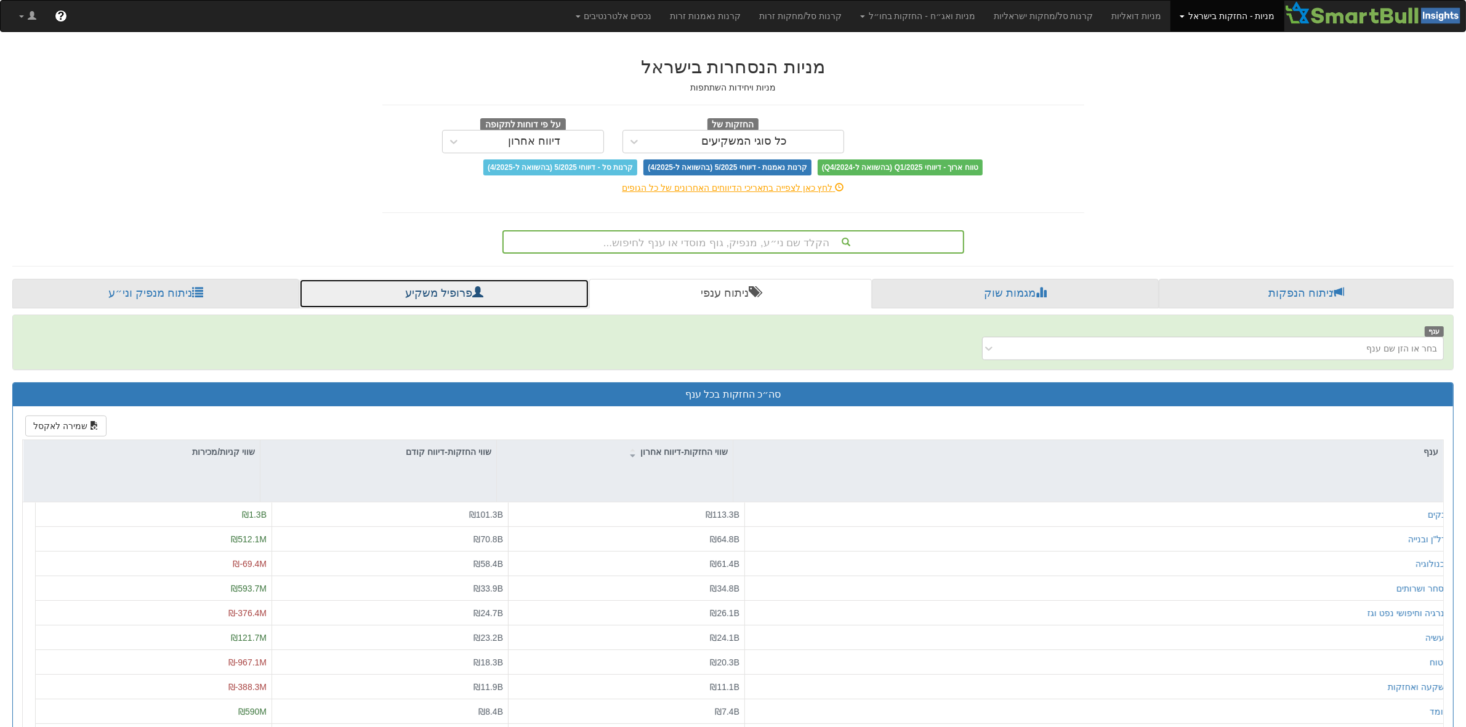
click at [488, 291] on link "פרופיל משקיע" at bounding box center [444, 294] width 291 height 30
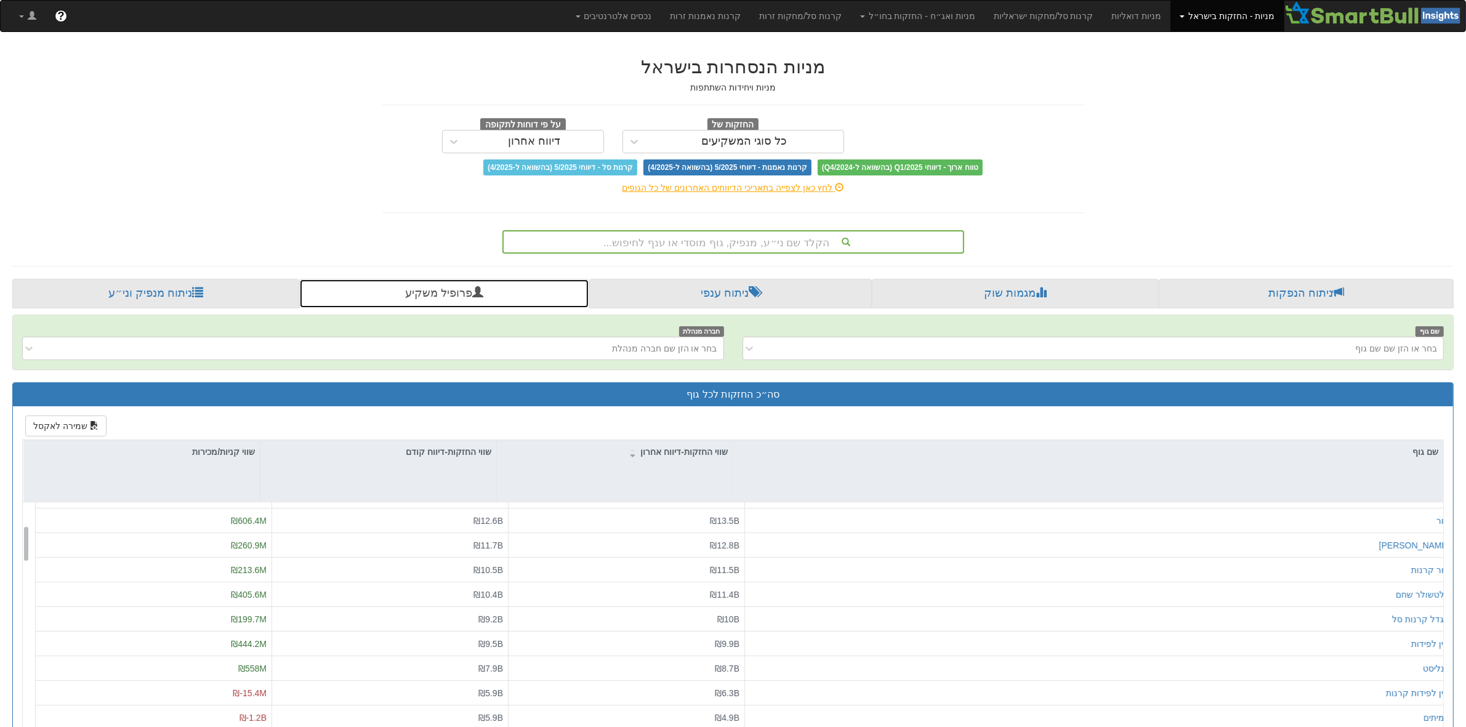
scroll to position [77, 0]
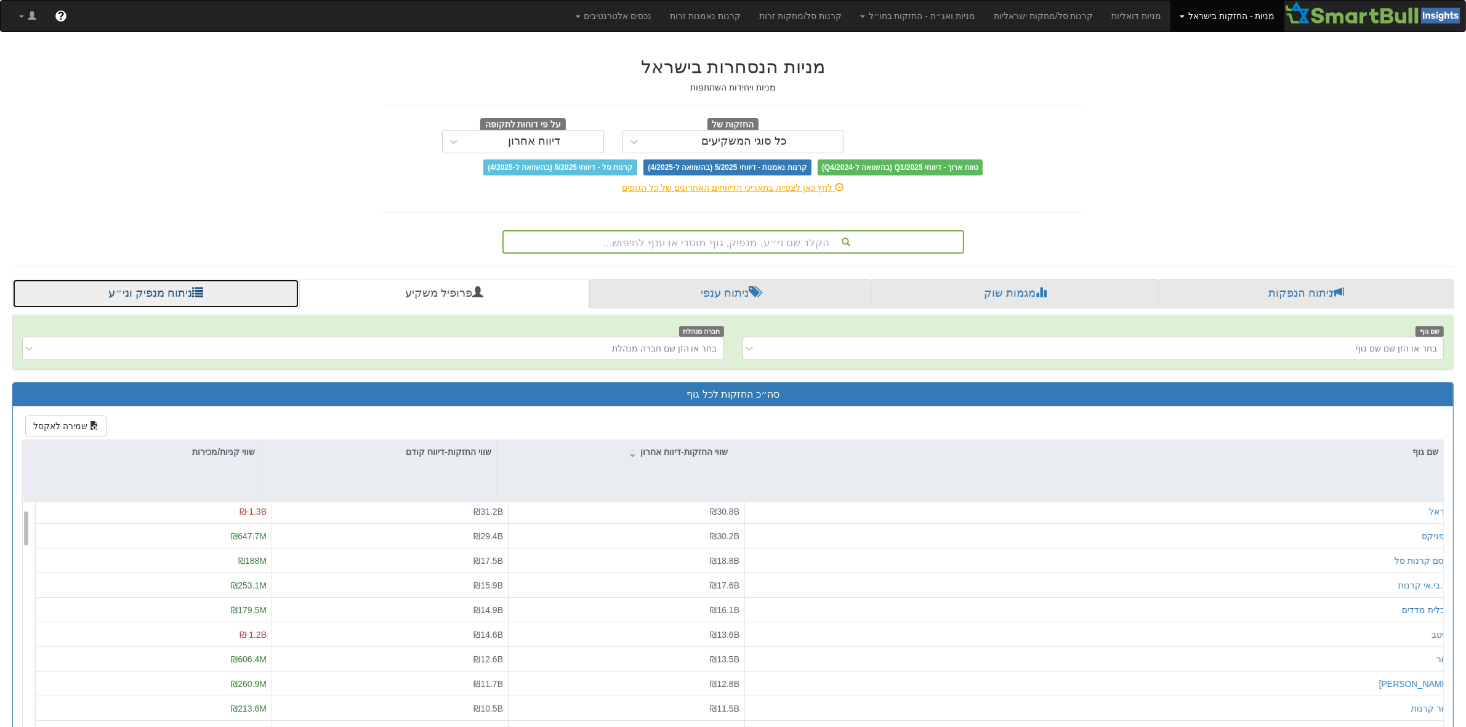
click at [188, 289] on link "ניתוח מנפיק וני״ע" at bounding box center [155, 294] width 287 height 30
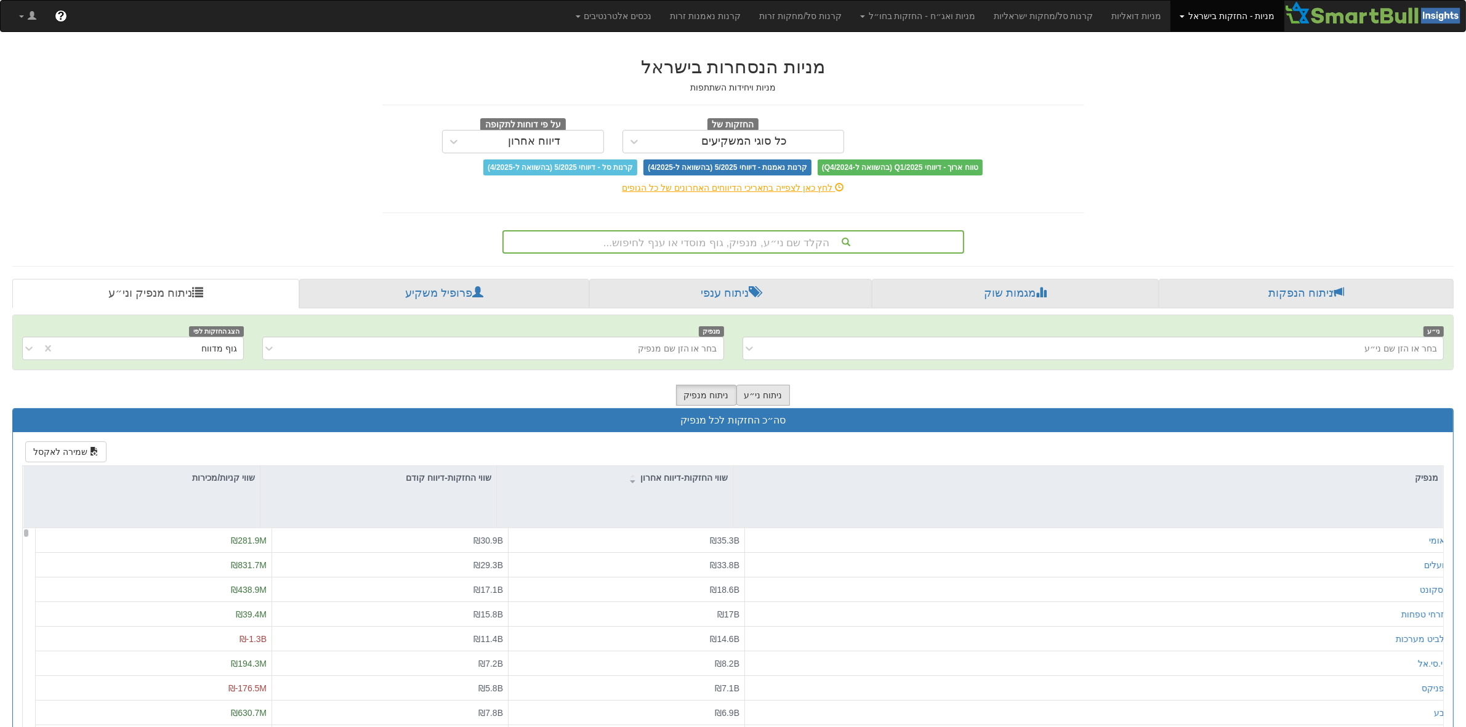
click at [761, 399] on button "ניתוח ני״ע" at bounding box center [764, 395] width 54 height 21
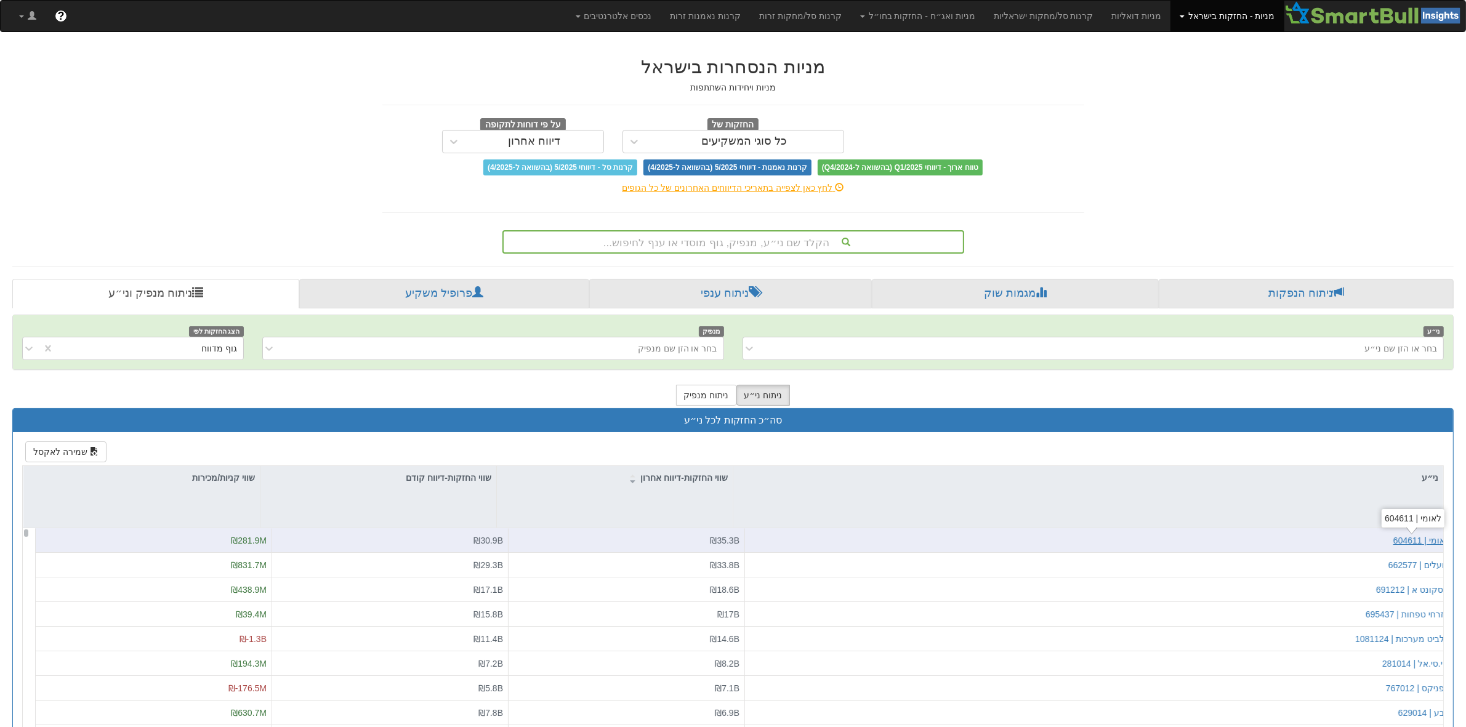
click at [1420, 541] on div "לאומי | 604611" at bounding box center [1422, 541] width 57 height 12
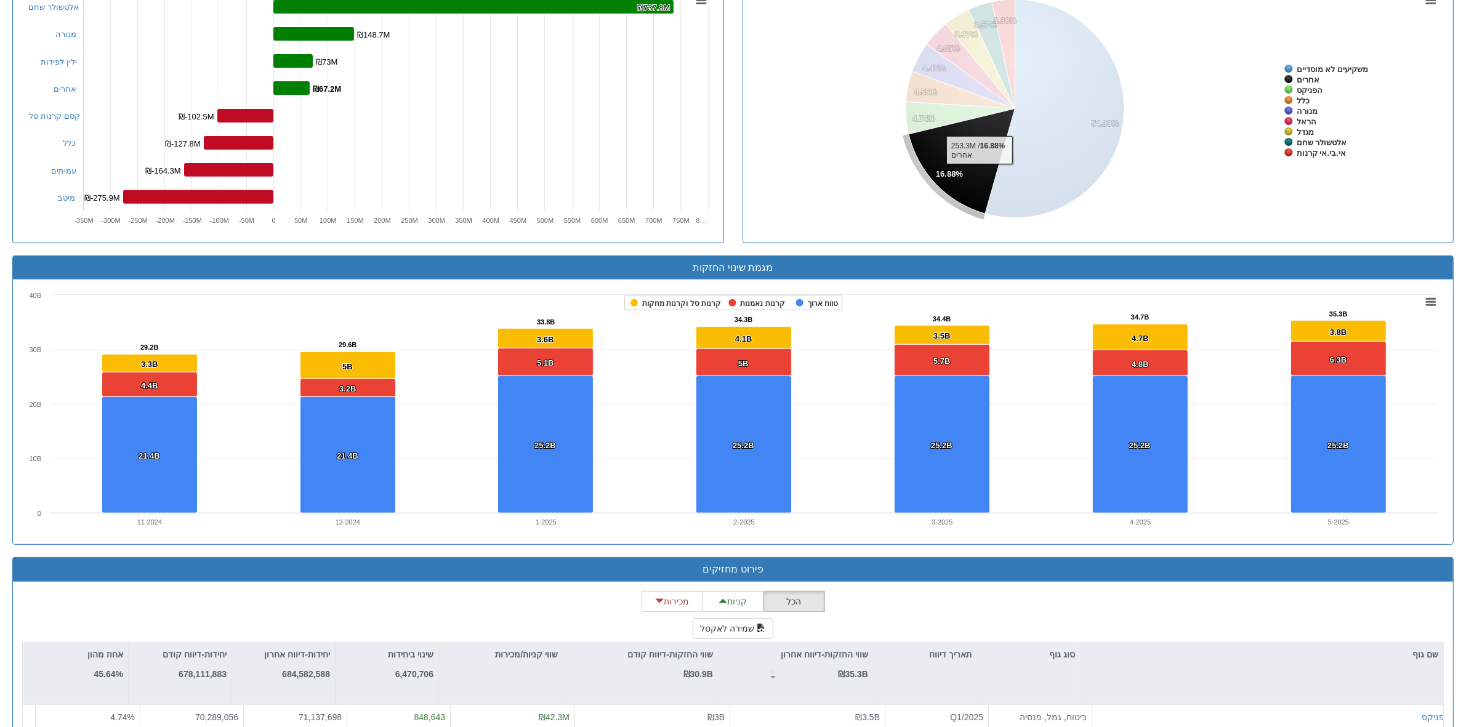
scroll to position [748, 0]
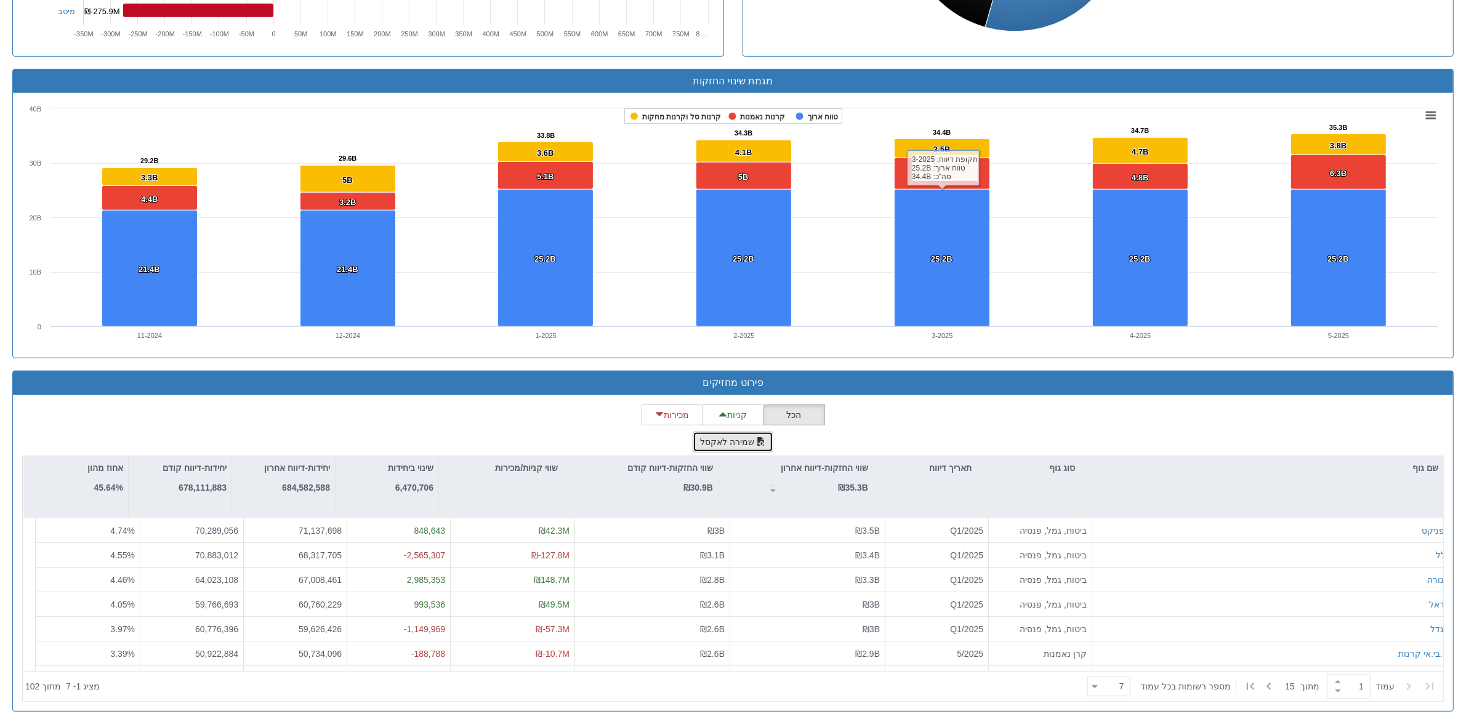
click at [759, 437] on span "button" at bounding box center [761, 441] width 9 height 9
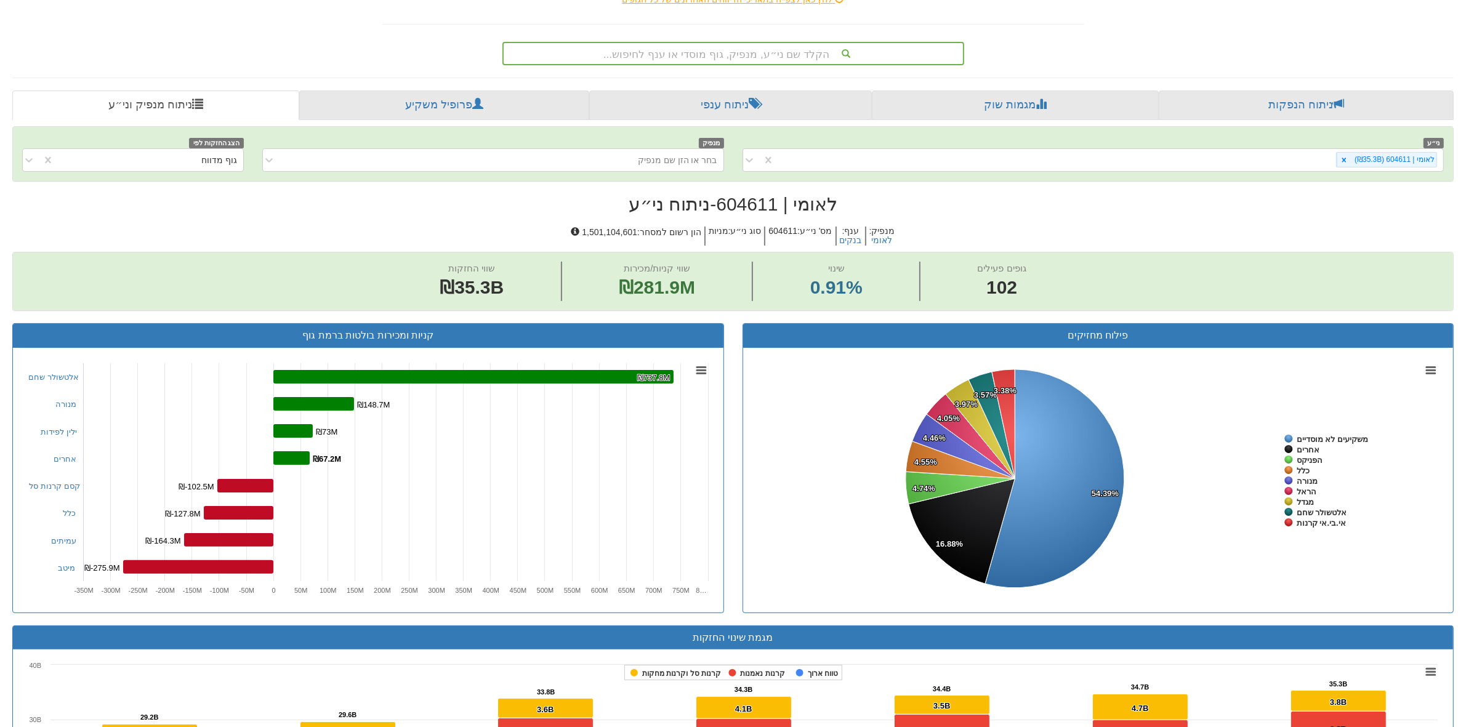
scroll to position [0, 0]
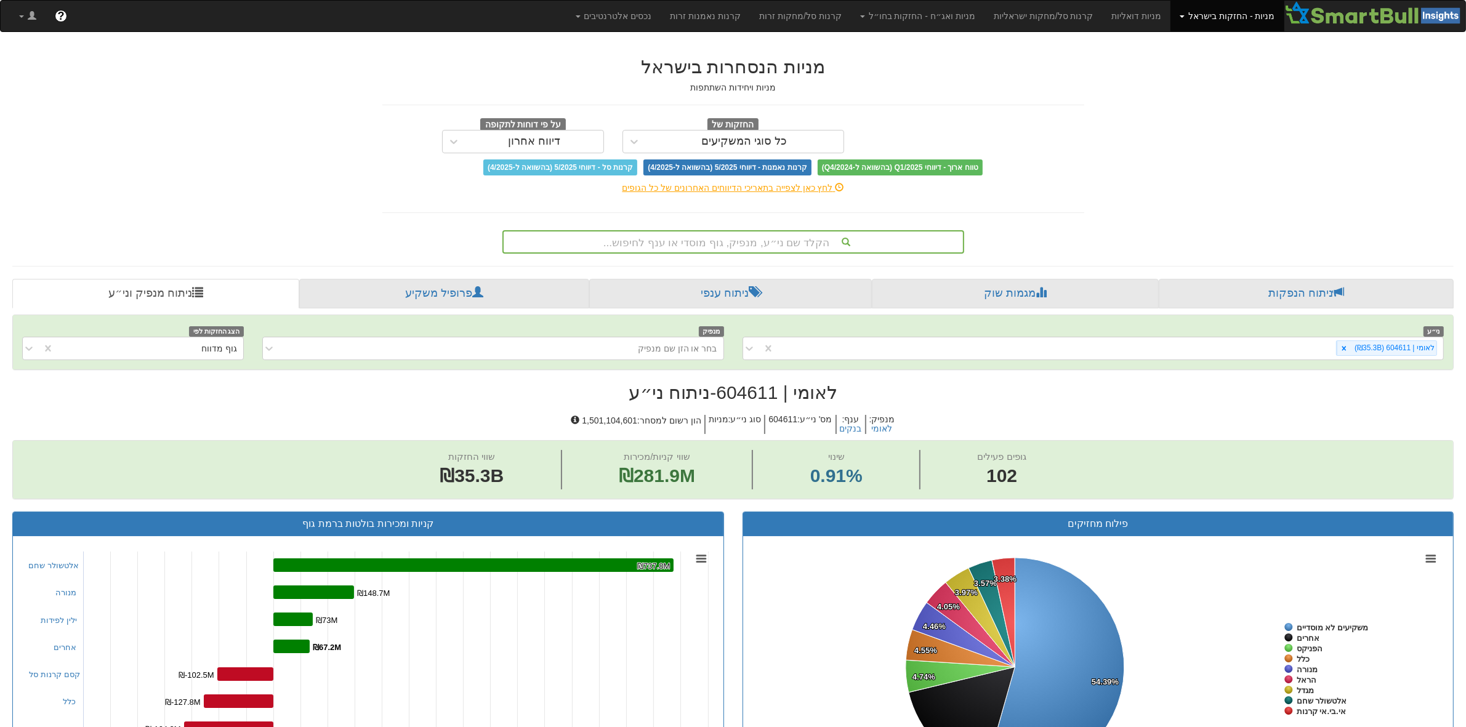
drag, startPoint x: 716, startPoint y: 374, endPoint x: 1019, endPoint y: 396, distance: 304.4
click at [1019, 396] on h2 "לאומי | 604611 - ניתוח ני״ע" at bounding box center [733, 392] width 1442 height 20
click at [1018, 397] on h2 "לאומי | 604611 - ניתוח ני״ע" at bounding box center [733, 392] width 1442 height 20
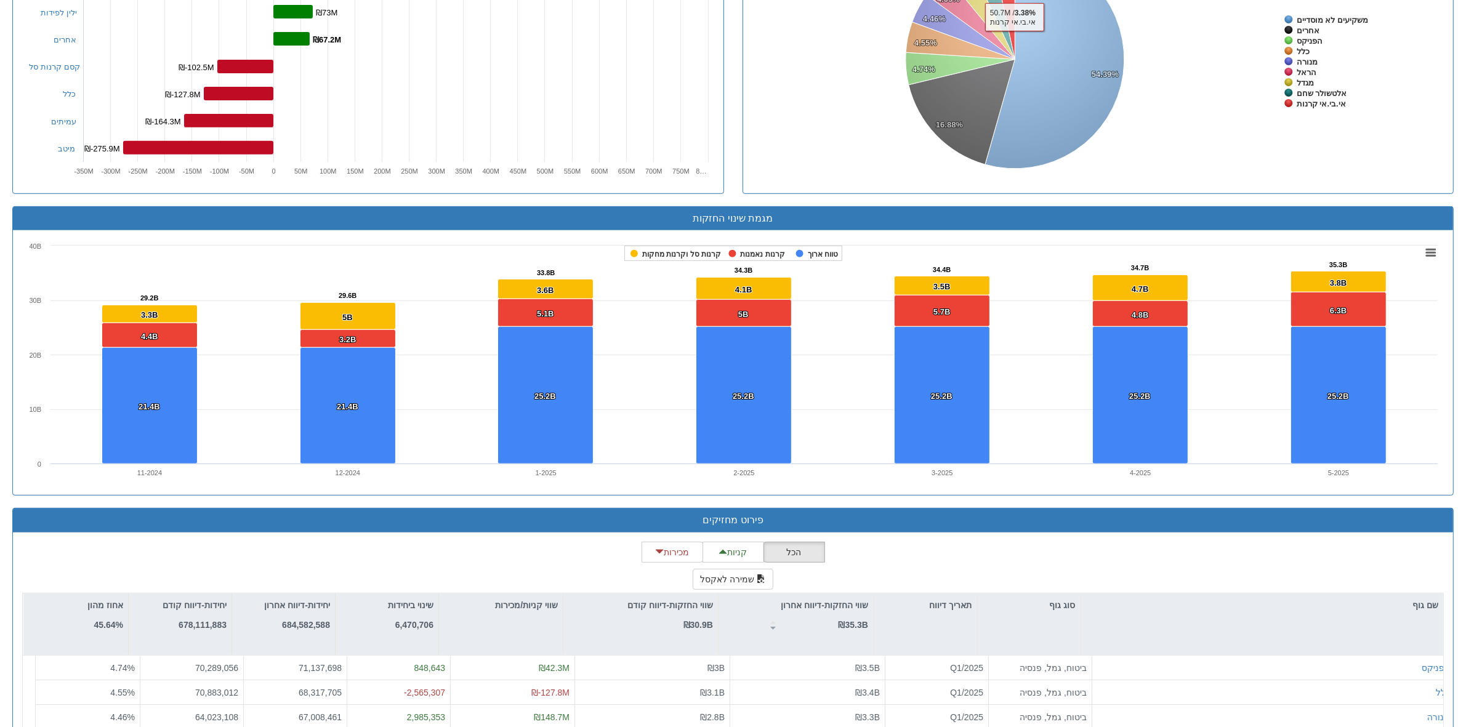
scroll to position [748, 0]
